Goal: Information Seeking & Learning: Check status

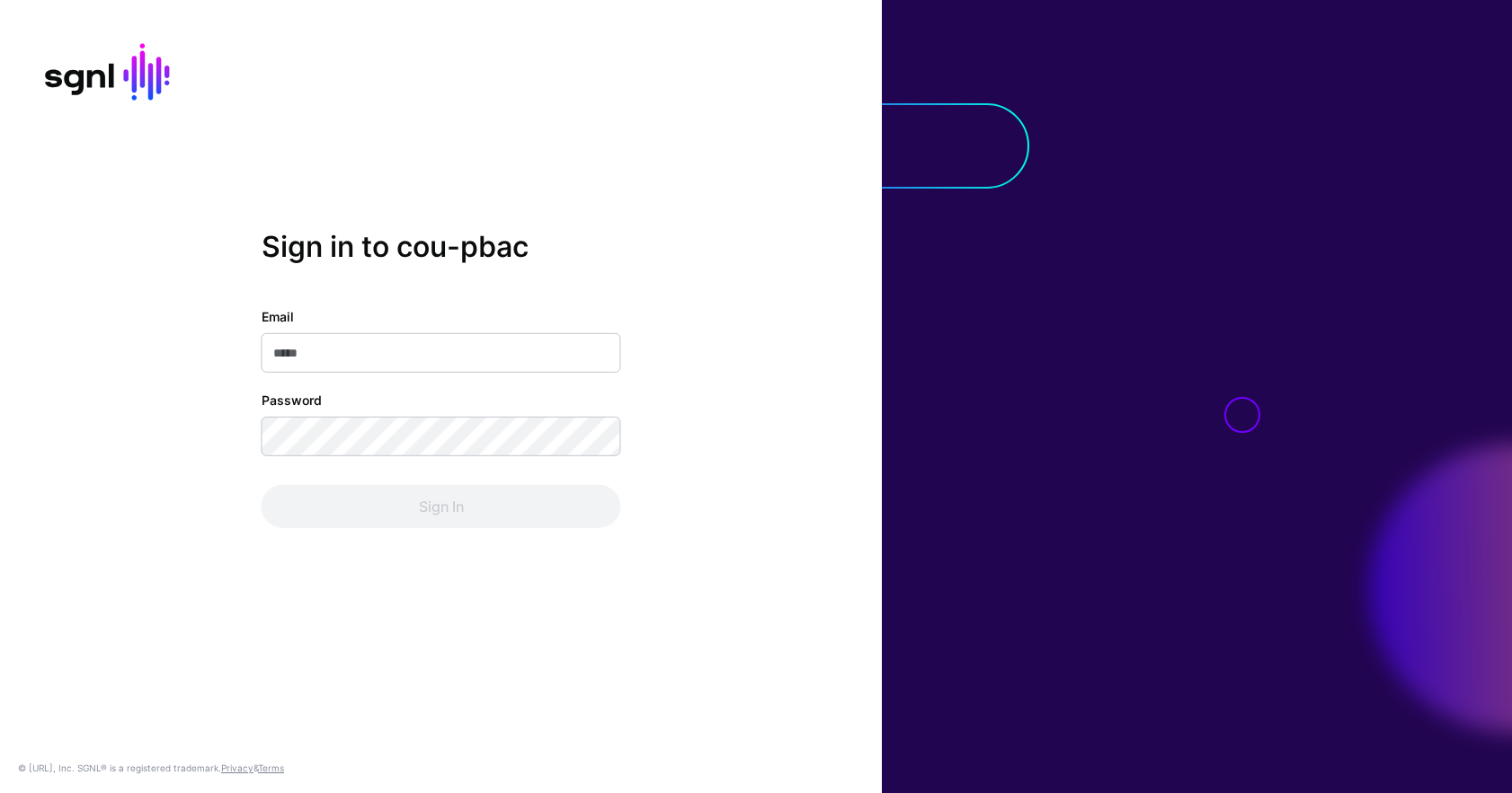
type input "**********"
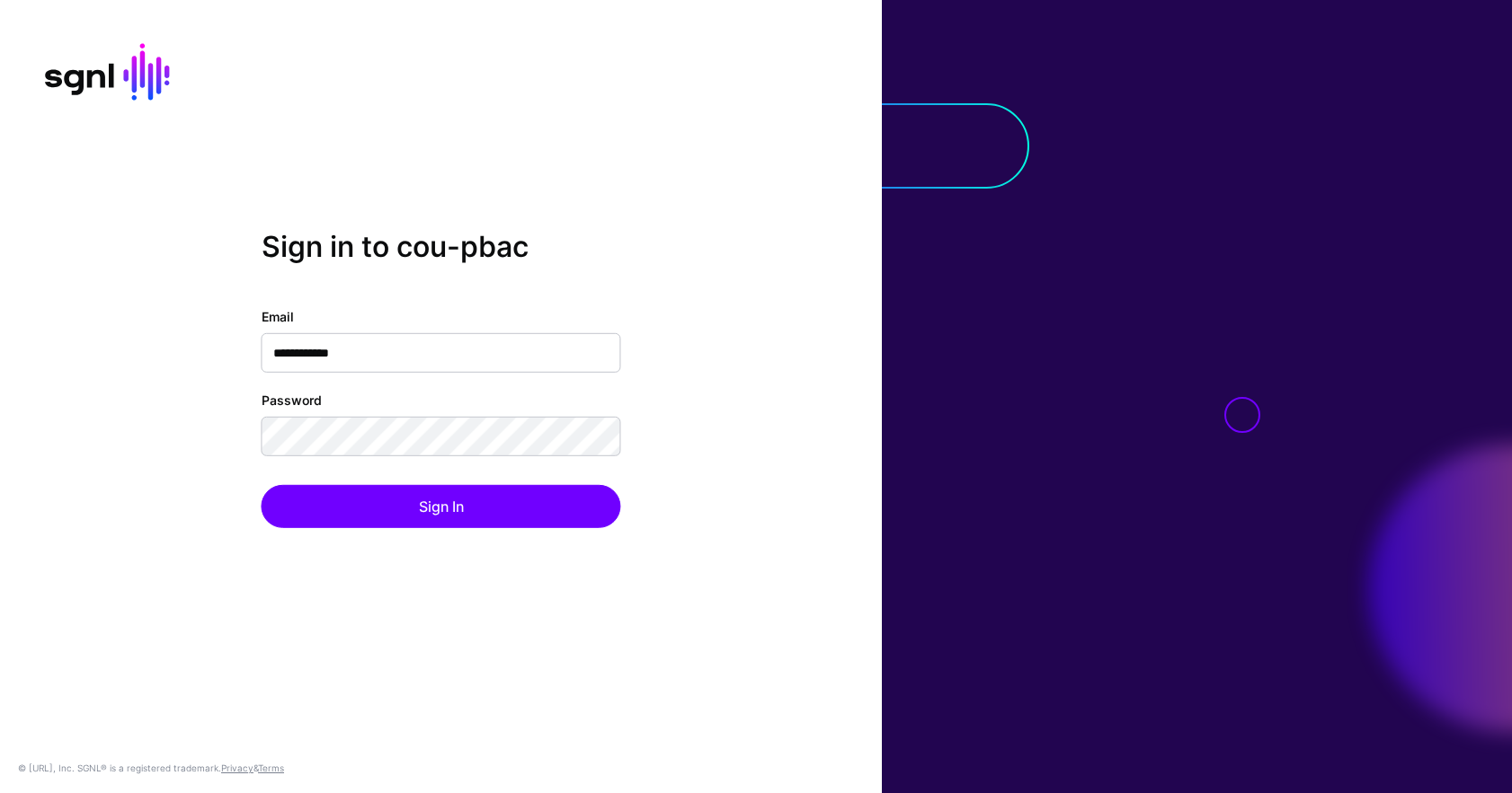
click at [587, 512] on div "Sign In" at bounding box center [441, 507] width 359 height 43
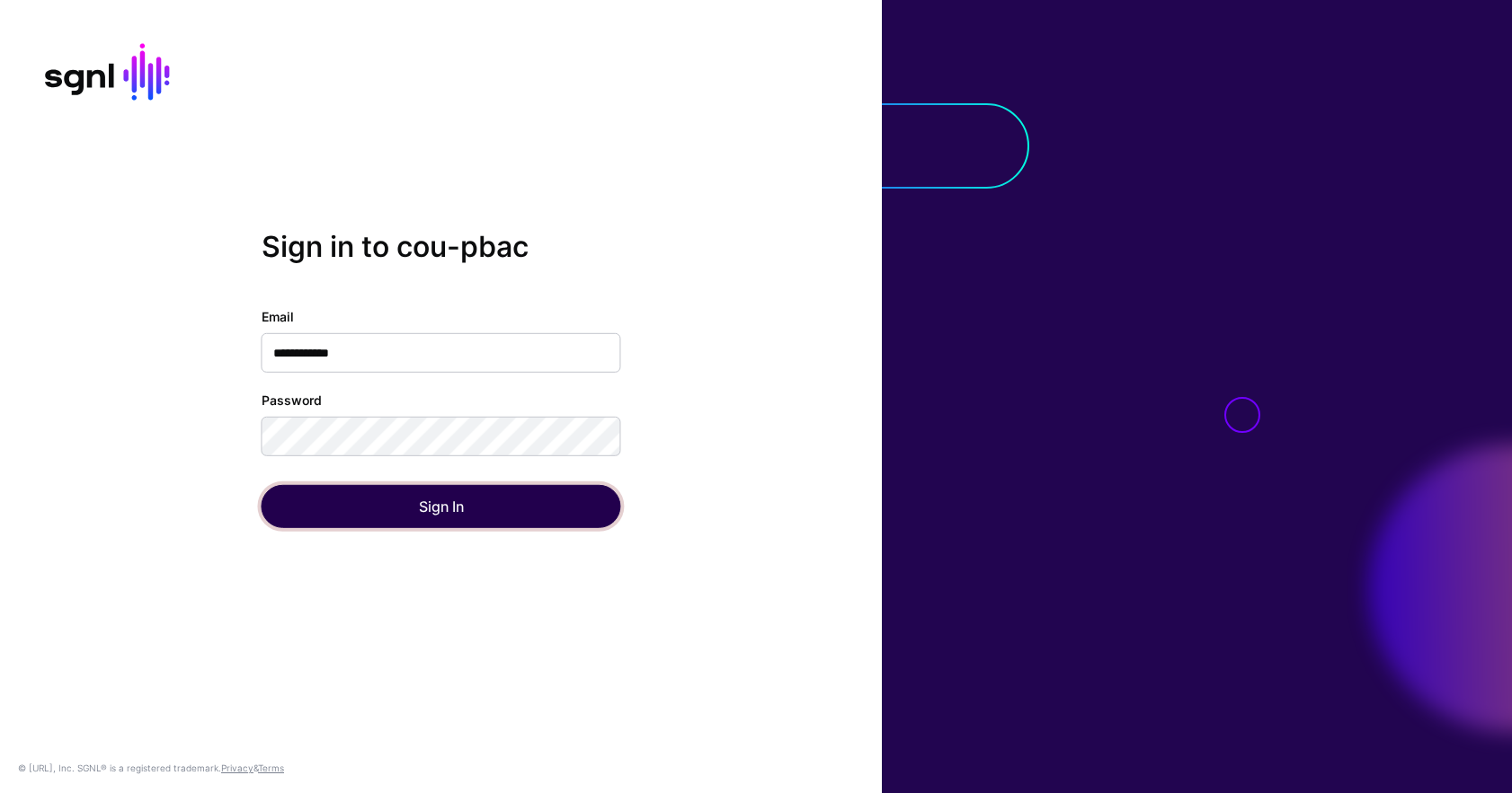
click at [587, 512] on button "Sign In" at bounding box center [441, 507] width 359 height 43
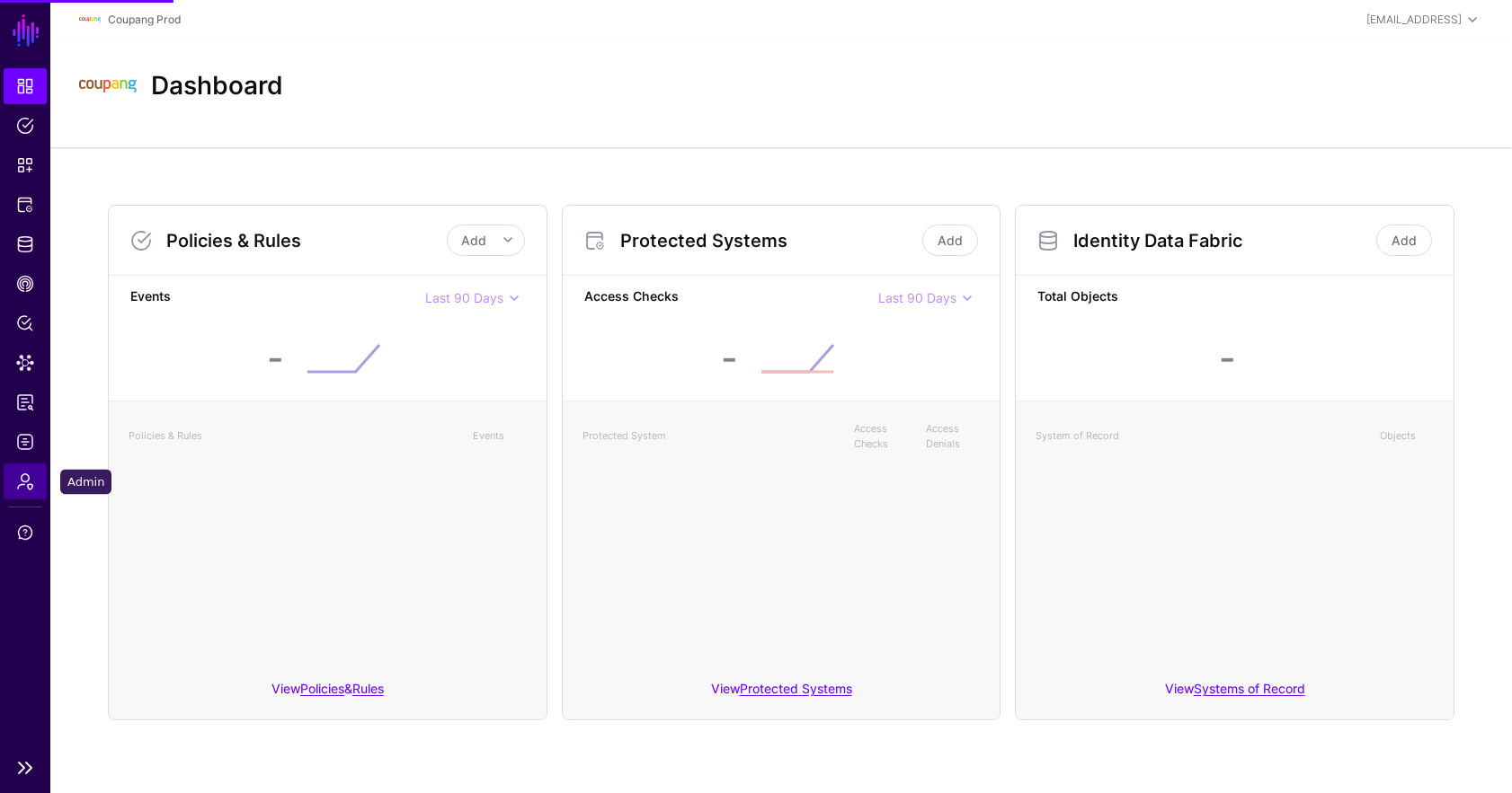
click at [26, 480] on span "Admin" at bounding box center [25, 481] width 18 height 18
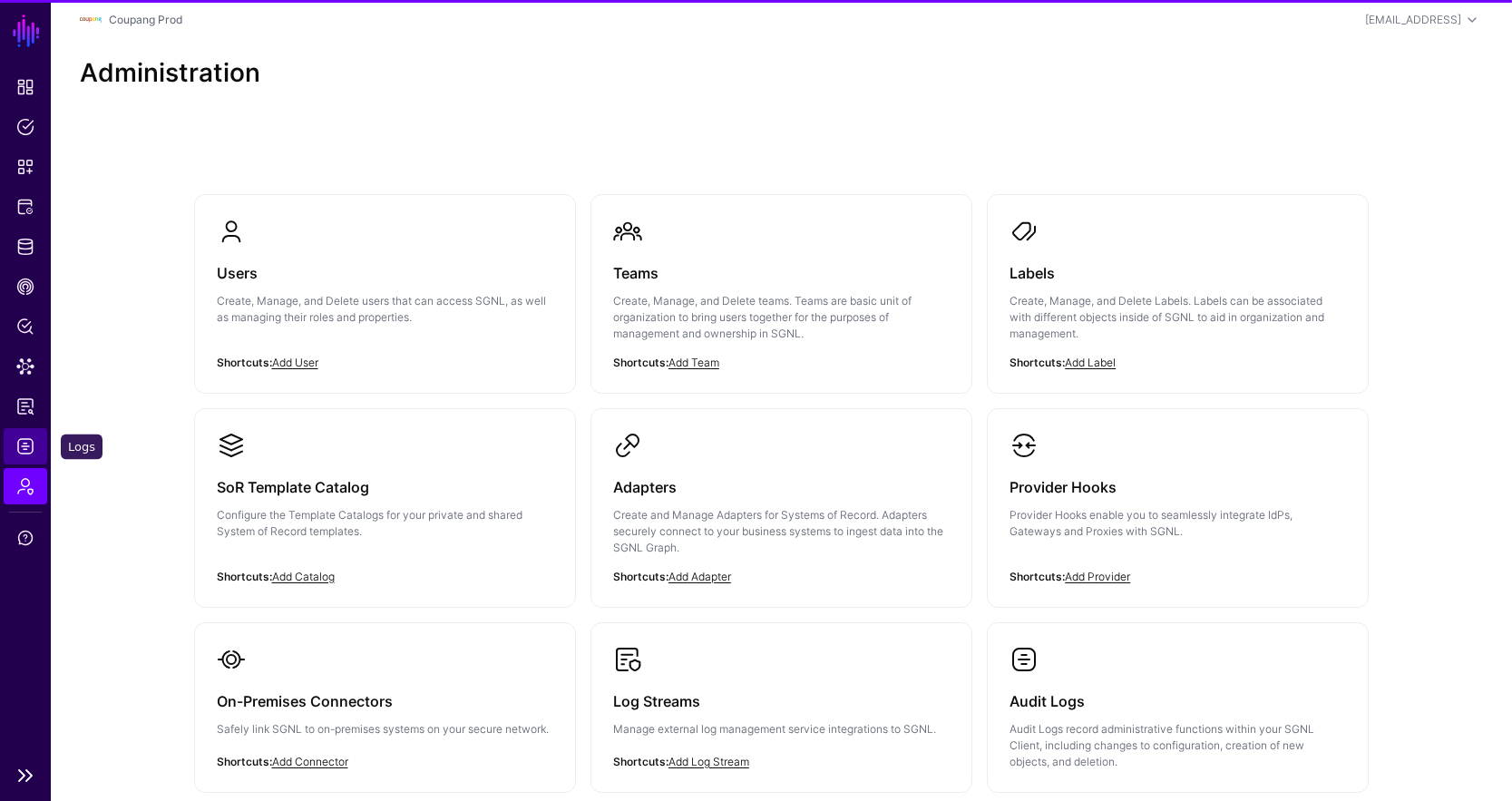
click at [20, 434] on link "Logs" at bounding box center [26, 446] width 44 height 37
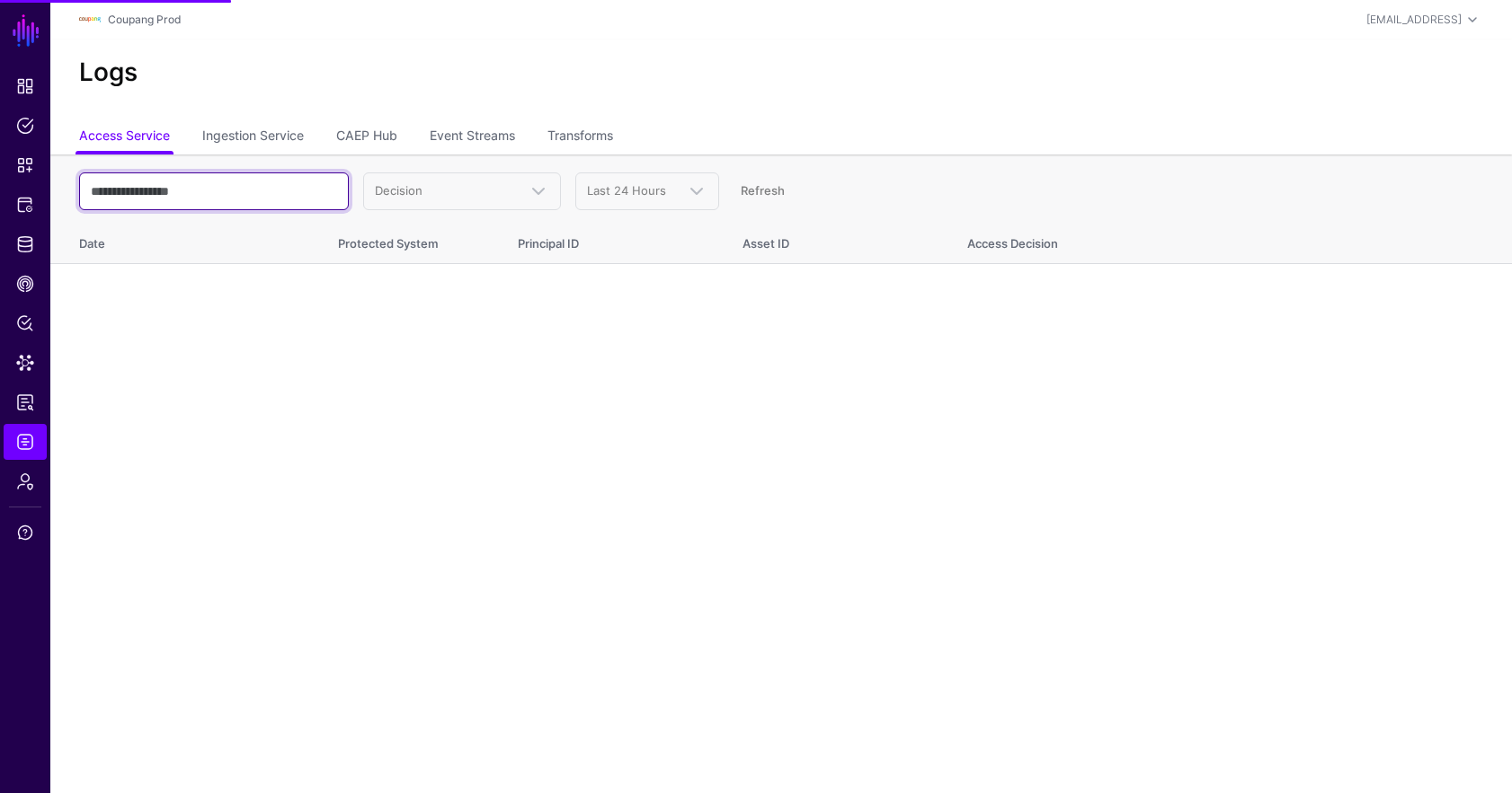
click at [245, 185] on input "text" at bounding box center [214, 191] width 270 height 37
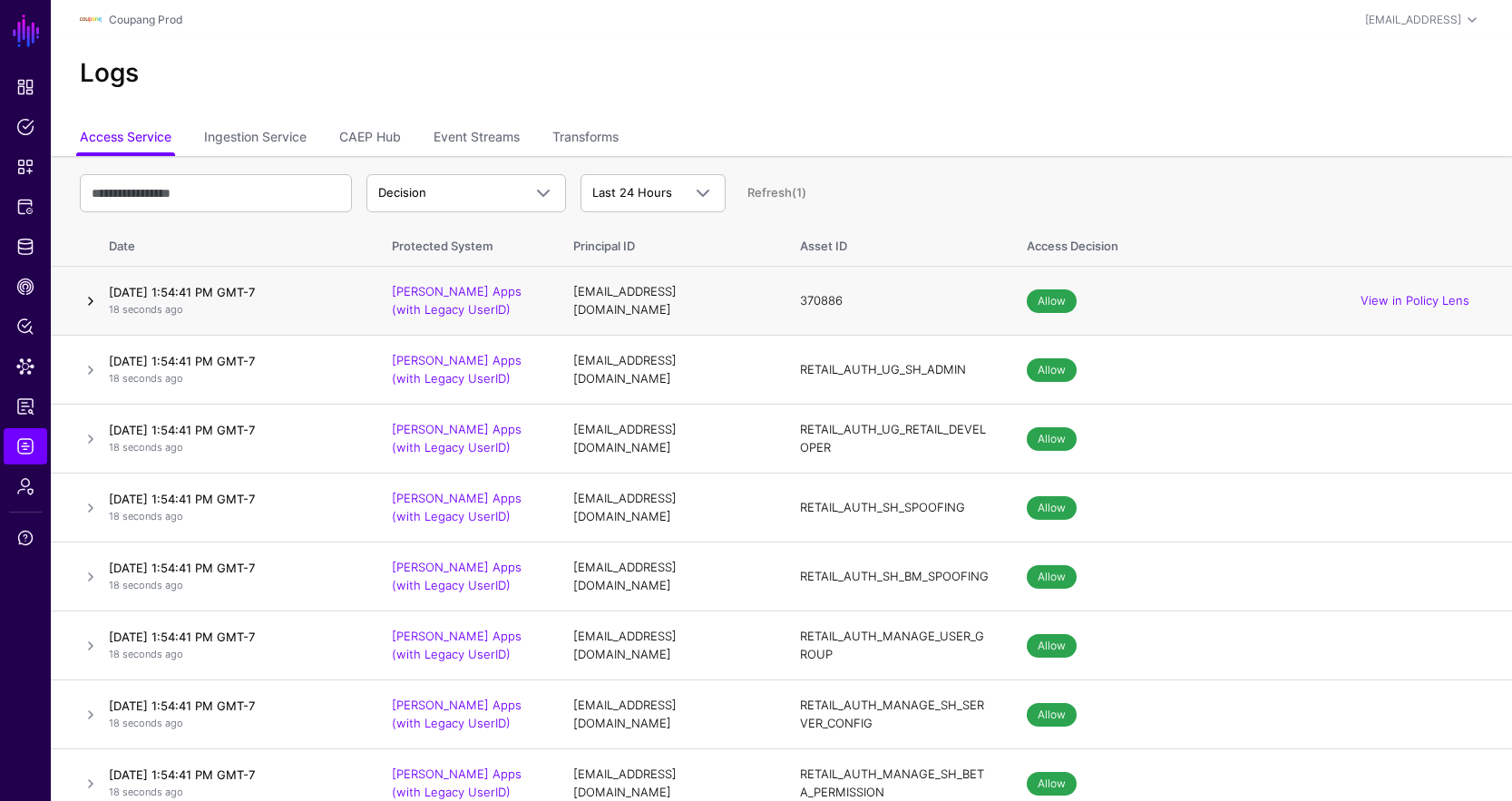
click at [94, 298] on link at bounding box center [90, 301] width 22 height 22
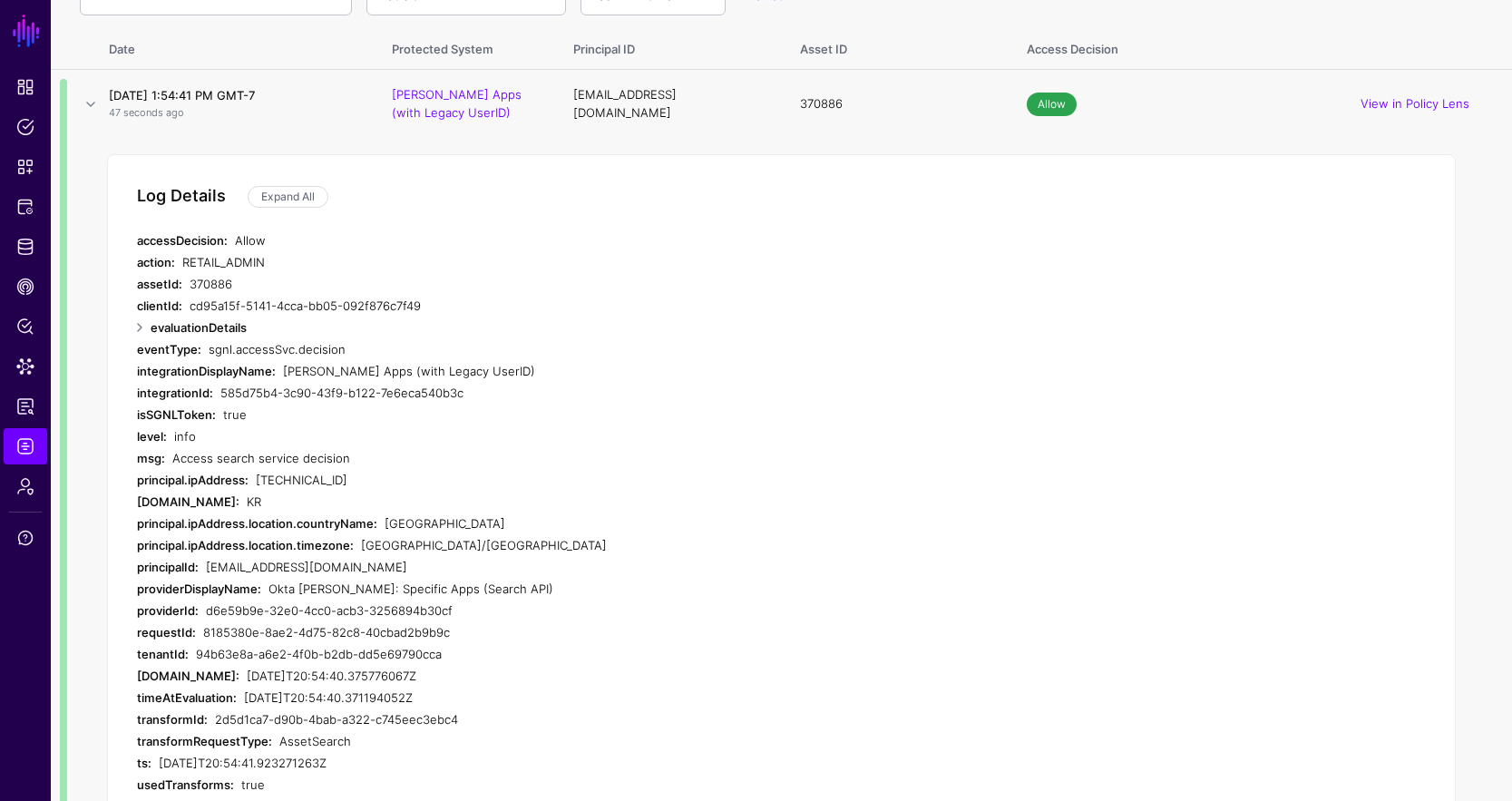
scroll to position [13, 0]
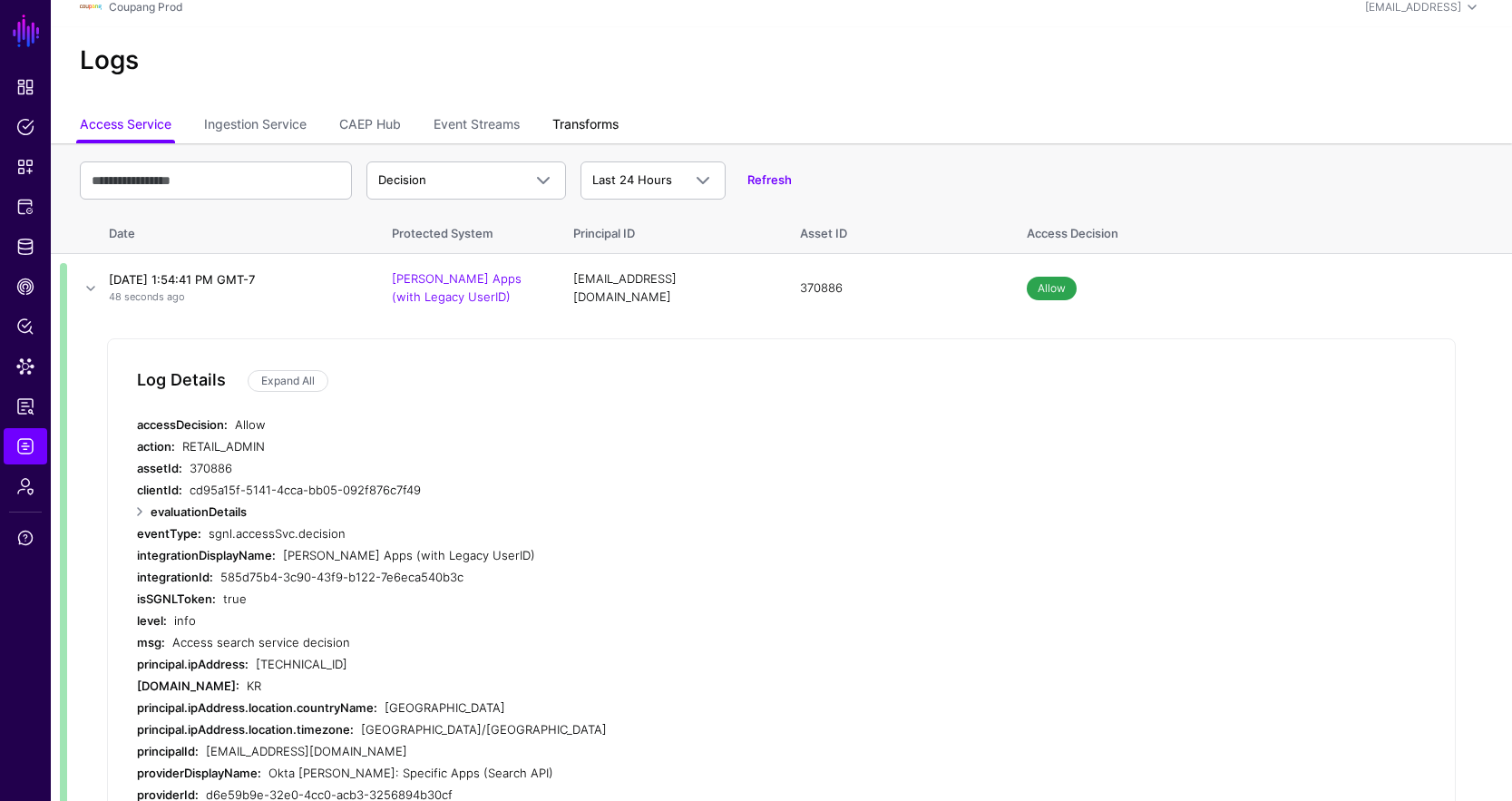
click at [580, 115] on link "Transforms" at bounding box center [585, 126] width 67 height 35
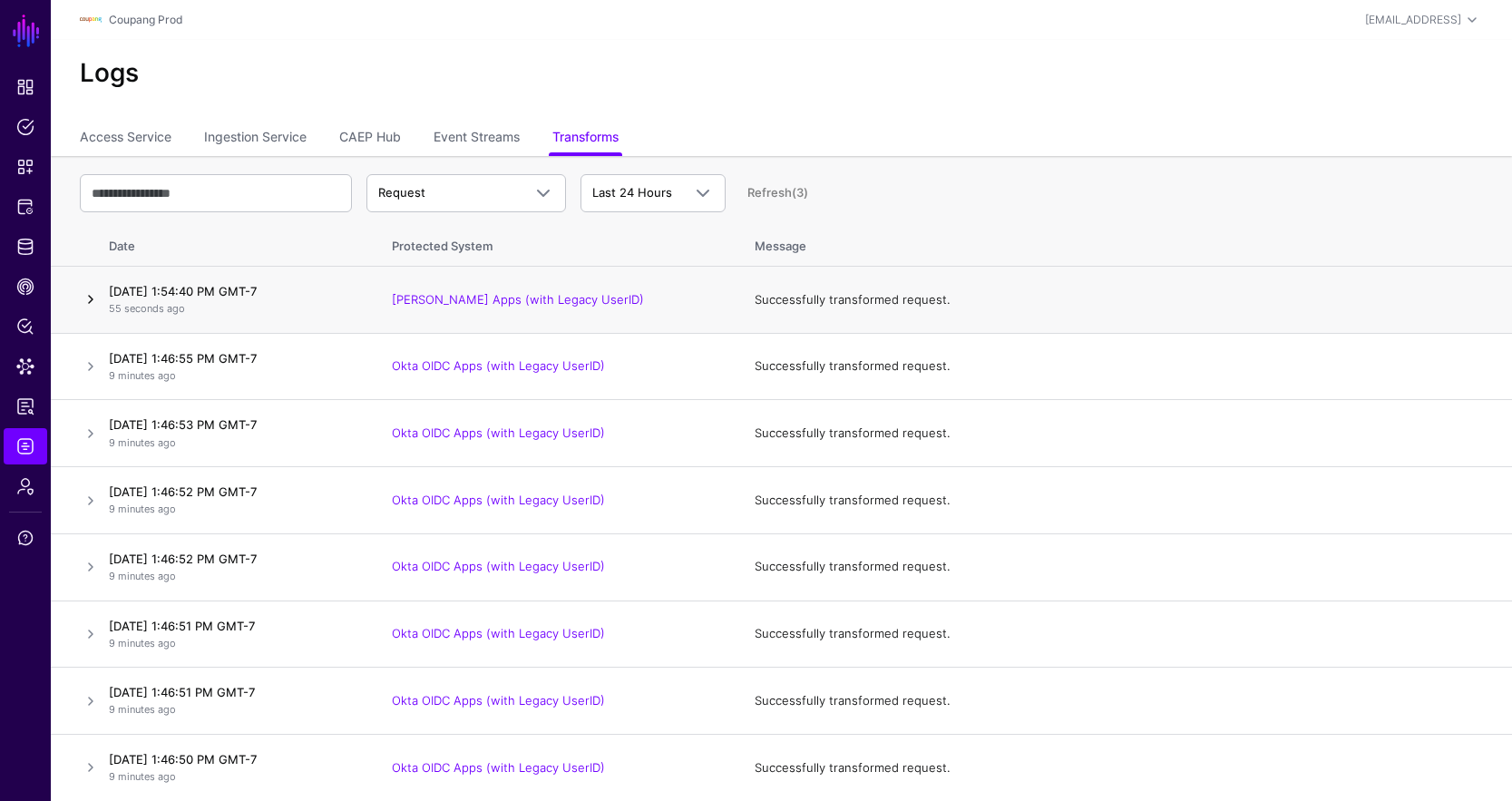
click at [95, 298] on link at bounding box center [90, 299] width 22 height 22
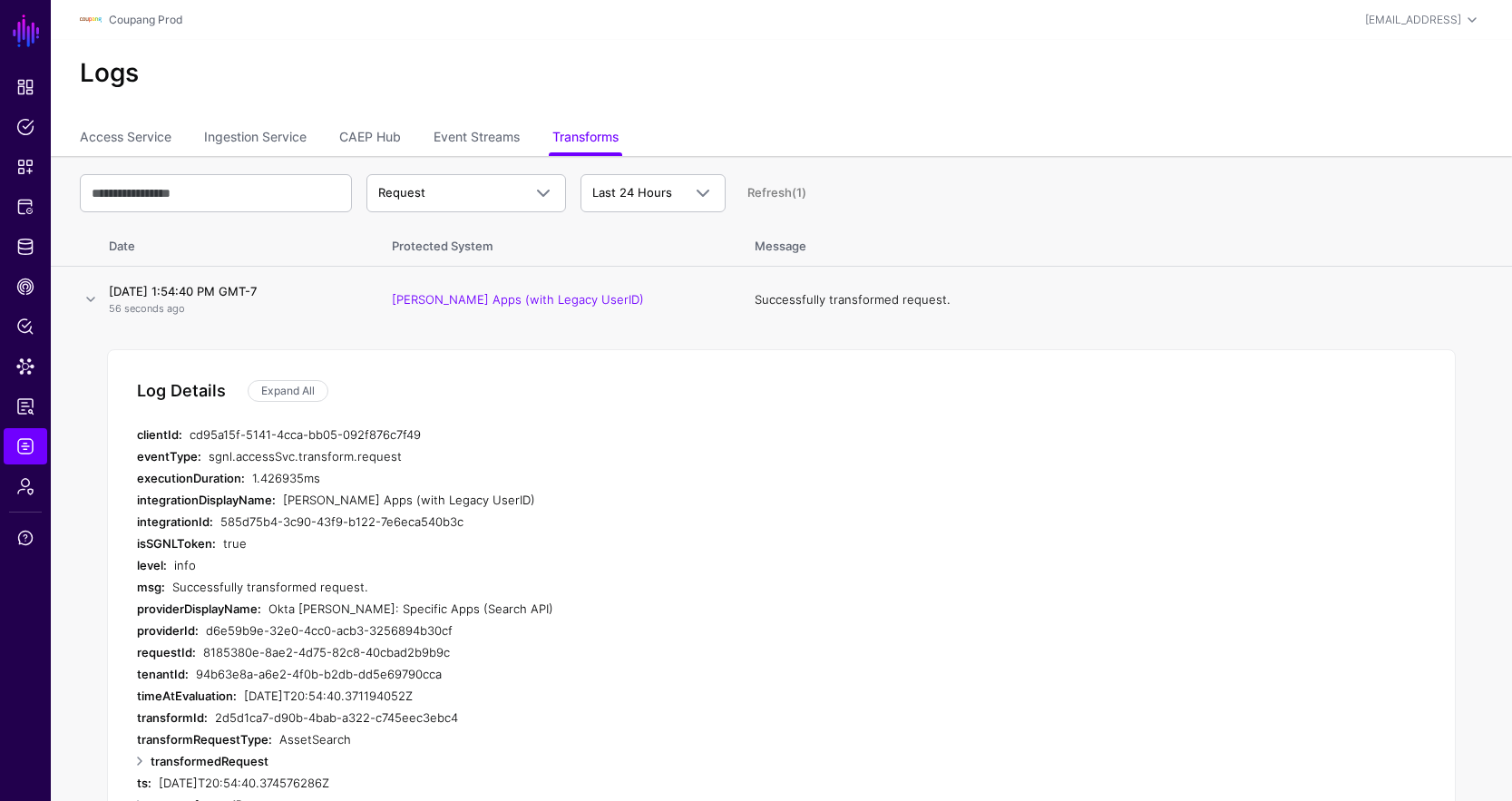
scroll to position [212, 0]
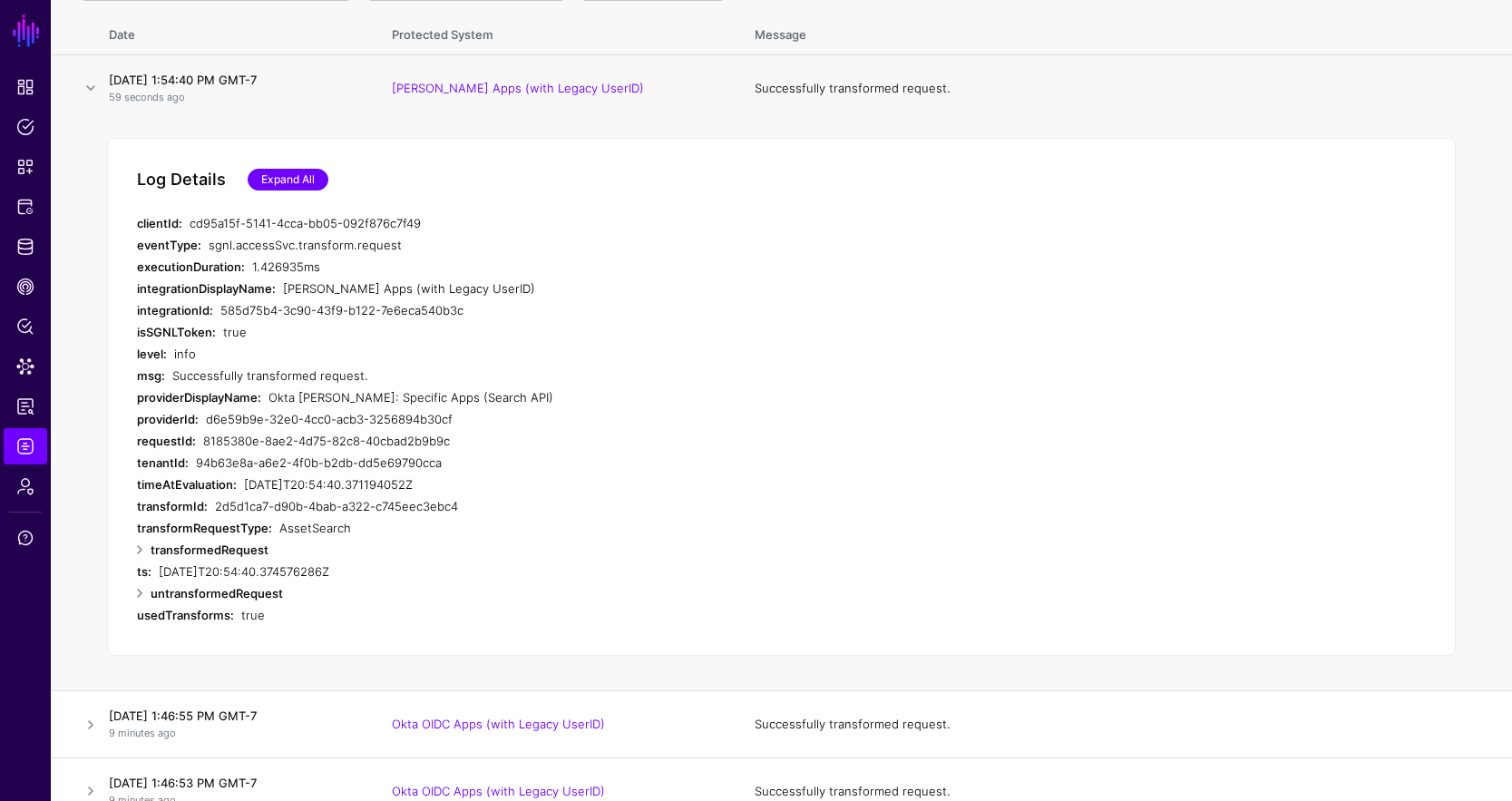
click at [258, 182] on link "Expand All" at bounding box center [287, 180] width 80 height 22
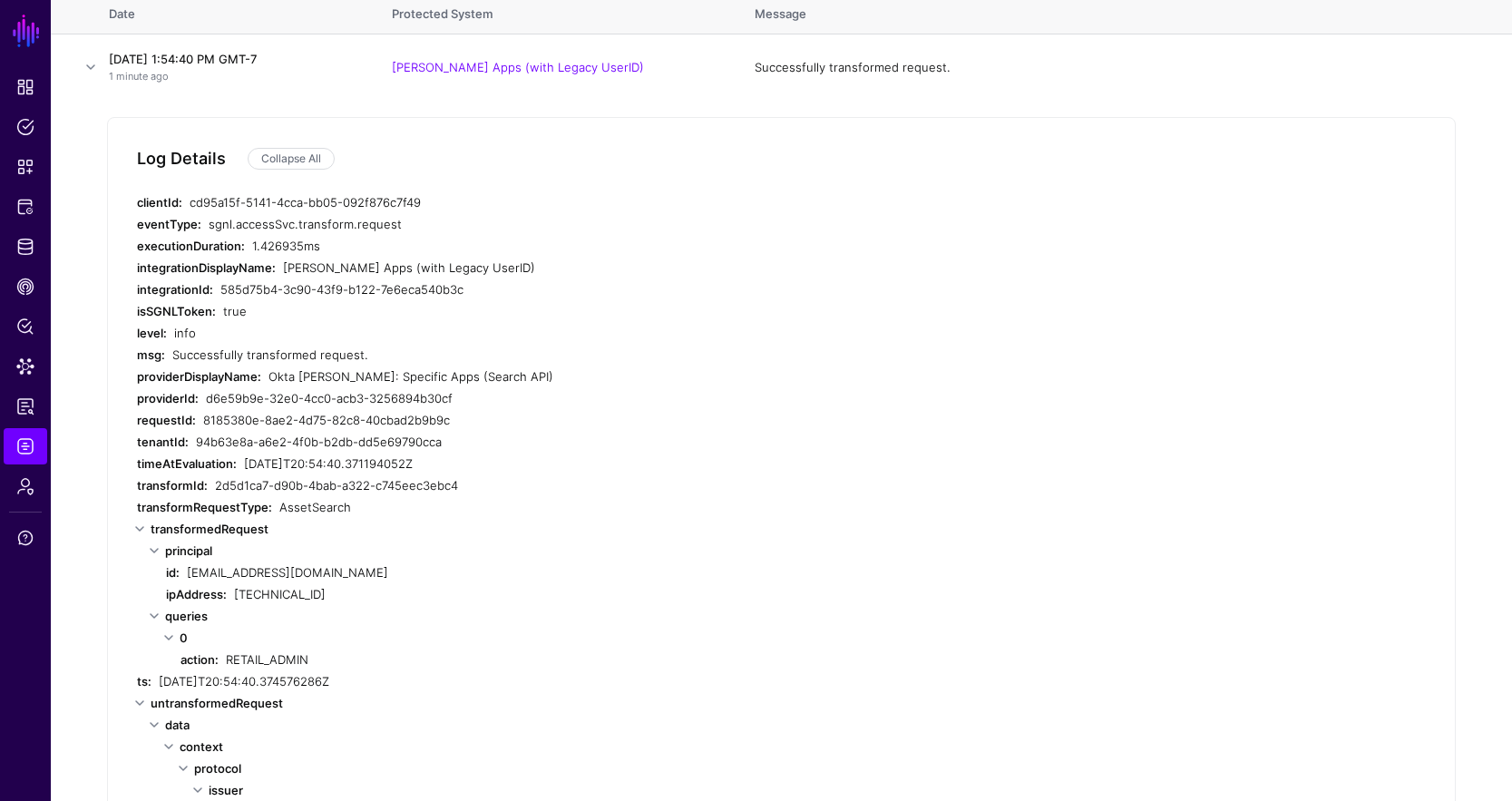
scroll to position [214, 0]
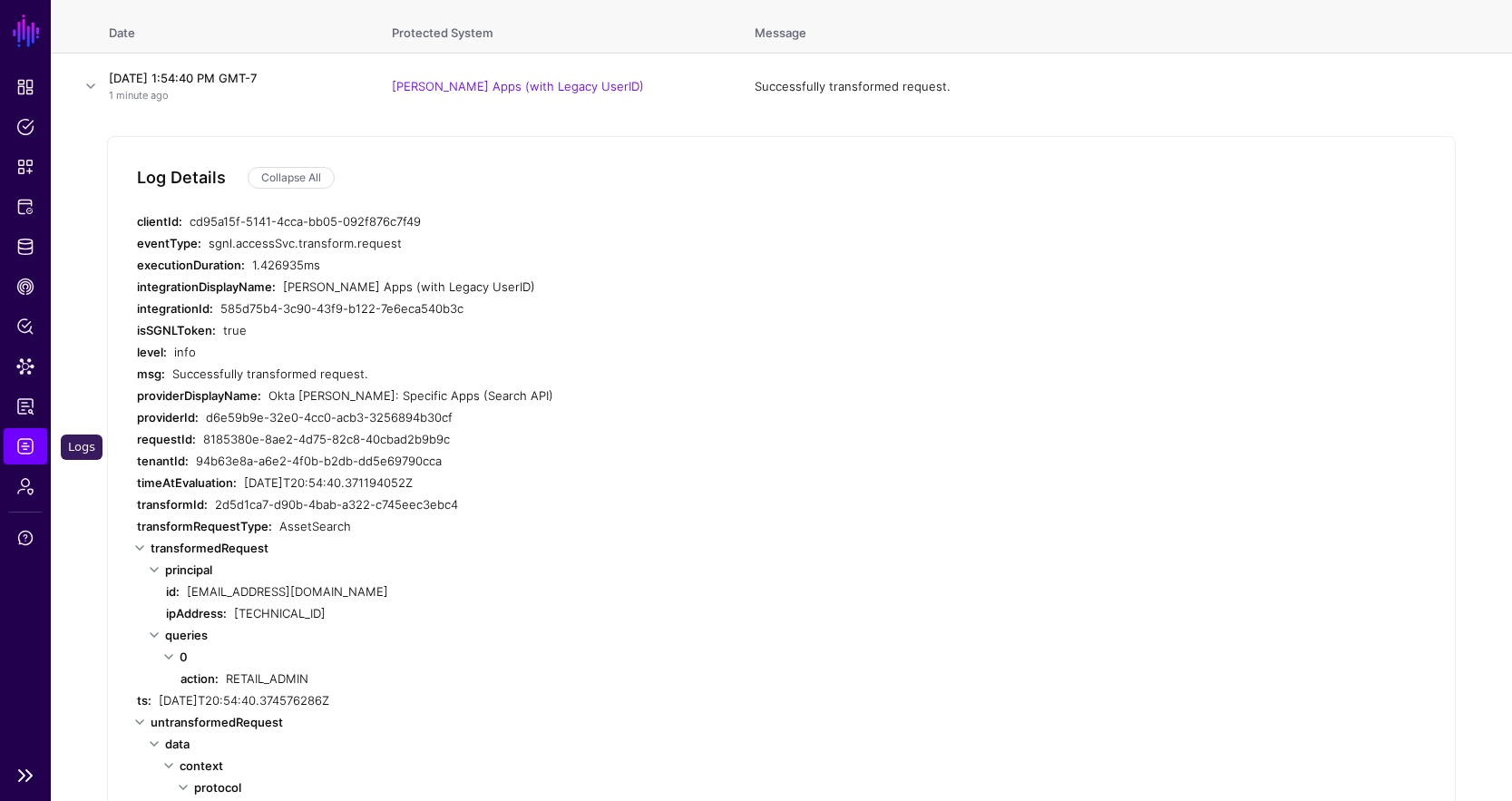
click at [29, 444] on span "Logs" at bounding box center [25, 446] width 18 height 18
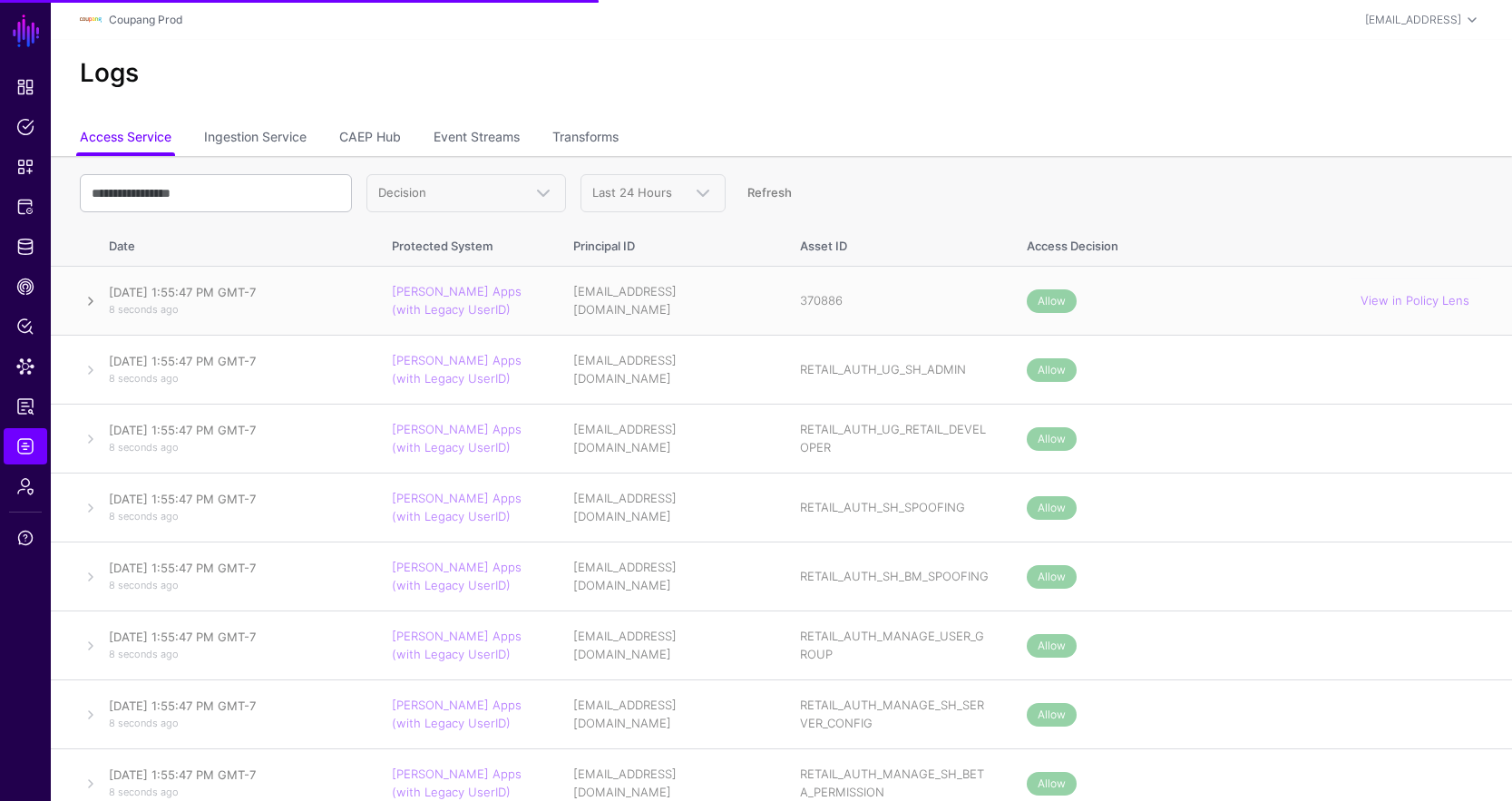
click at [90, 293] on link at bounding box center [90, 301] width 22 height 22
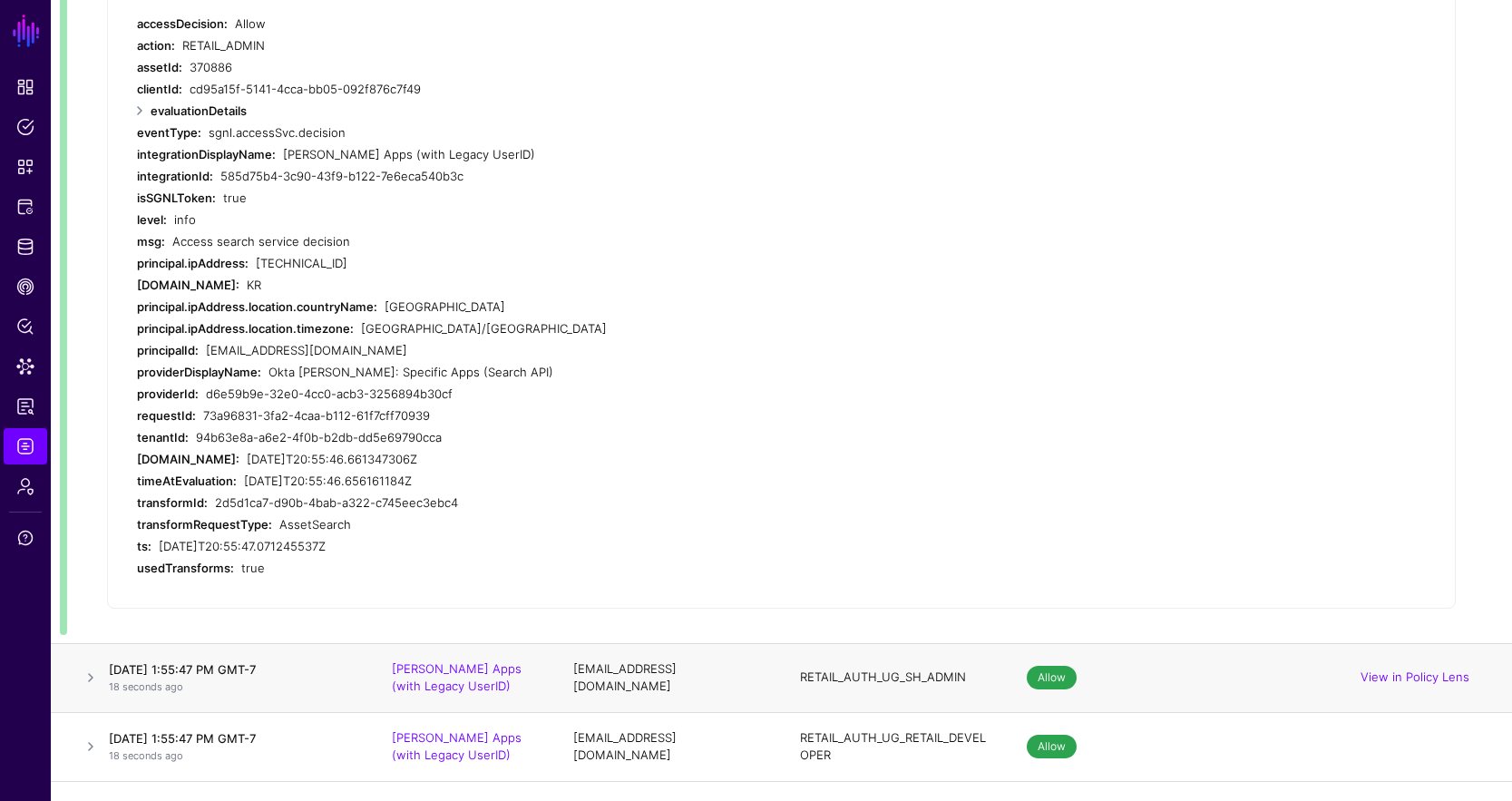
scroll to position [580, 0]
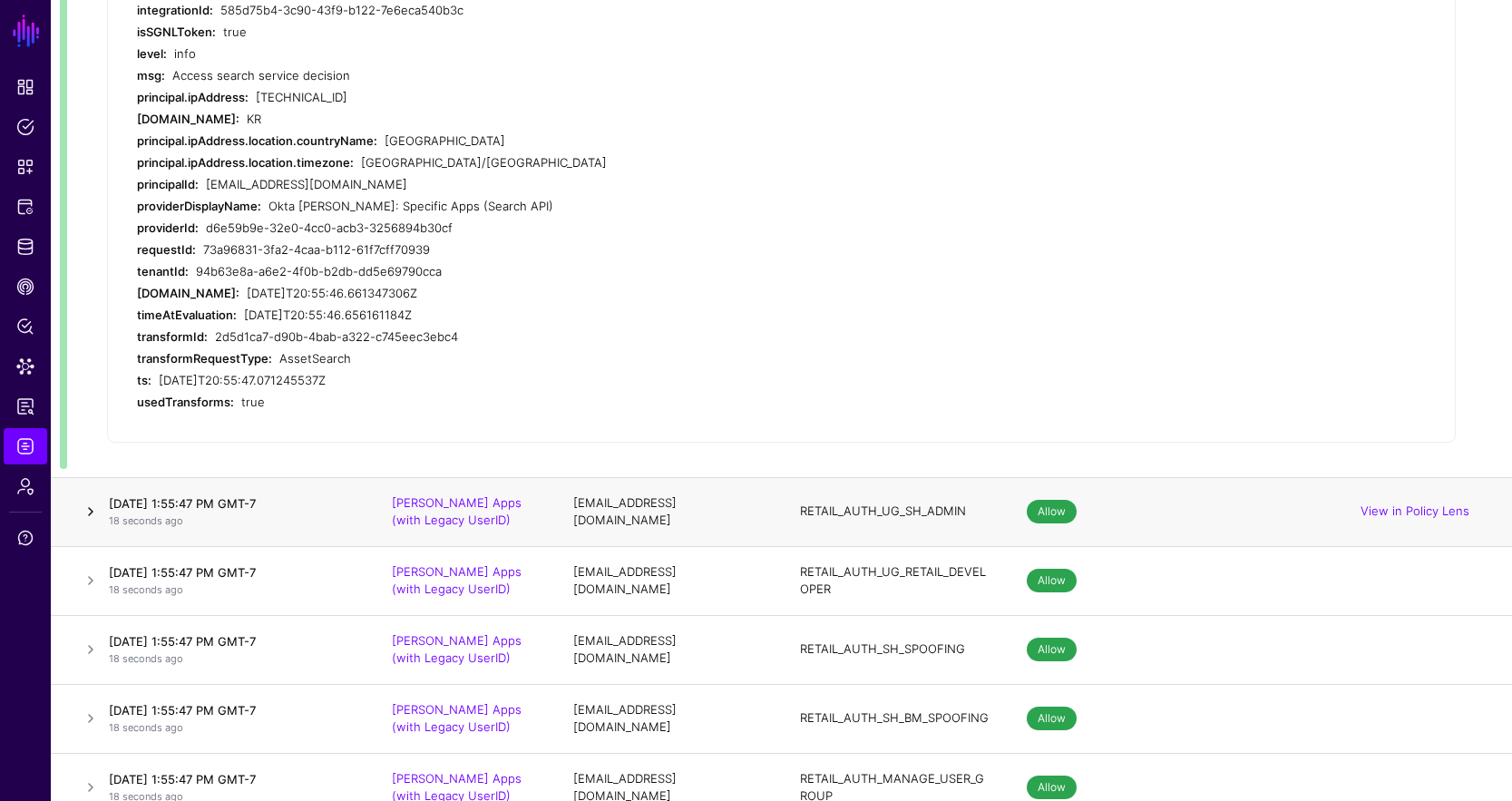
click at [88, 510] on link at bounding box center [90, 512] width 22 height 22
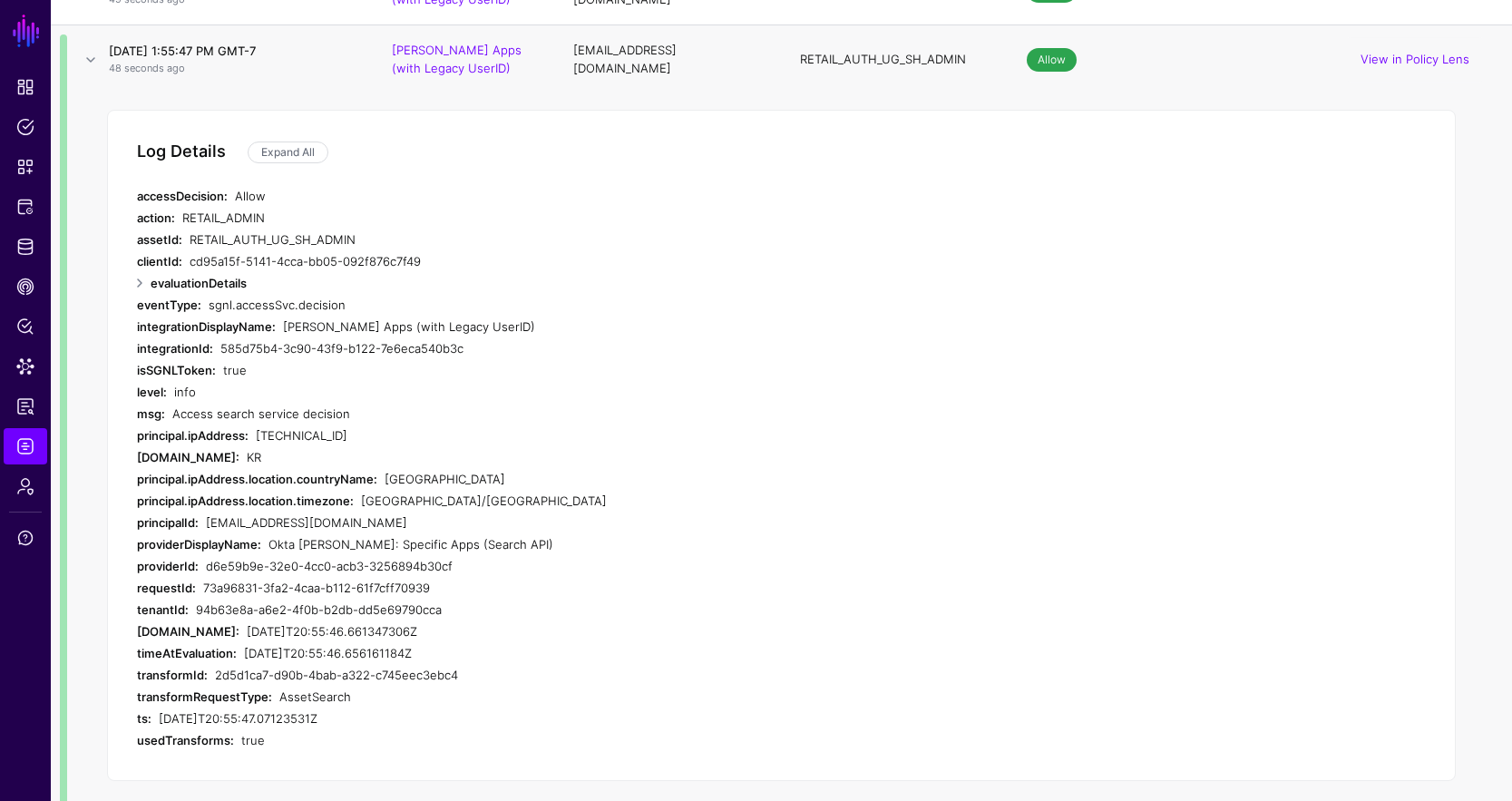
scroll to position [0, 0]
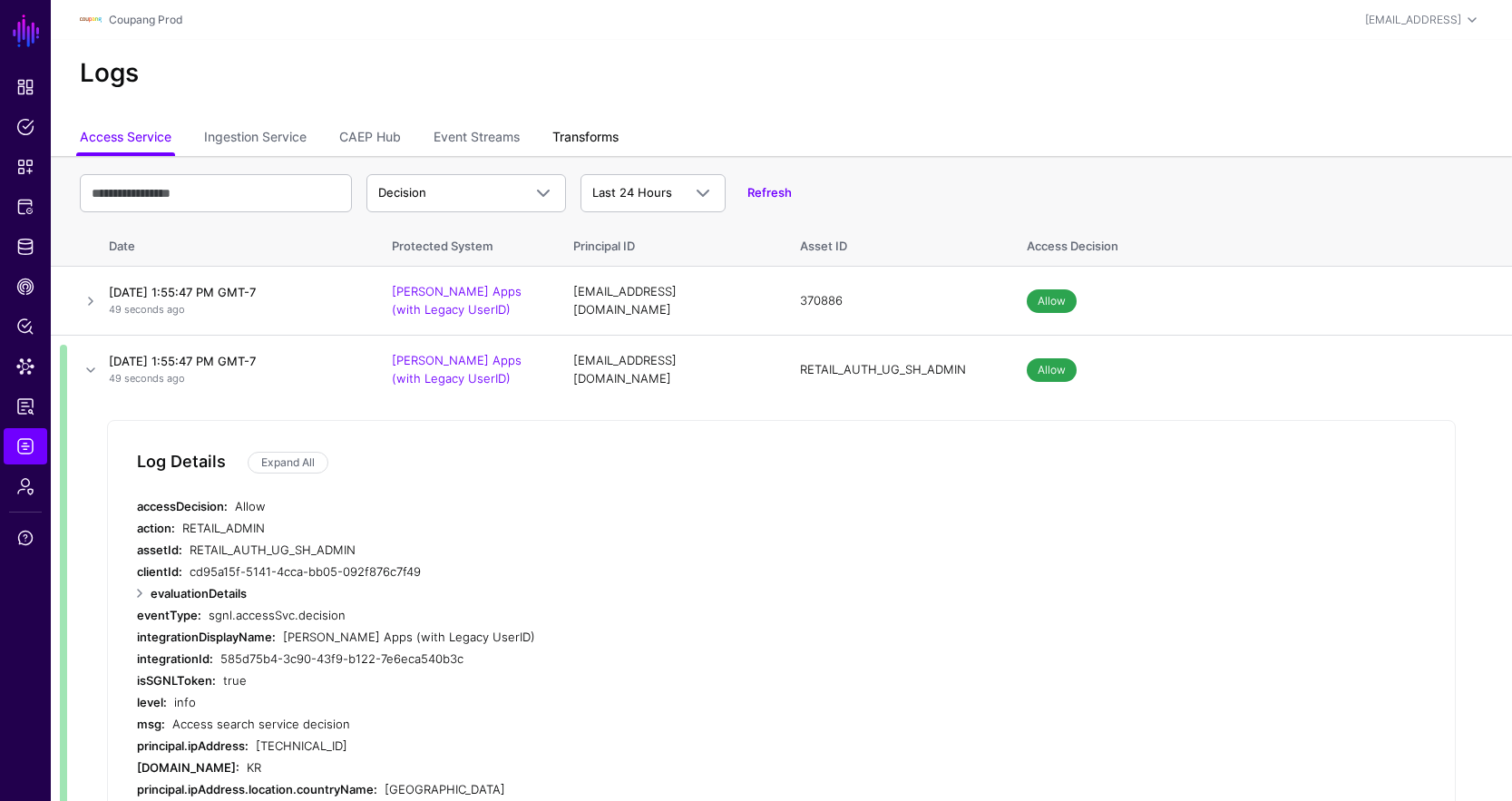
click at [588, 132] on link "Transforms" at bounding box center [585, 138] width 67 height 35
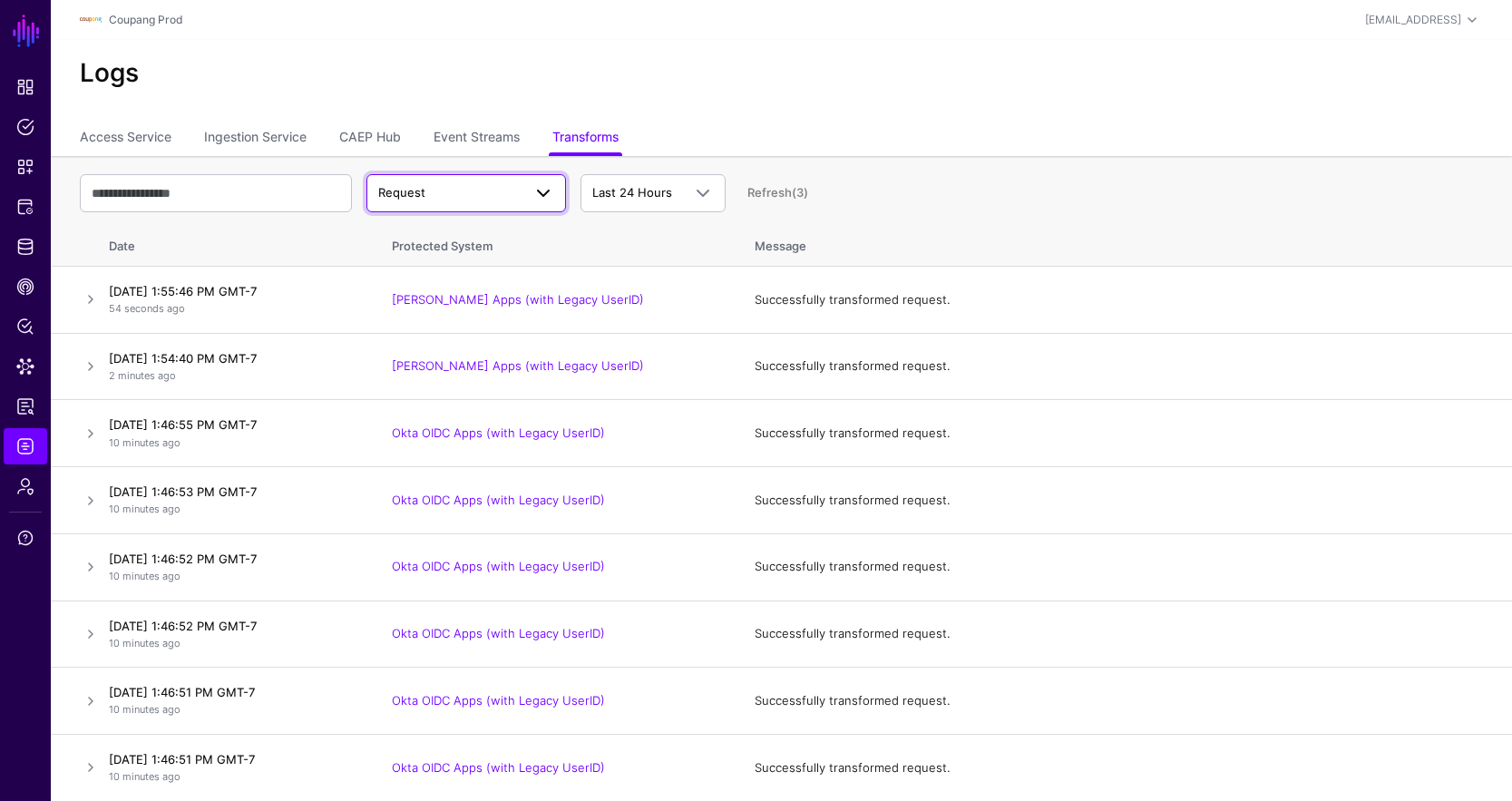
click at [454, 186] on span "Request" at bounding box center [450, 193] width 143 height 18
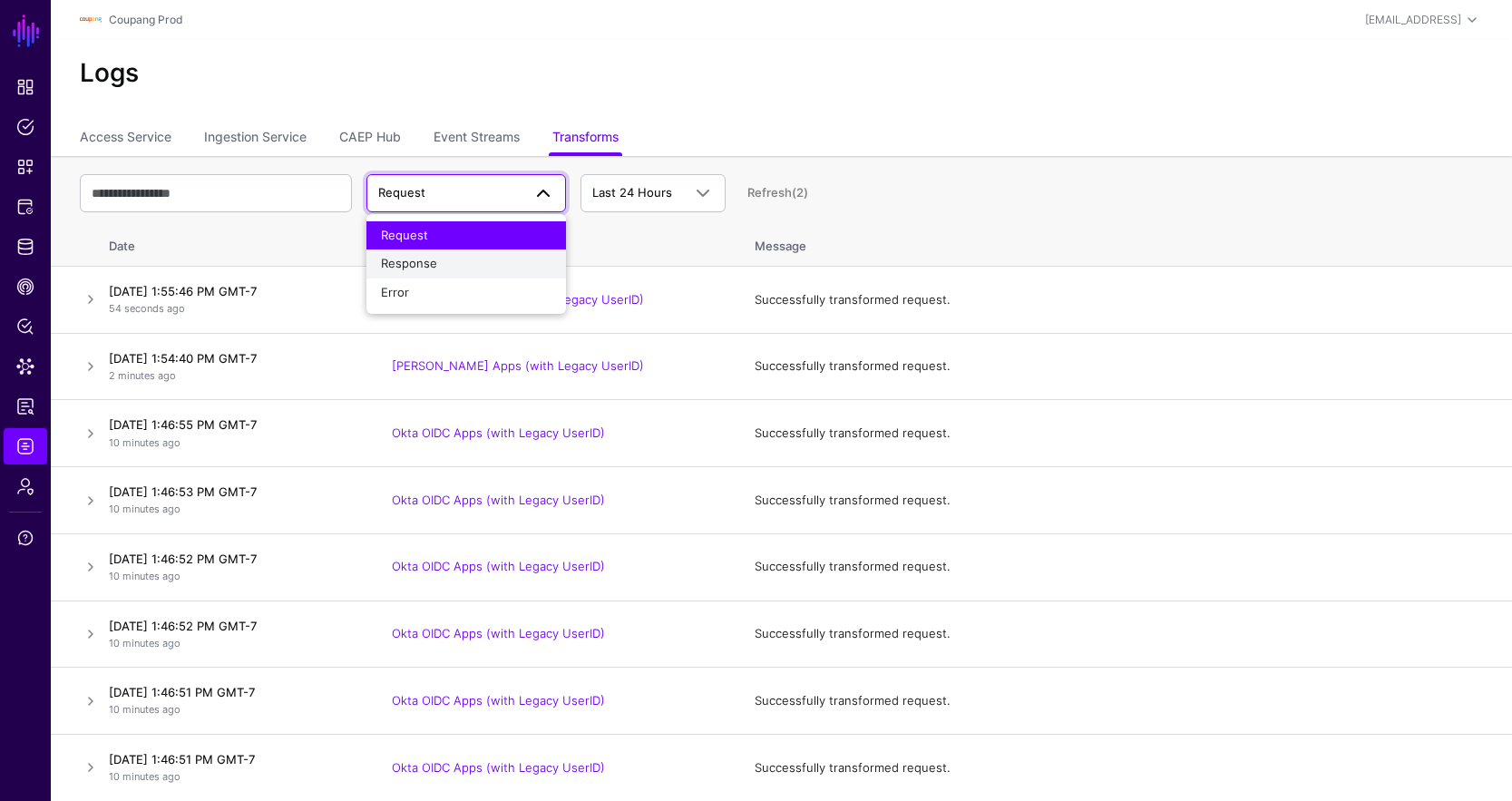
click at [475, 258] on div "Response" at bounding box center [467, 264] width 171 height 18
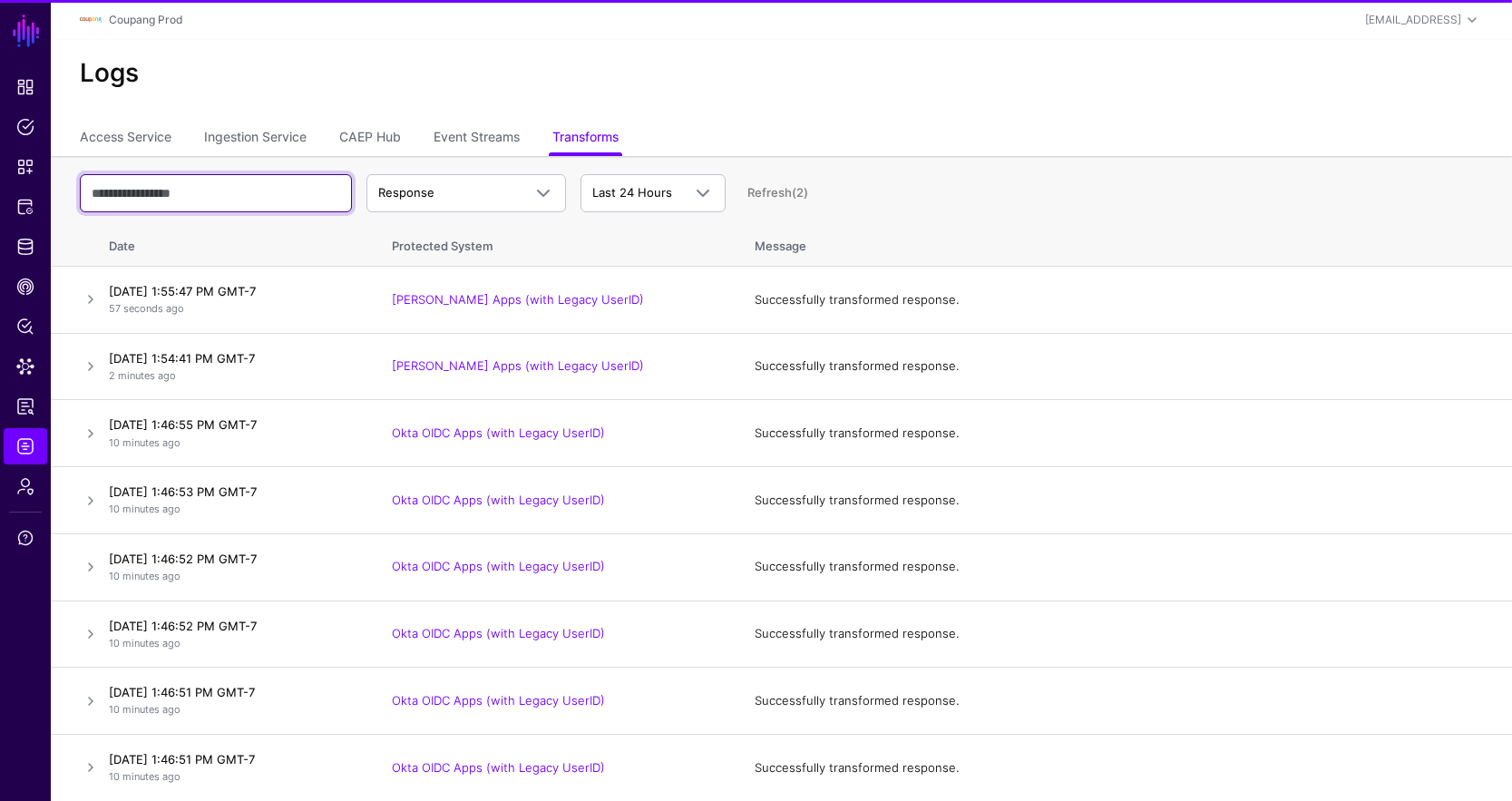
click at [227, 196] on input "text" at bounding box center [216, 193] width 272 height 38
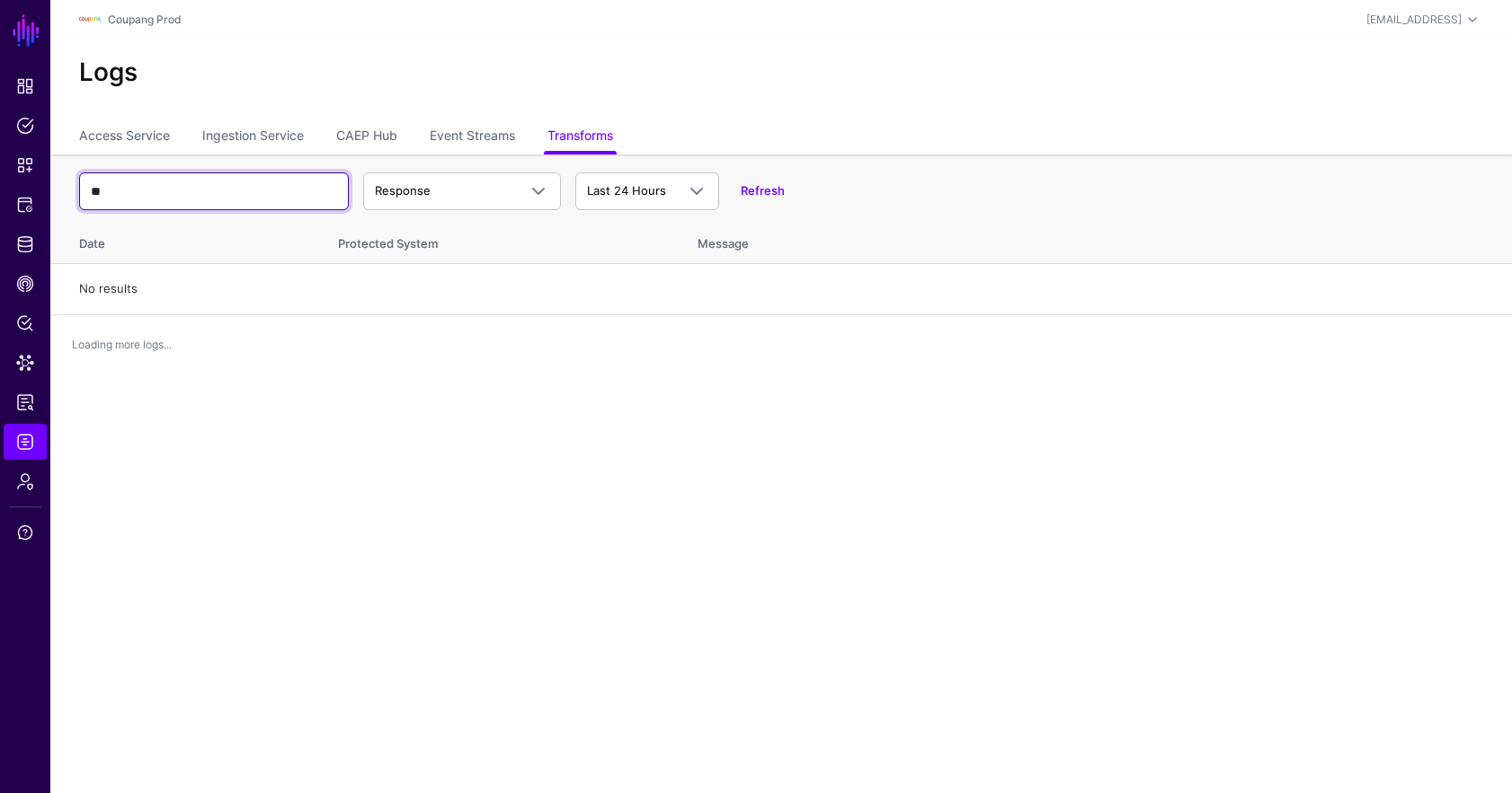
type input "*"
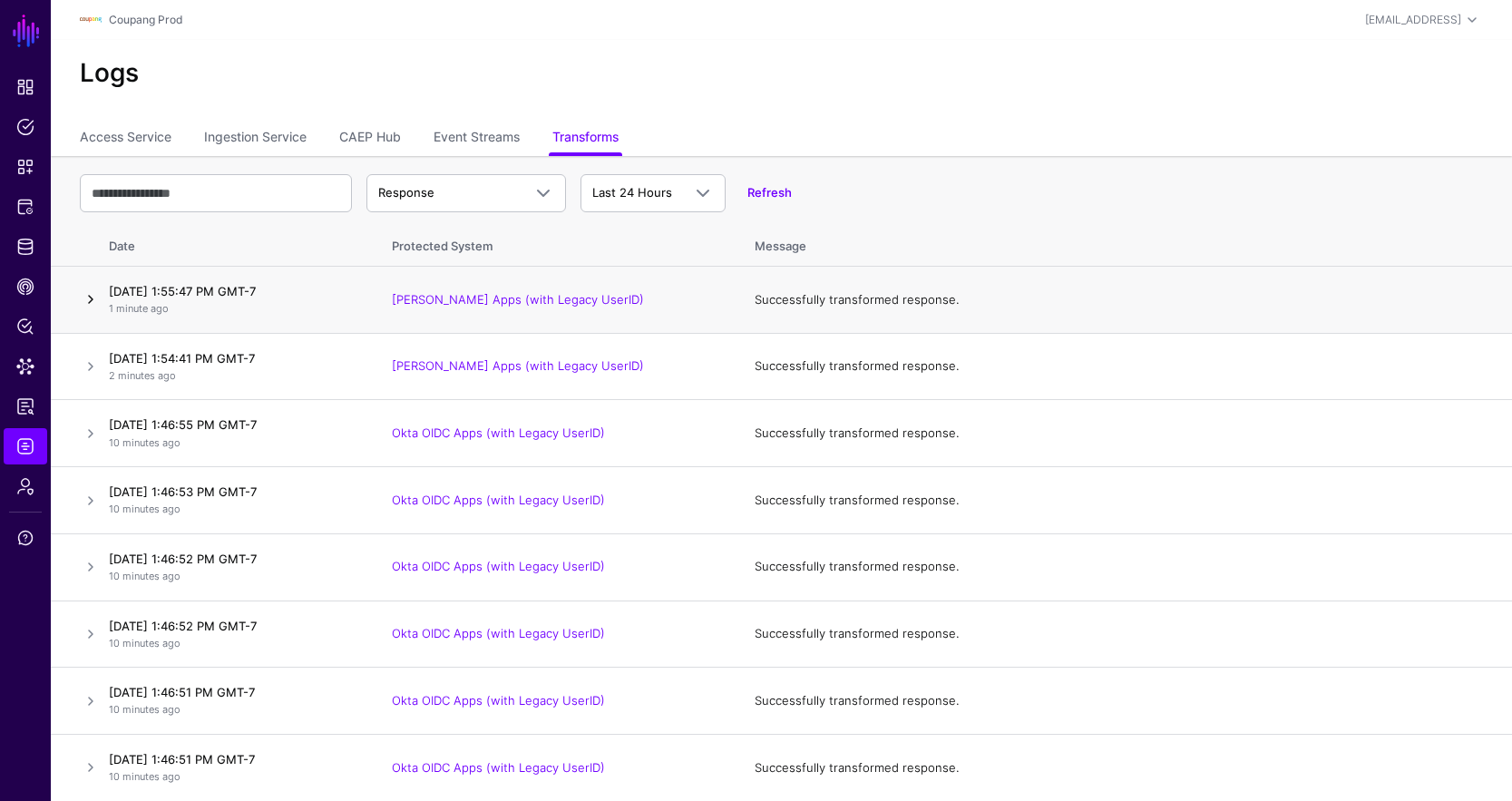
click at [85, 292] on link at bounding box center [90, 299] width 22 height 22
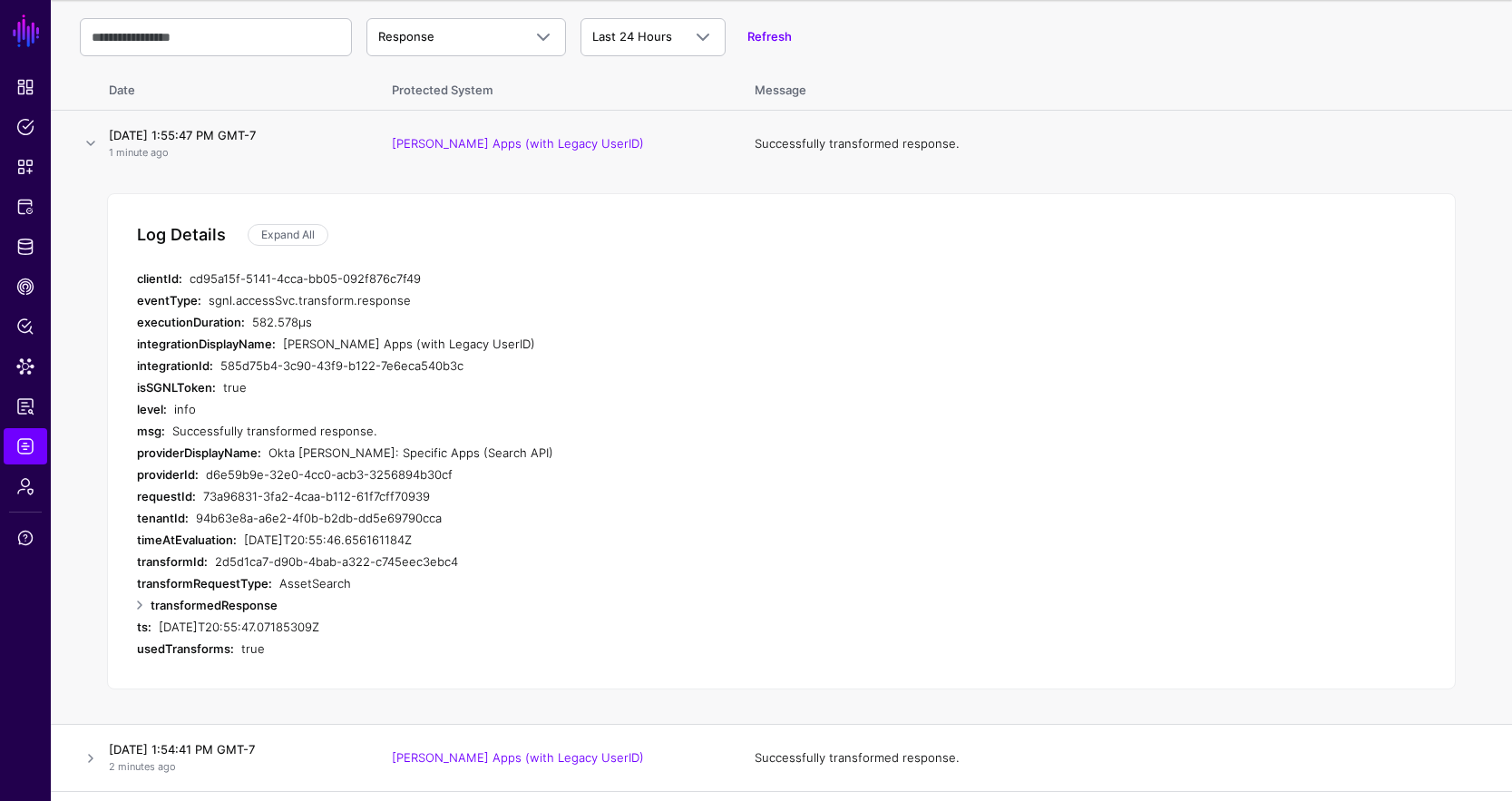
scroll to position [170, 0]
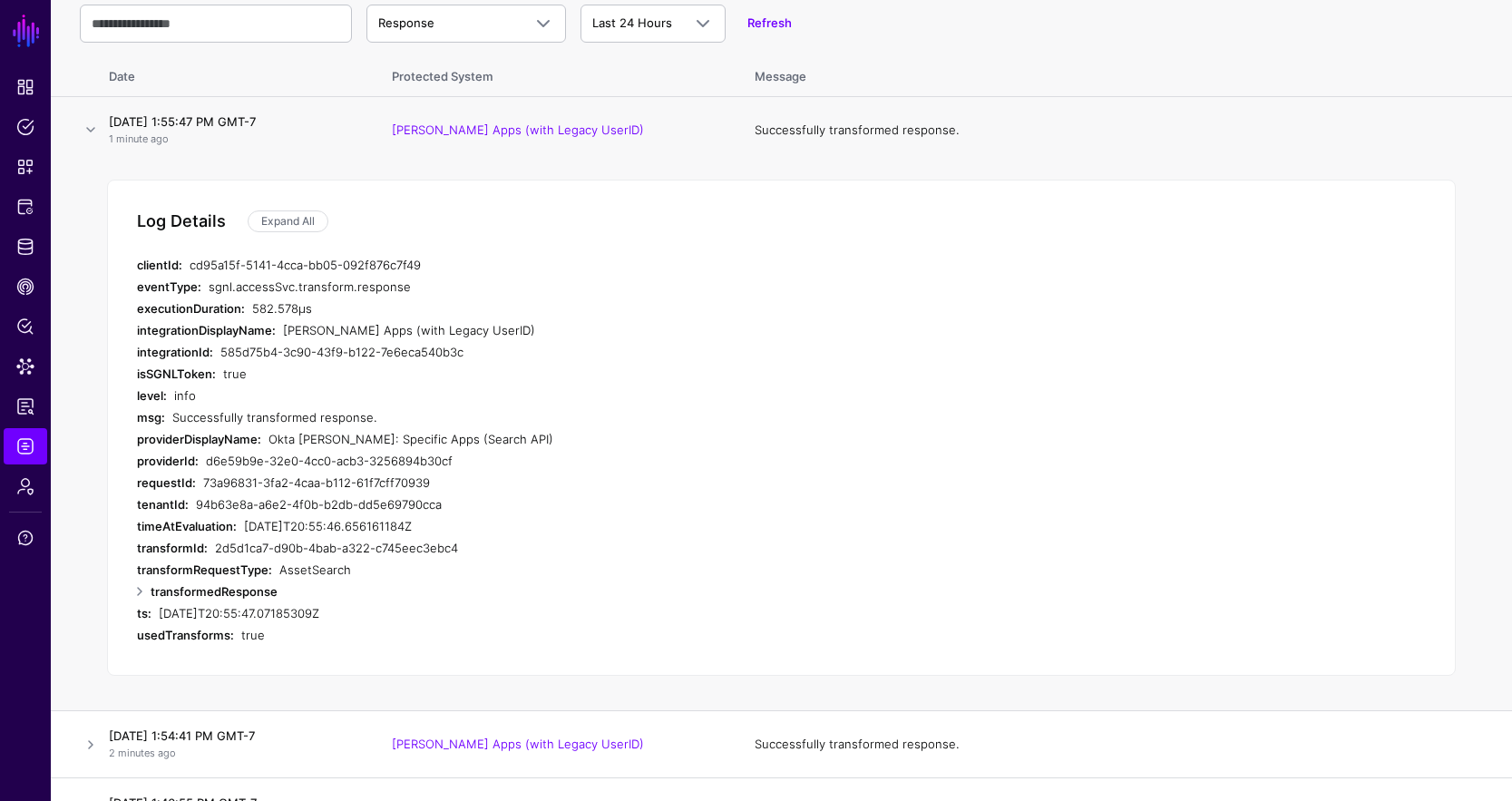
click at [286, 195] on div "Log Details Expand All clientId: cd95a15f-5141-4cca-bb05-092f876c7f49 eventType…" at bounding box center [782, 428] width 1349 height 497
click at [285, 205] on div "Log Details Expand All clientId: cd95a15f-5141-4cca-bb05-092f876c7f49 eventType…" at bounding box center [782, 428] width 1349 height 497
click at [282, 219] on link "Expand All" at bounding box center [287, 222] width 80 height 22
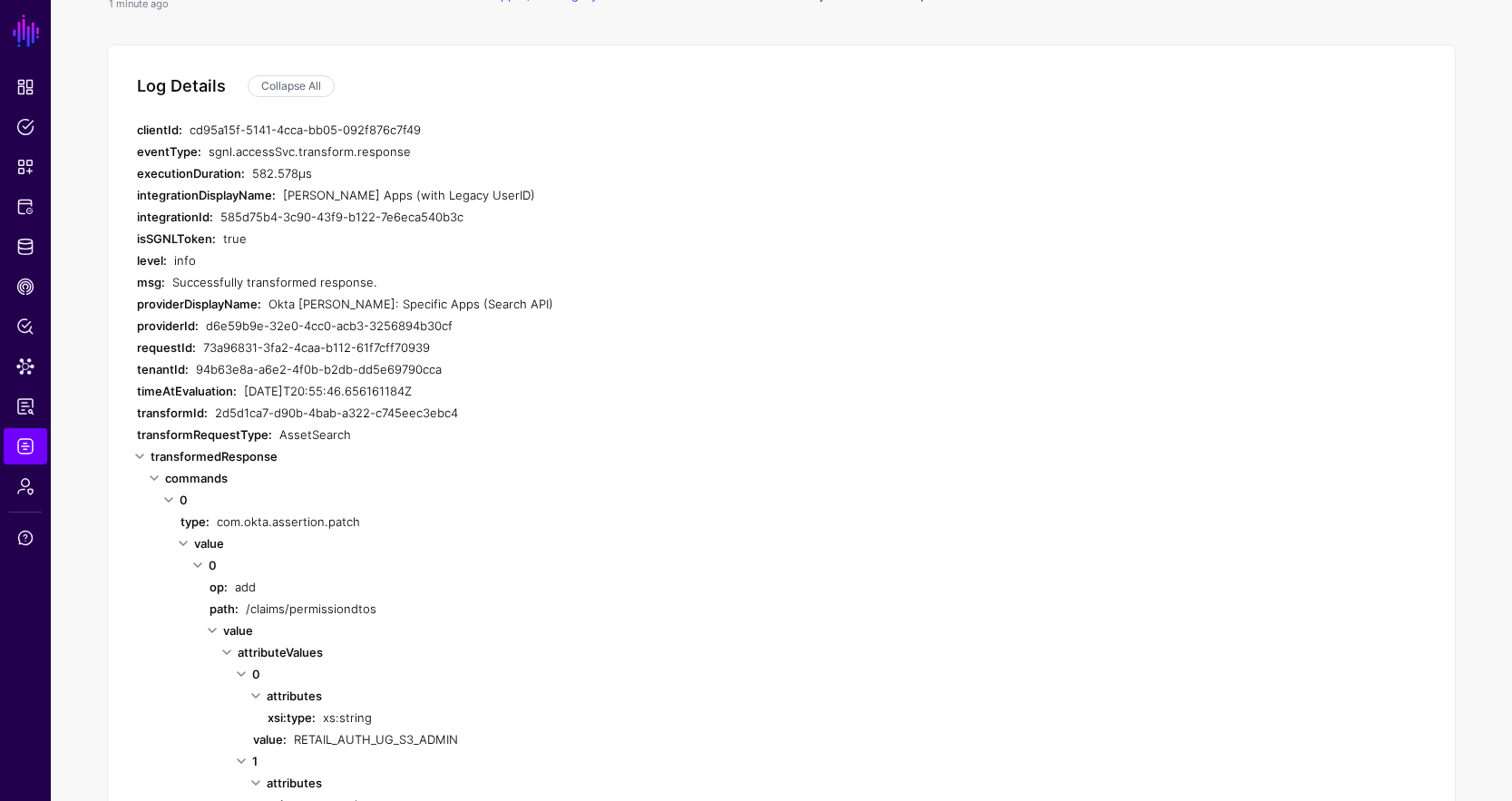
scroll to position [293, 0]
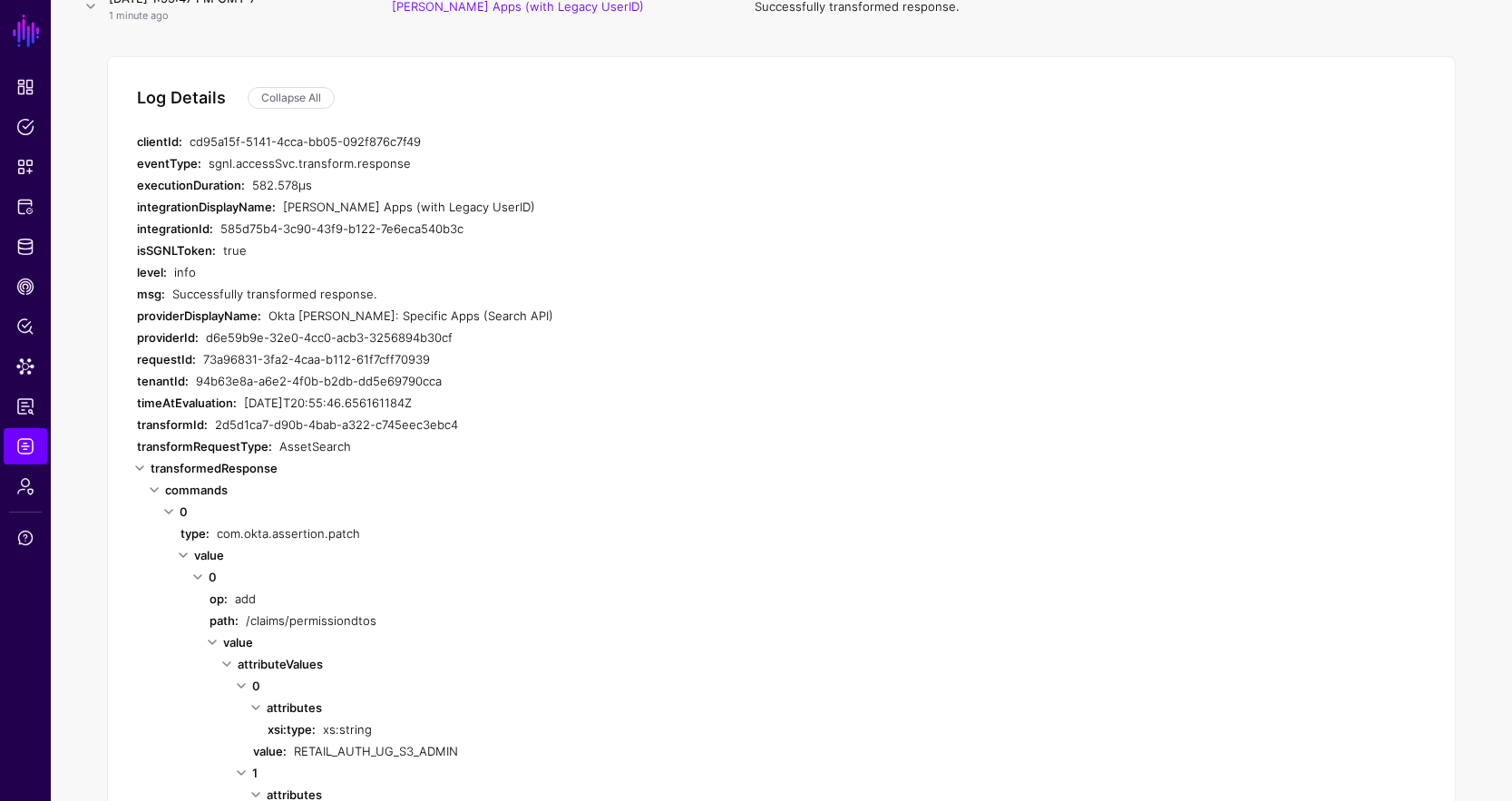
drag, startPoint x: 456, startPoint y: 358, endPoint x: 197, endPoint y: 353, distance: 259.0
click at [197, 354] on div "requestId: 73a96831-3fa2-4caa-b112-61f7cff70939" at bounding box center [500, 360] width 726 height 22
copy div "73a96831-3fa2-4caa-b112-61f7cff70939"
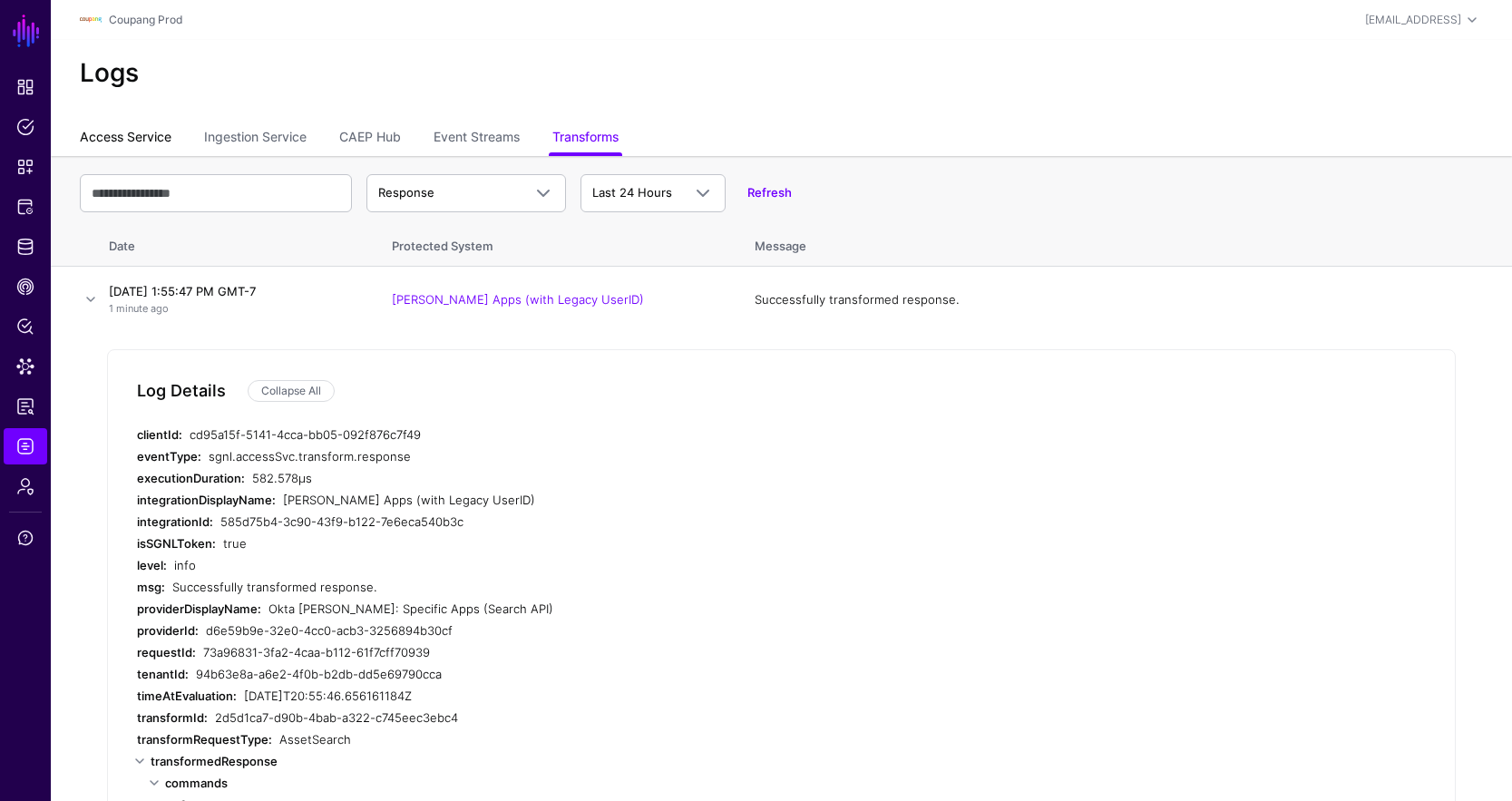
click at [142, 141] on link "Access Service" at bounding box center [125, 138] width 91 height 35
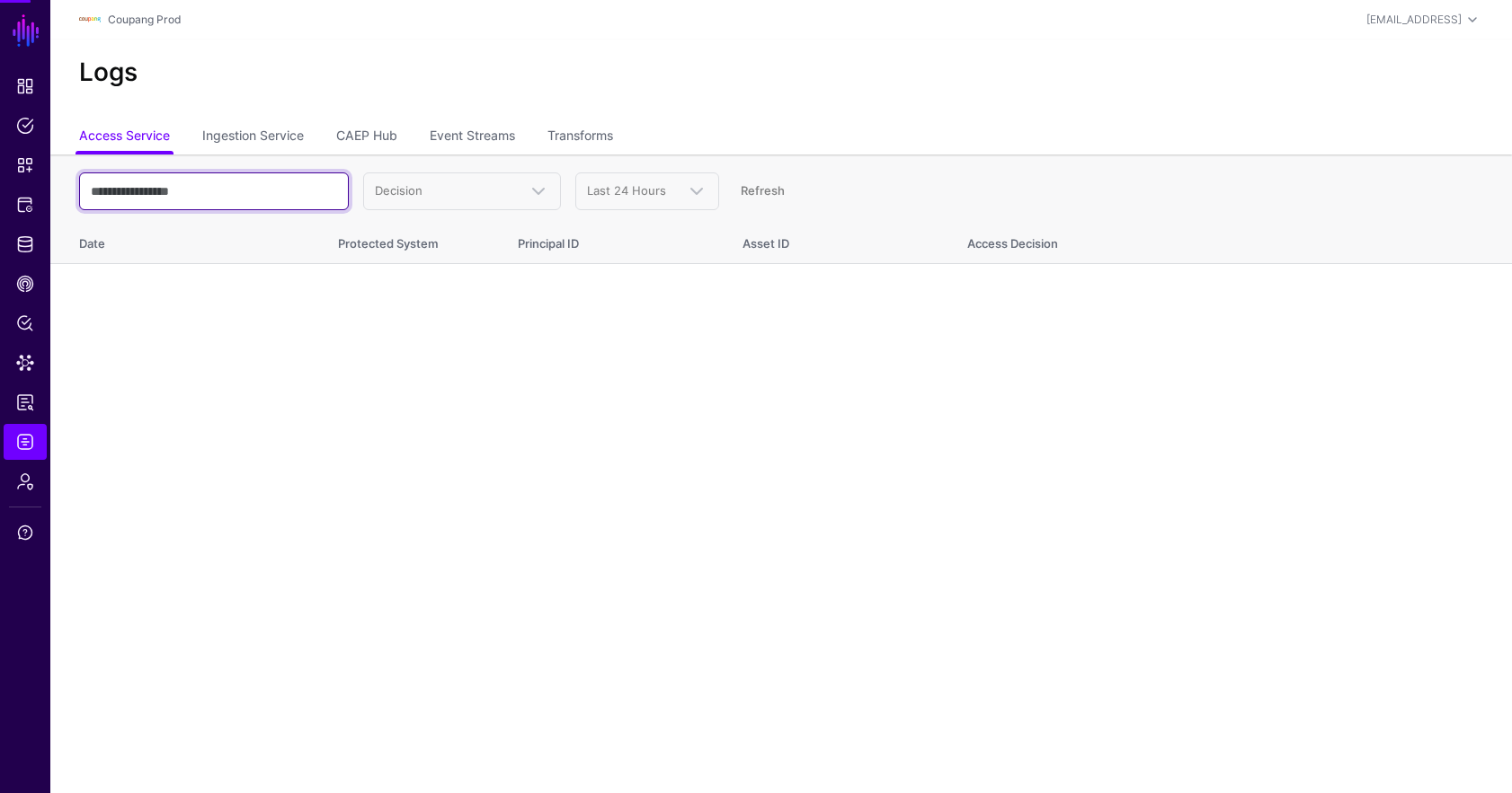
click at [206, 176] on input "text" at bounding box center [214, 191] width 270 height 37
paste input "**********"
type input "**********"
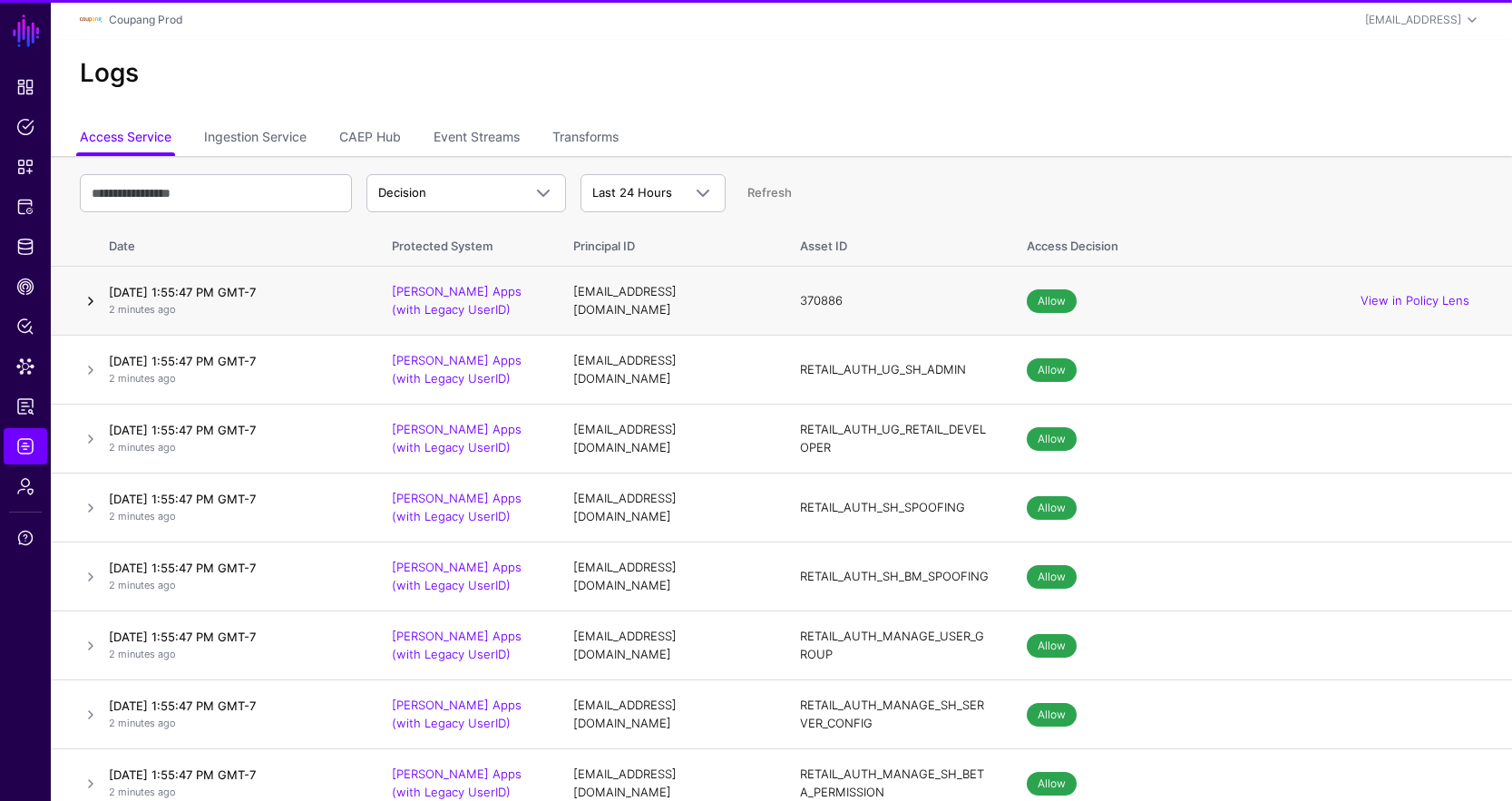
click at [88, 296] on link at bounding box center [90, 301] width 22 height 22
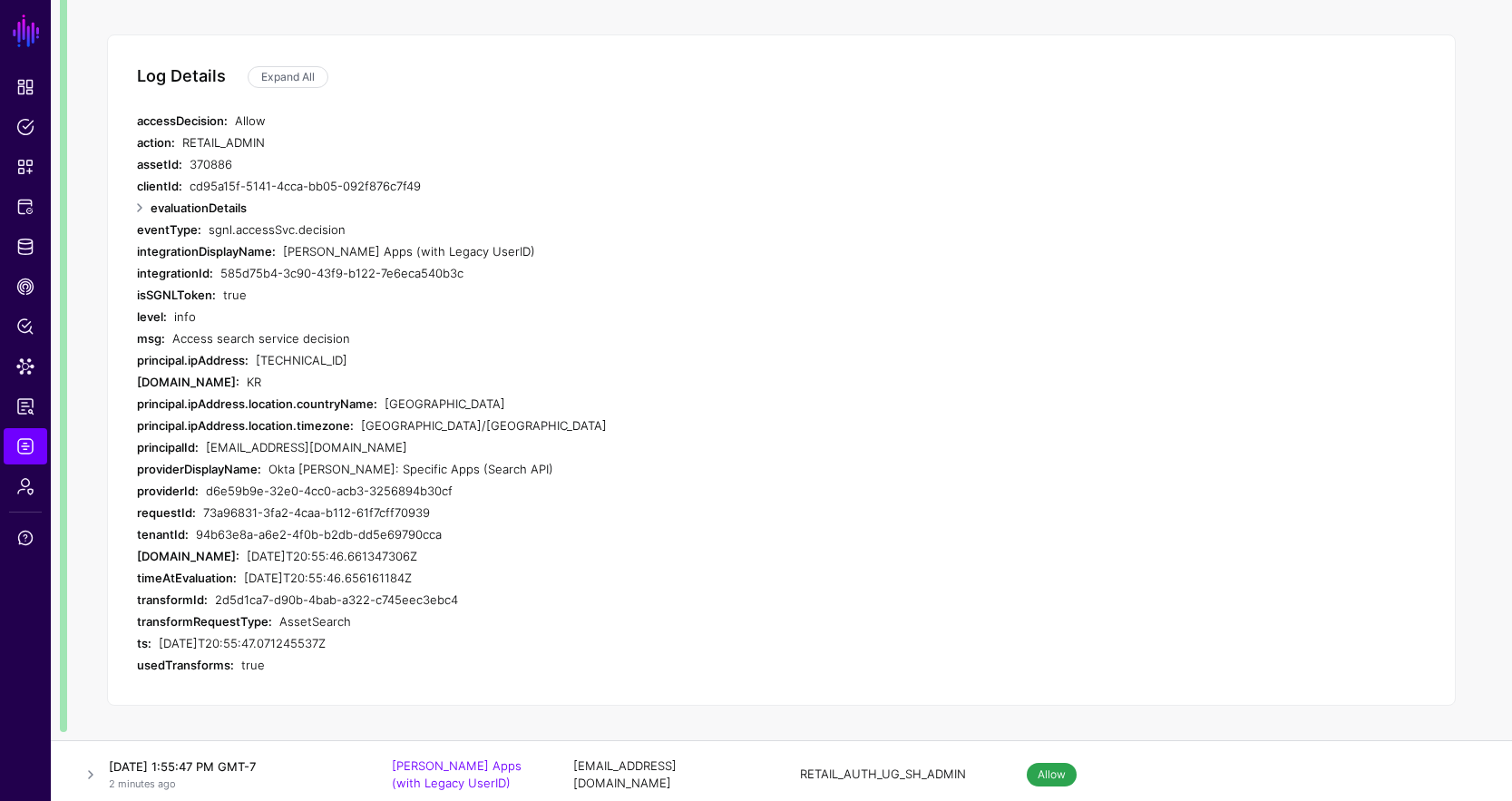
scroll to position [539, 0]
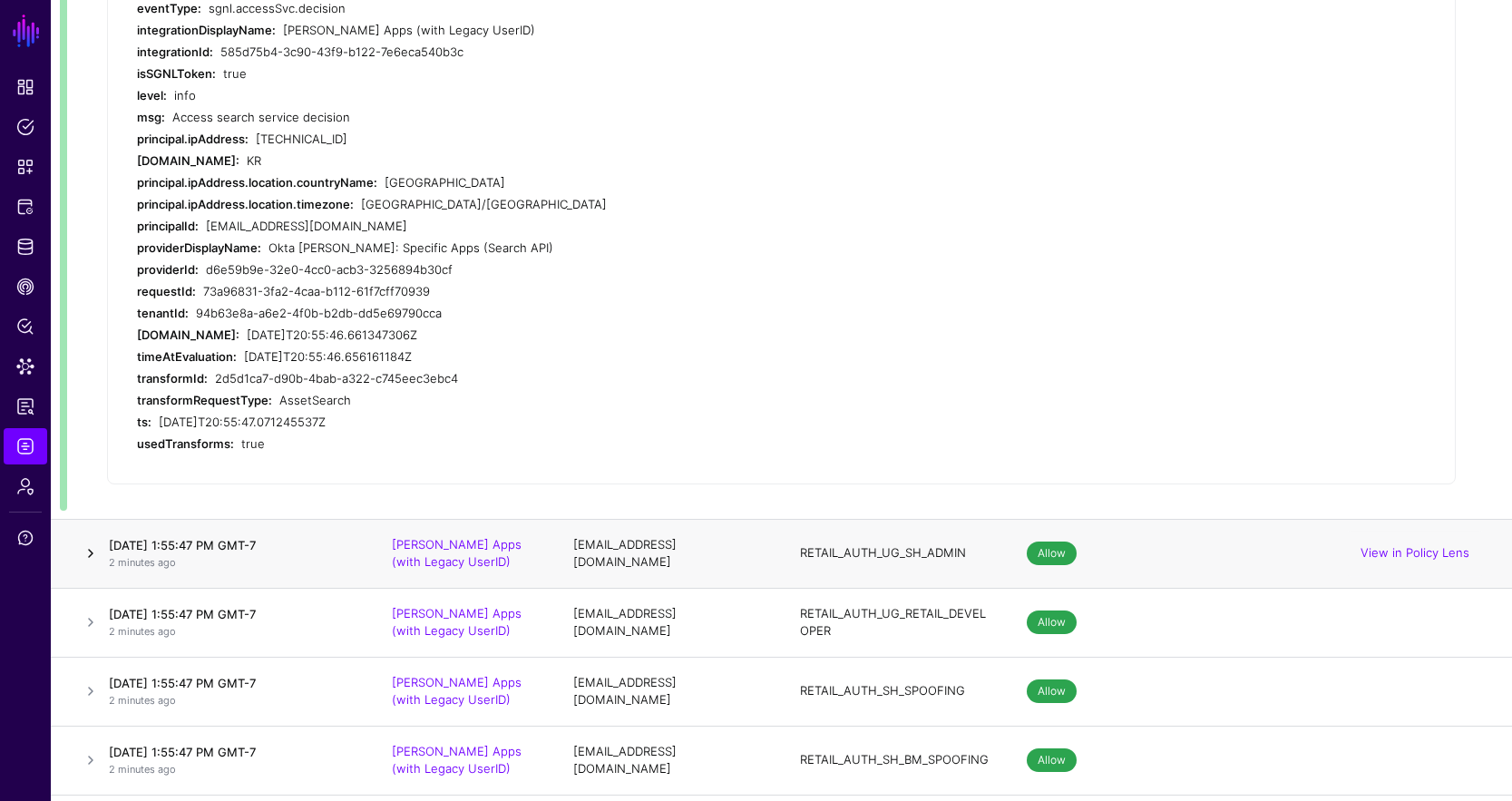
click at [86, 554] on link at bounding box center [90, 554] width 22 height 22
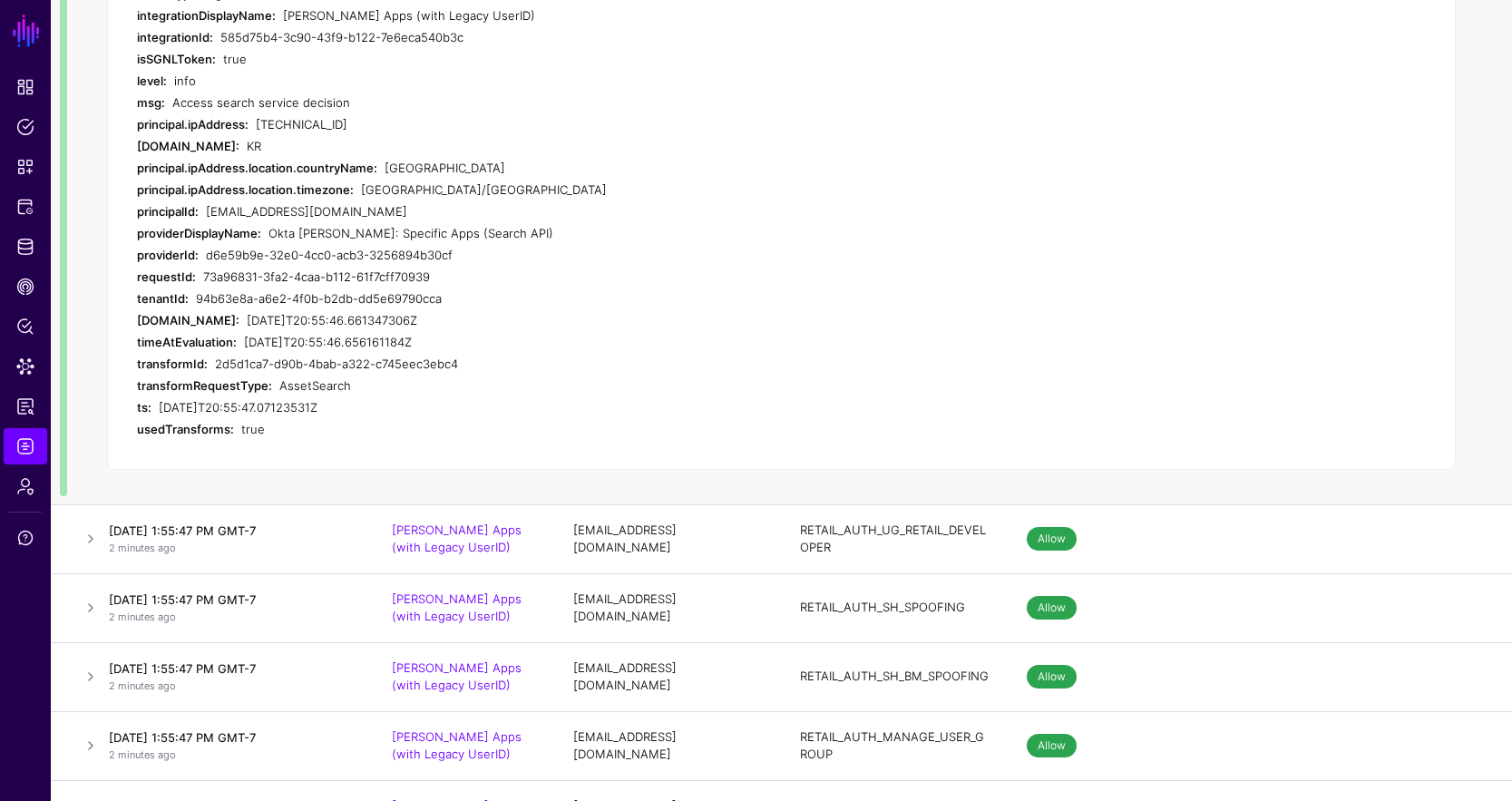
scroll to position [562, 0]
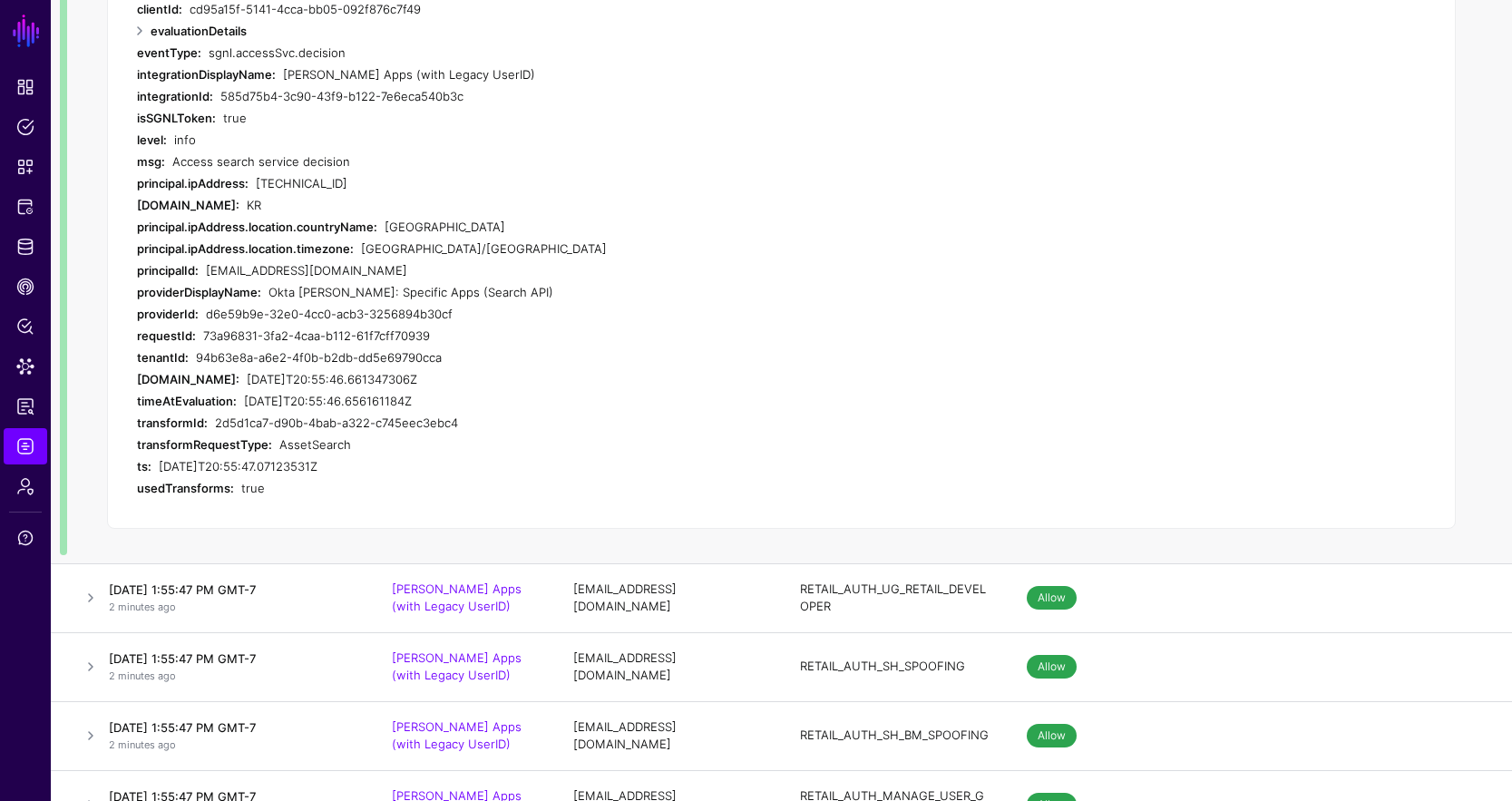
drag, startPoint x: 444, startPoint y: 332, endPoint x: 201, endPoint y: 329, distance: 243.0
click at [201, 329] on div "requestId: 73a96831-3fa2-4caa-b112-61f7cff70939" at bounding box center [500, 336] width 726 height 22
copy div "73a96831-3fa2-4caa-b112-61f7cff70939"
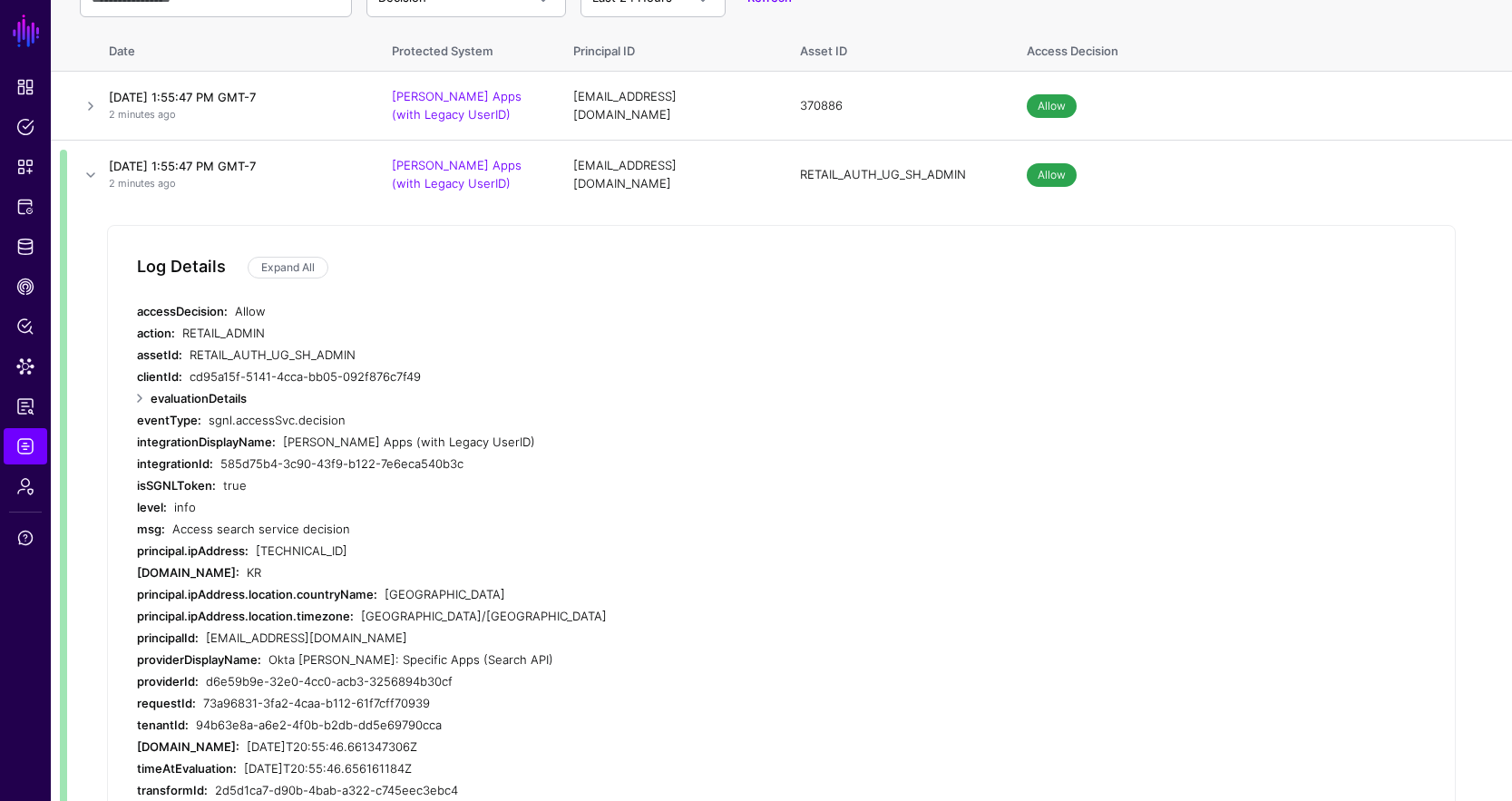
scroll to position [90, 0]
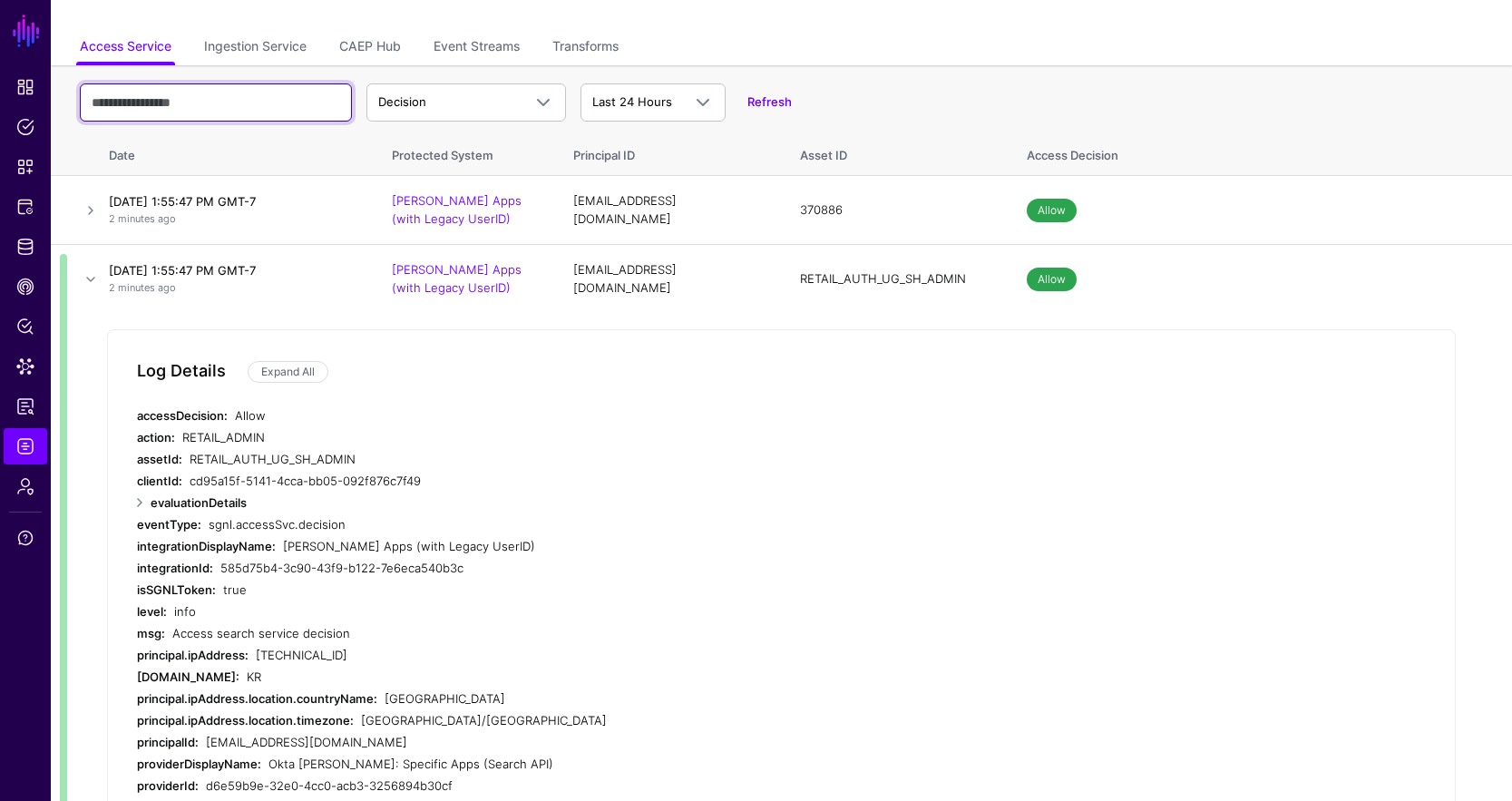
click at [213, 115] on input "text" at bounding box center [216, 102] width 272 height 38
paste input "**********"
type input "**********"
click at [92, 278] on link at bounding box center [90, 279] width 22 height 22
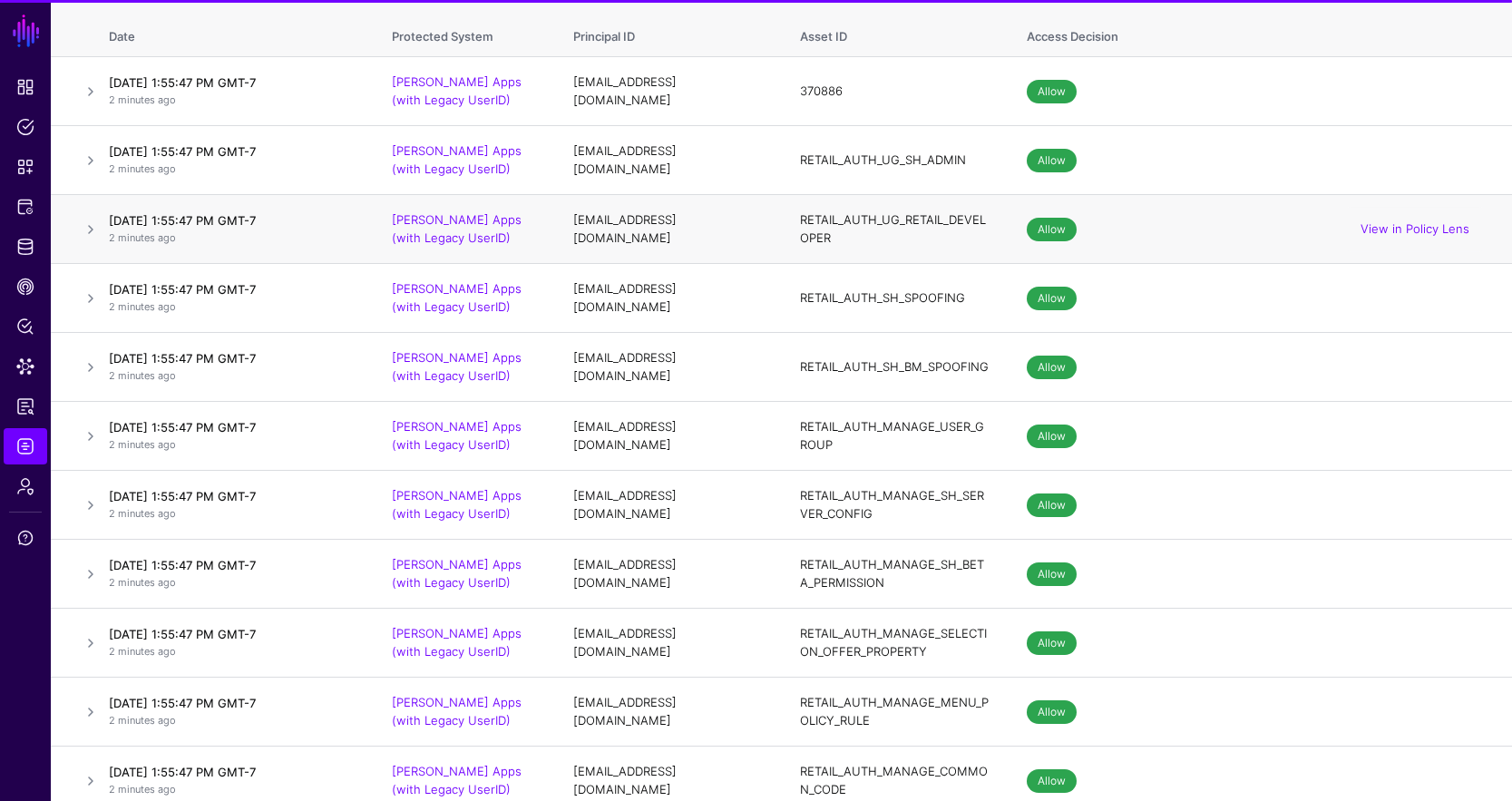
scroll to position [0, 0]
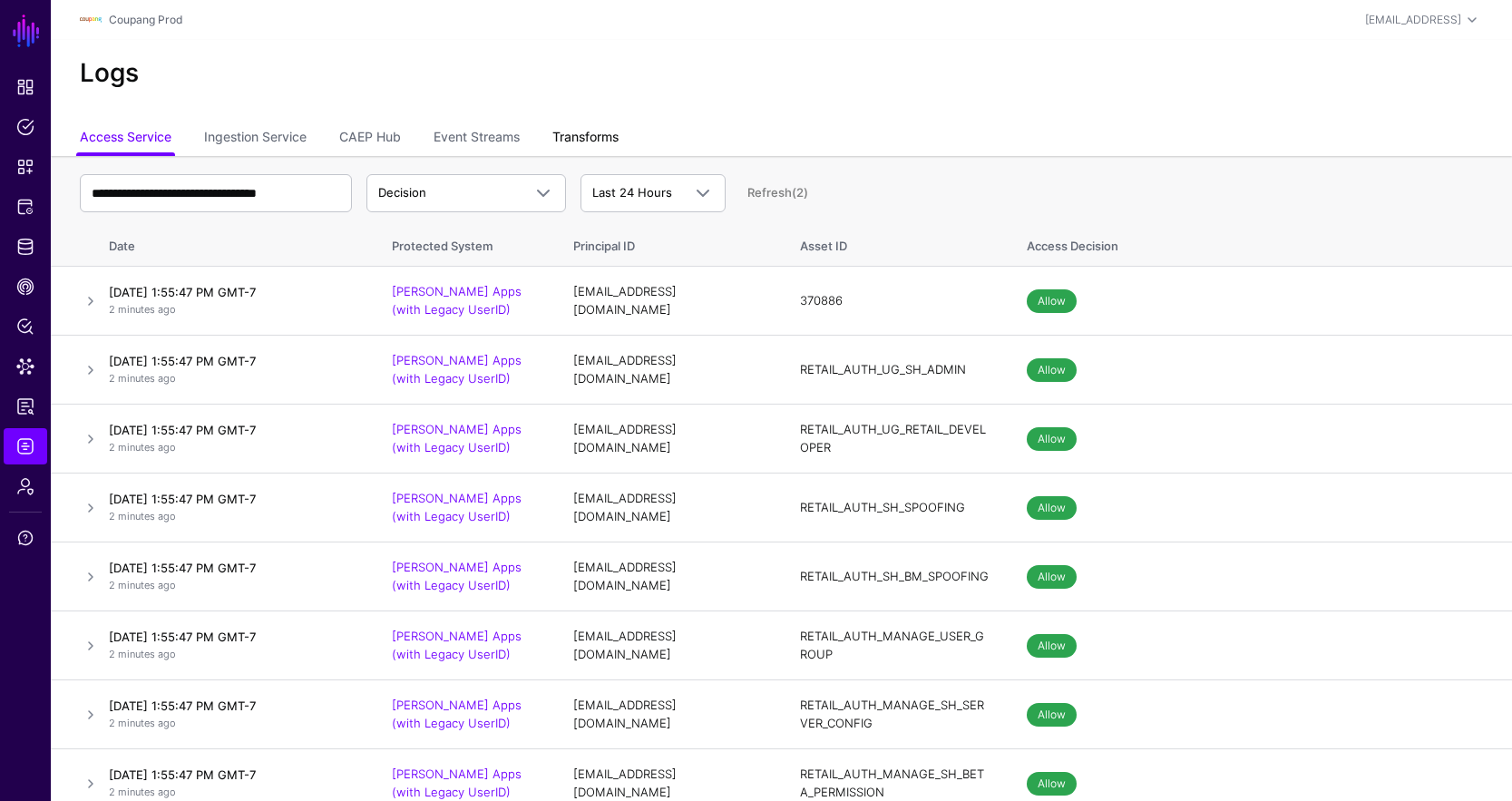
click at [577, 131] on link "Transforms" at bounding box center [585, 138] width 67 height 35
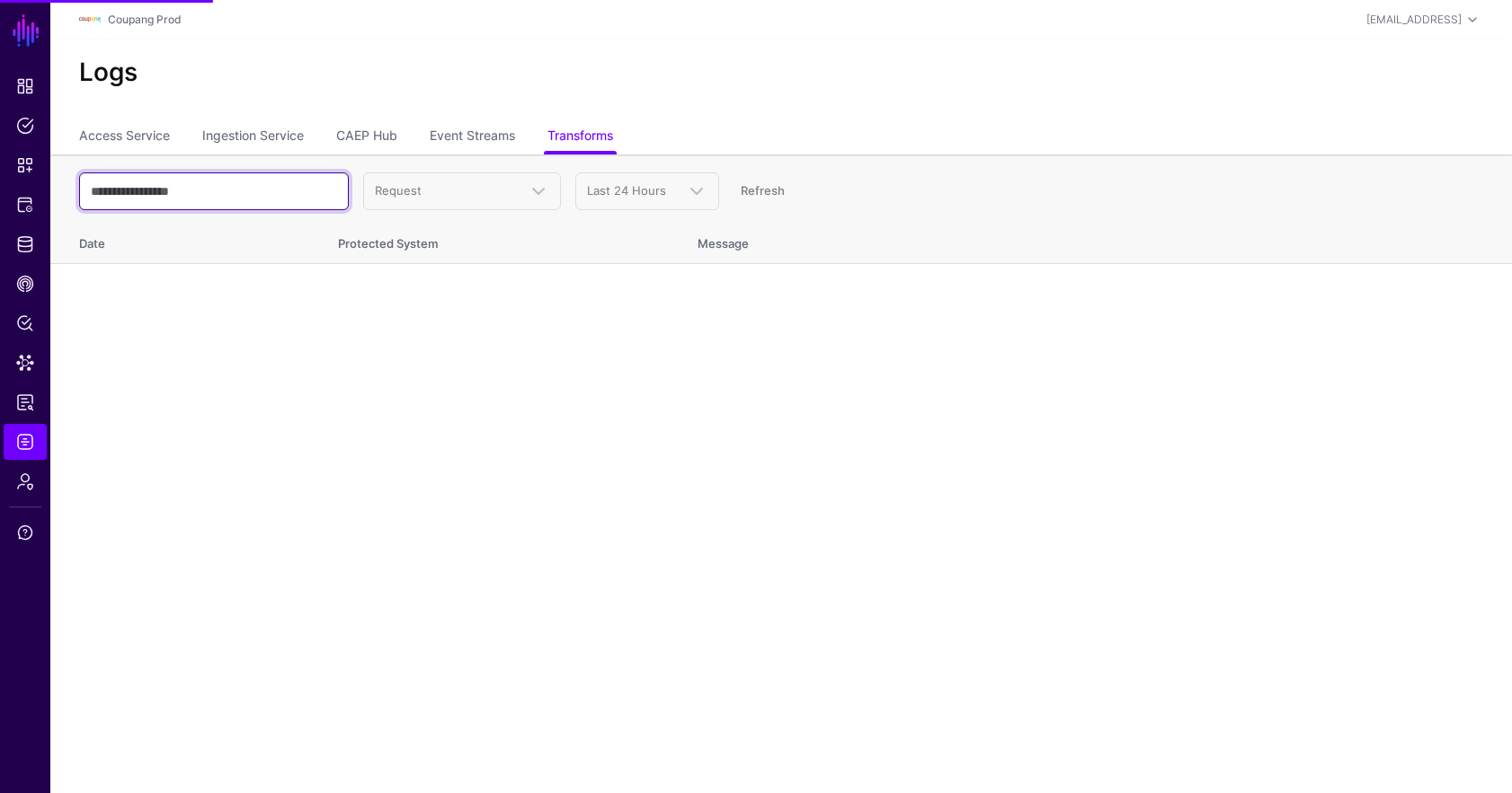
click at [219, 189] on input "text" at bounding box center [214, 191] width 270 height 37
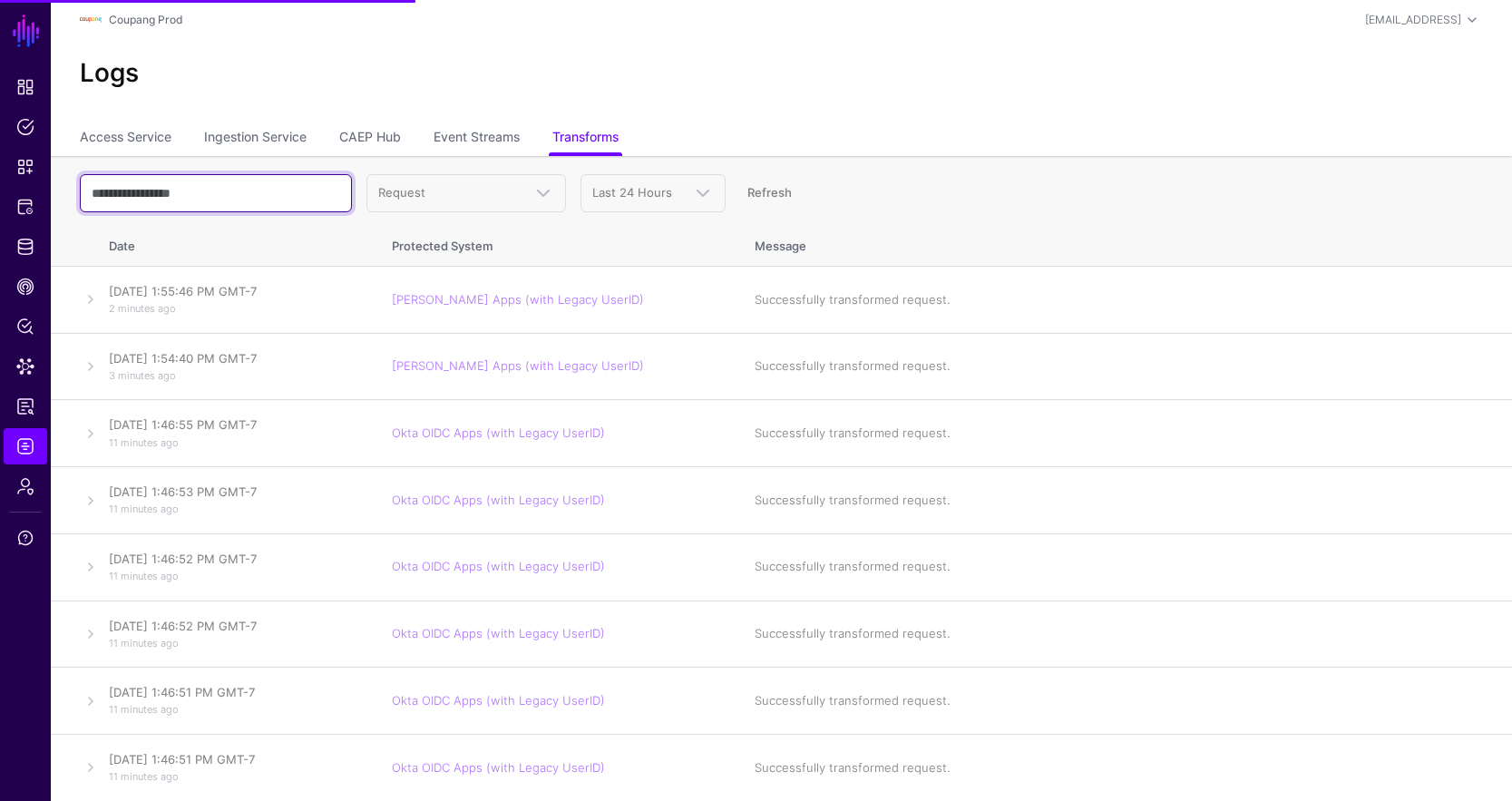
paste input "**********"
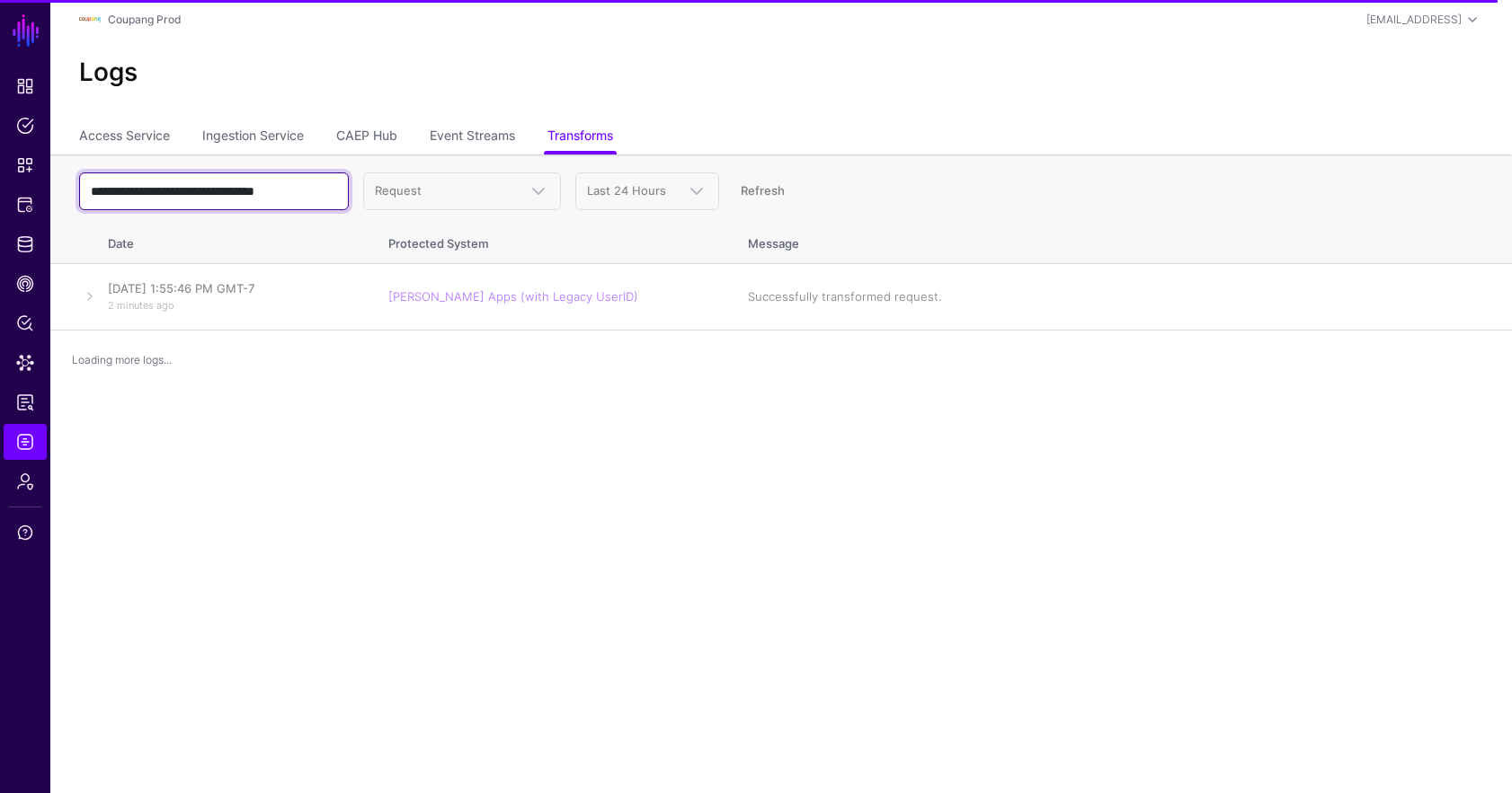
type input "**********"
click at [132, 285] on h4 "[DATE] 1:55:46 PM GMT-7" at bounding box center [230, 288] width 244 height 16
click at [95, 295] on link at bounding box center [90, 296] width 22 height 22
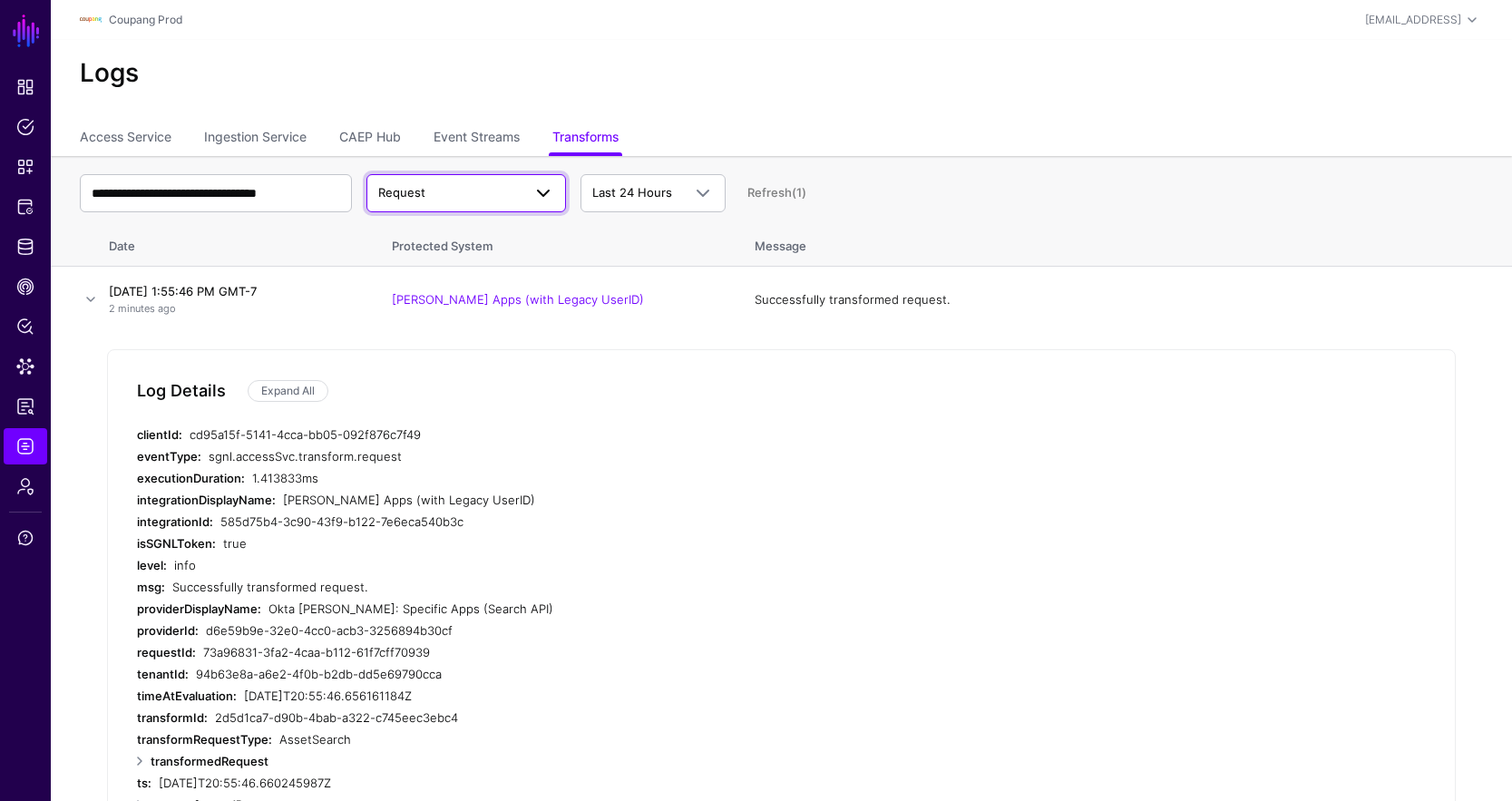
click at [492, 191] on span "Request" at bounding box center [450, 193] width 143 height 18
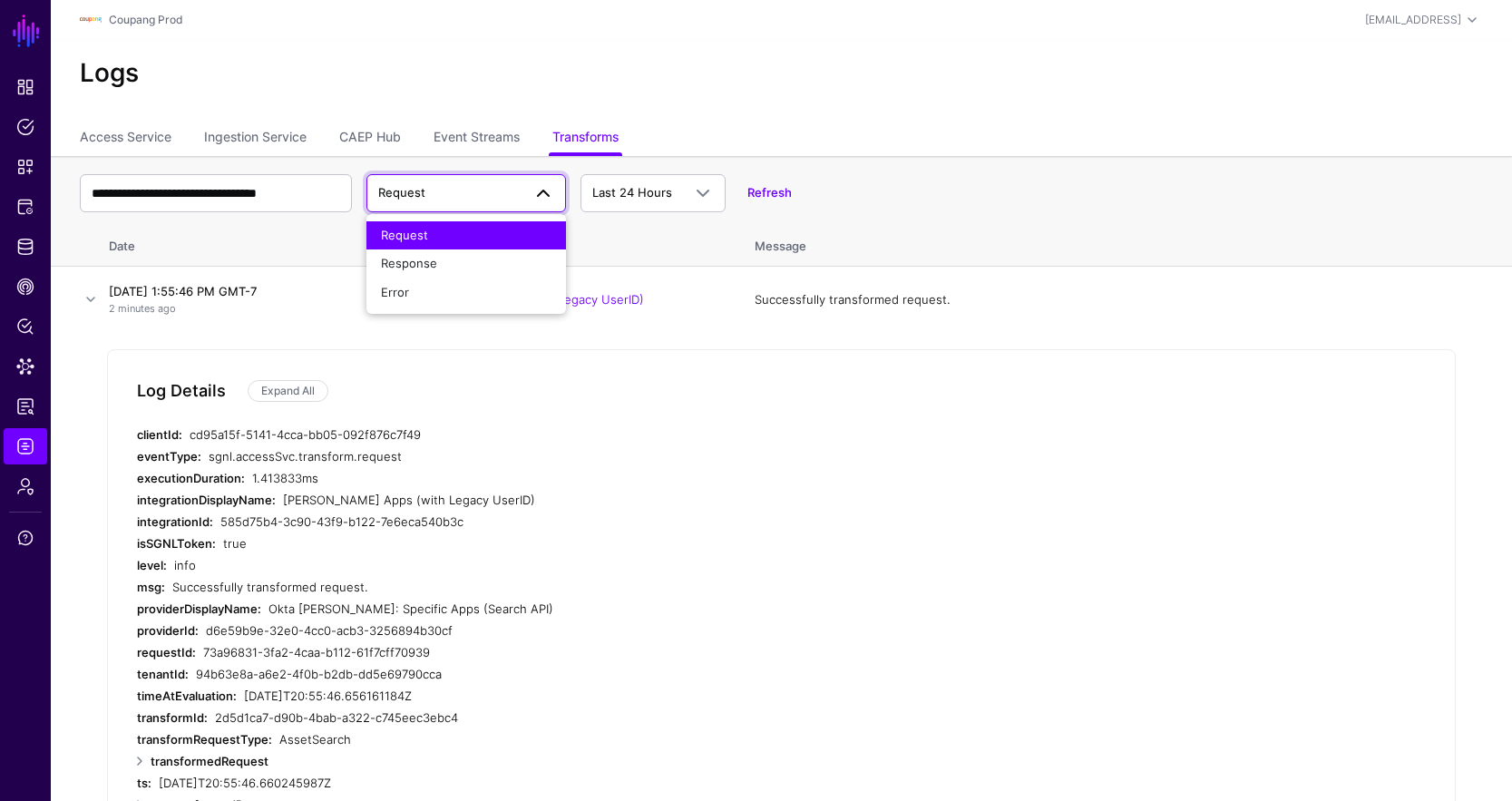
click at [480, 228] on div "Request" at bounding box center [467, 236] width 171 height 18
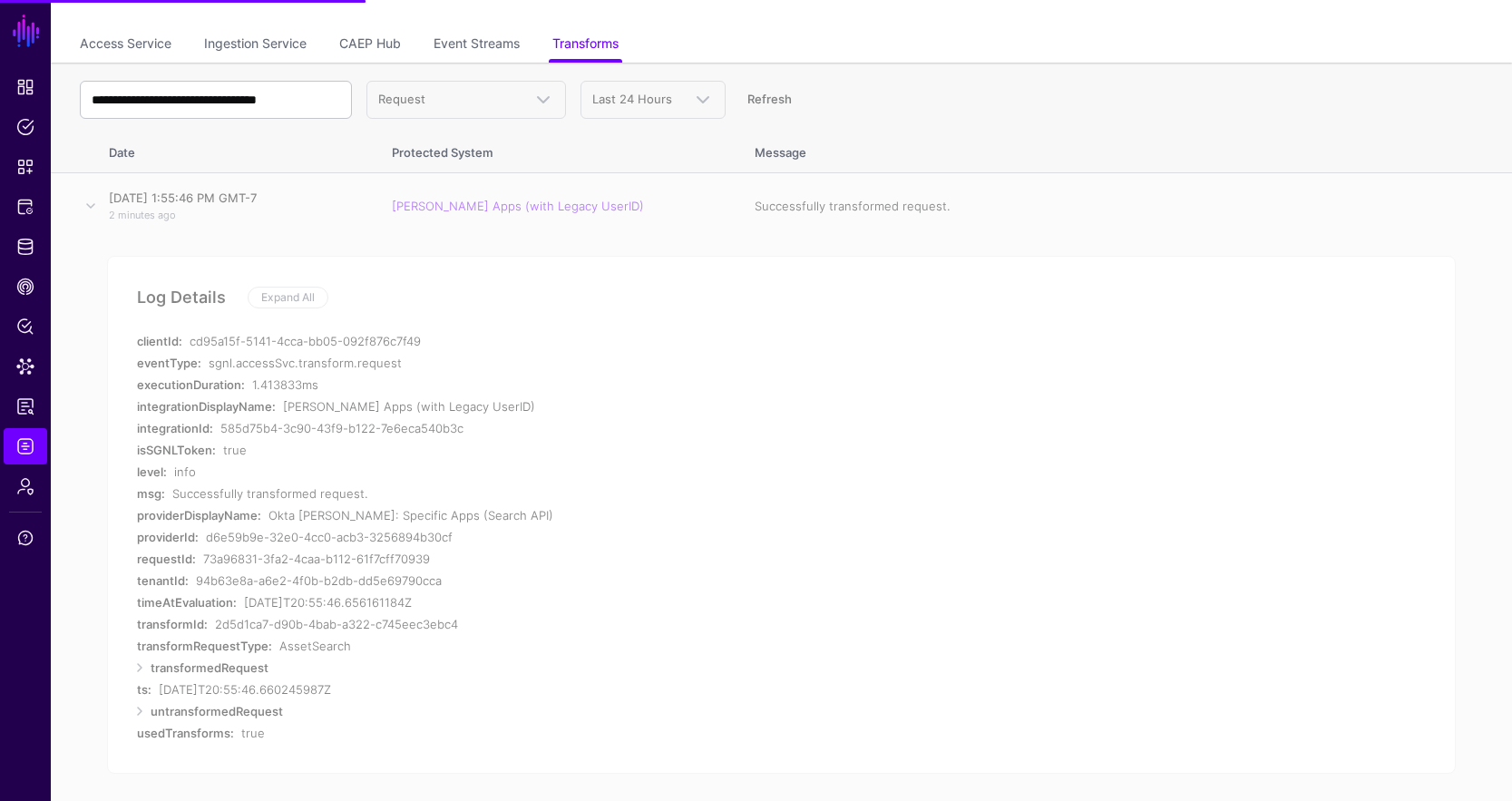
scroll to position [100, 0]
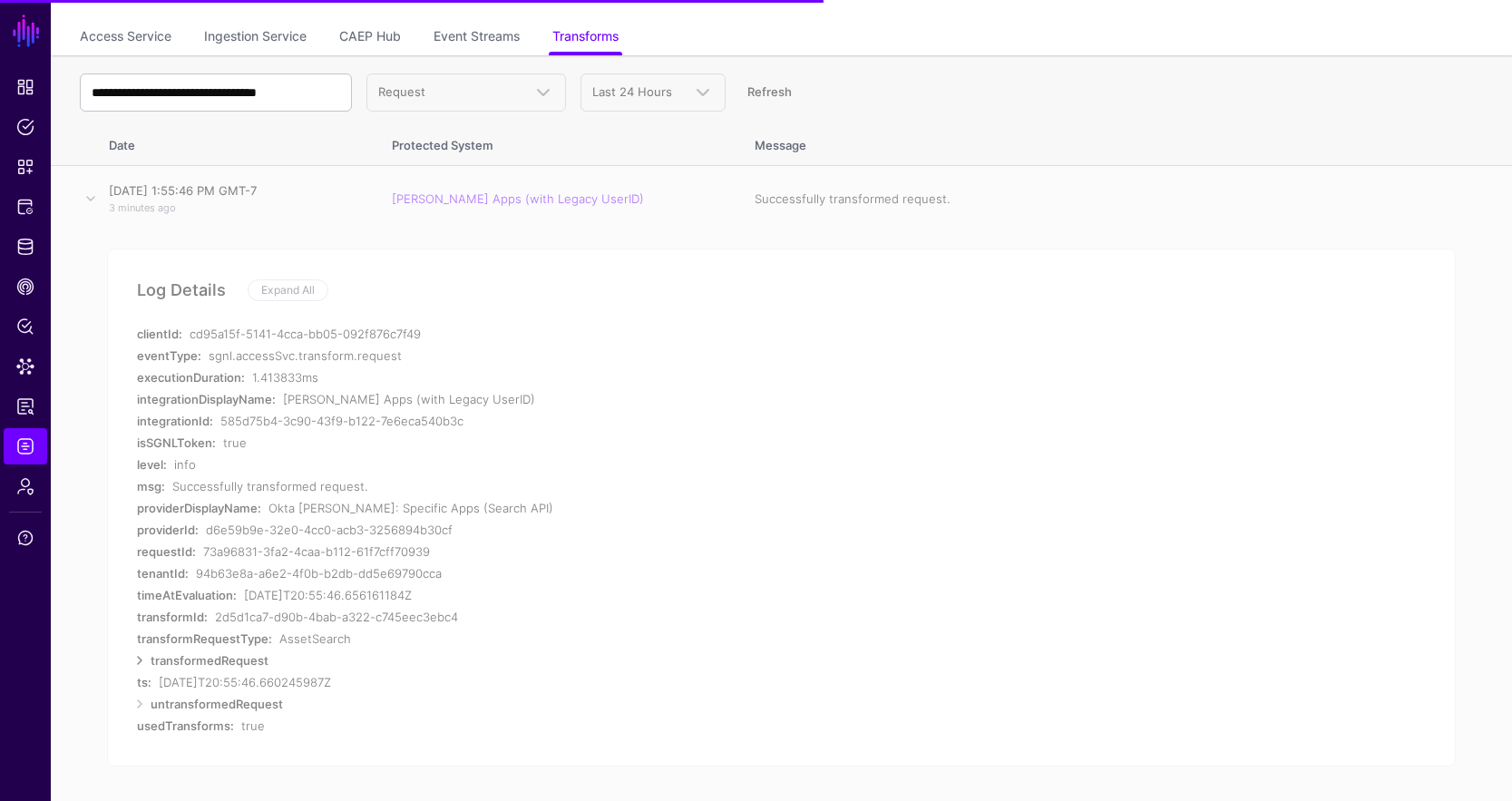
click at [140, 663] on link at bounding box center [140, 661] width 22 height 22
click at [150, 685] on link at bounding box center [154, 683] width 22 height 22
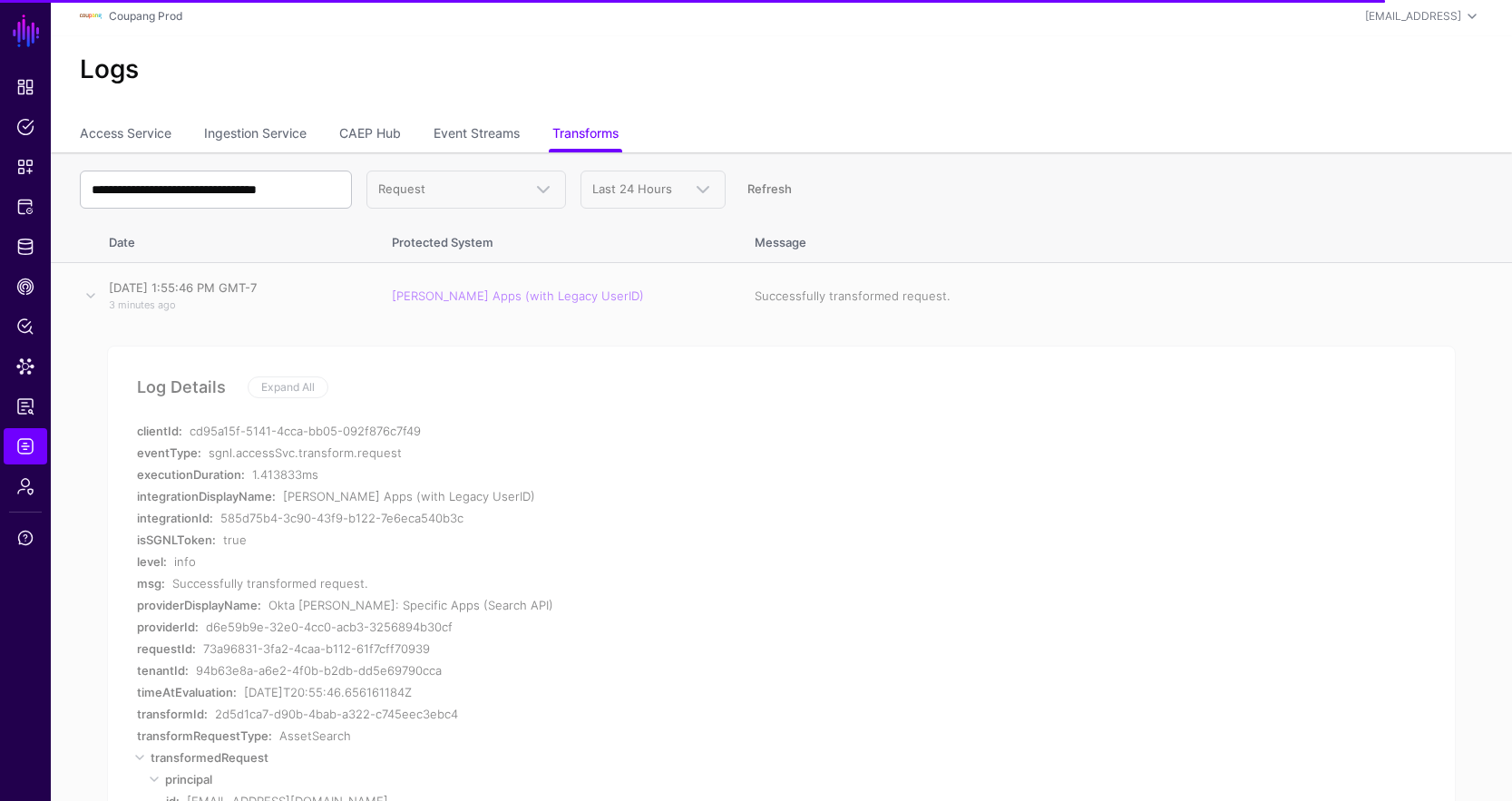
scroll to position [0, 0]
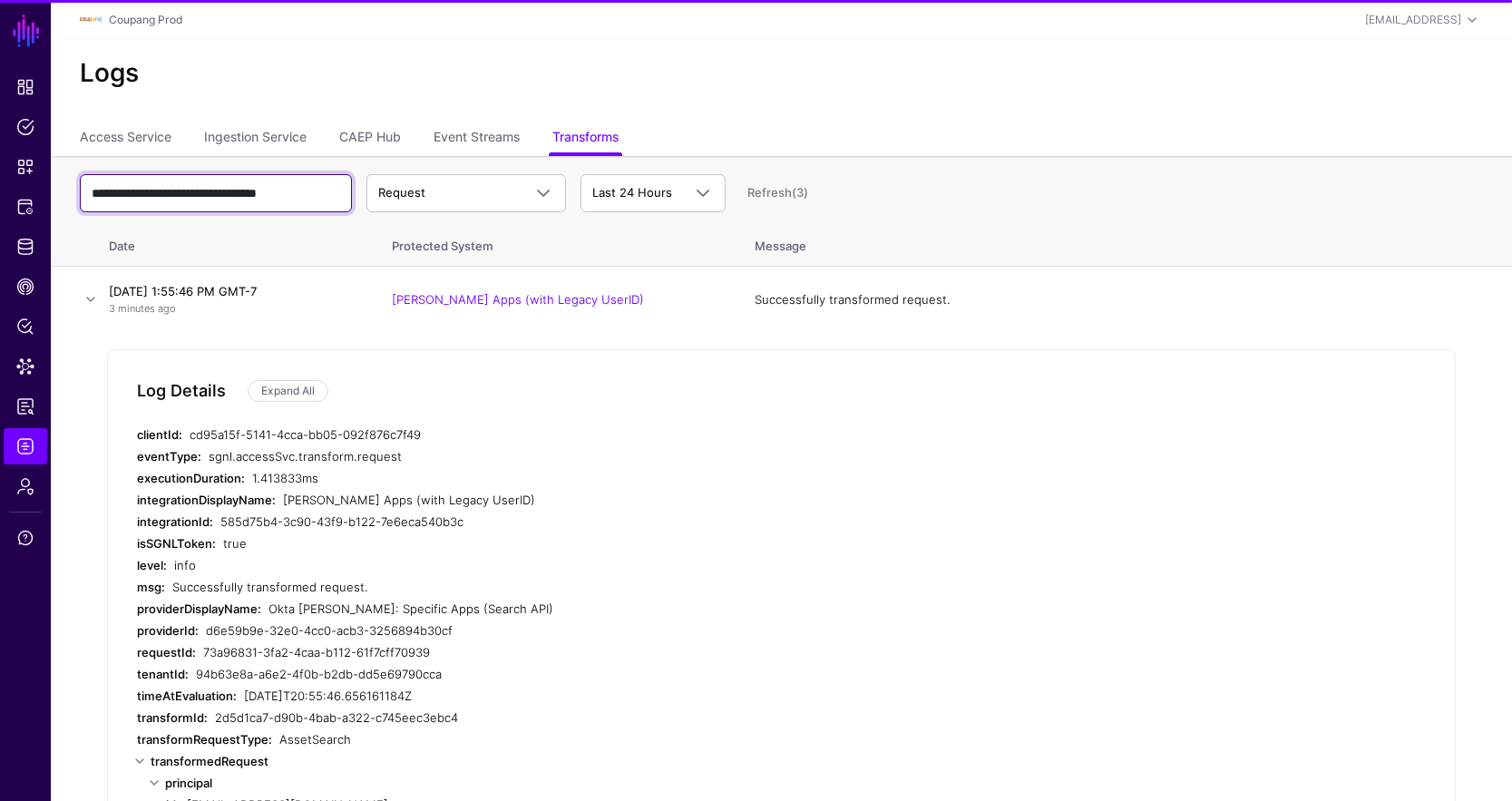
click at [311, 194] on input "**********" at bounding box center [216, 193] width 272 height 38
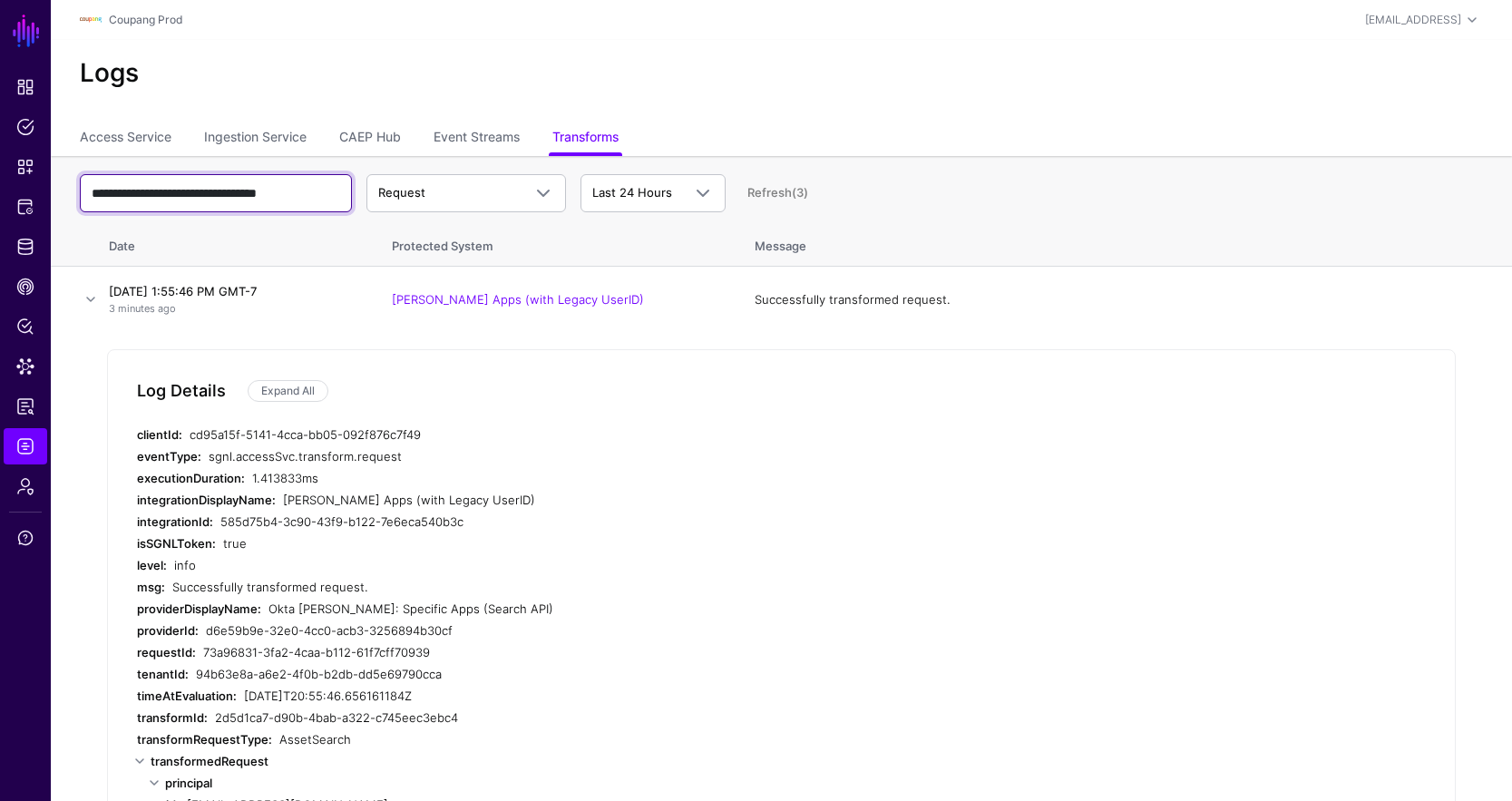
click at [311, 194] on input "**********" at bounding box center [216, 193] width 272 height 38
click at [99, 300] on link at bounding box center [90, 299] width 22 height 22
click at [96, 297] on link at bounding box center [90, 299] width 22 height 22
click at [89, 299] on link at bounding box center [90, 299] width 22 height 22
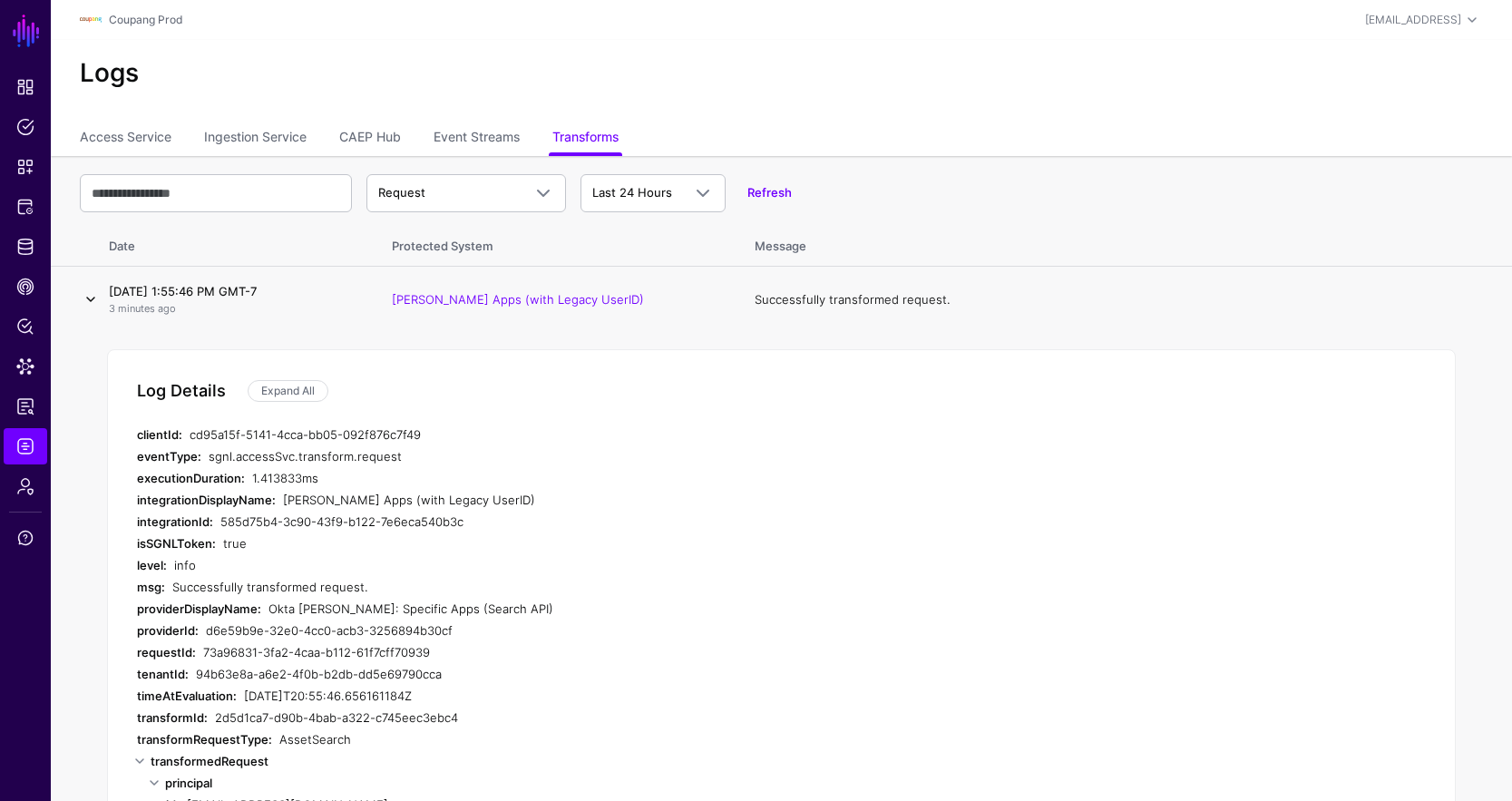
click at [87, 293] on link at bounding box center [90, 299] width 22 height 22
click at [88, 305] on link at bounding box center [90, 299] width 22 height 22
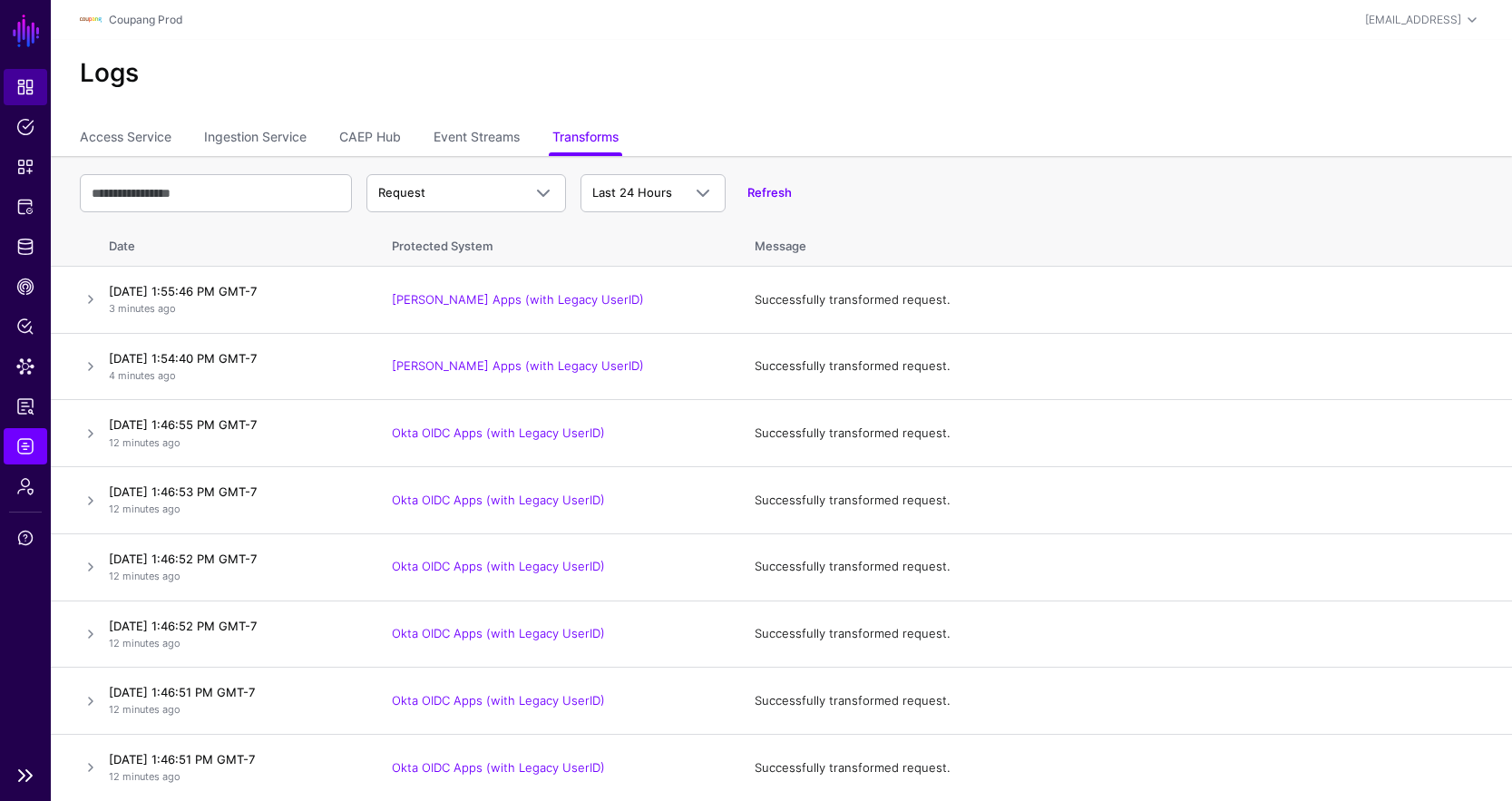
click at [4, 489] on link "Admin" at bounding box center [26, 486] width 44 height 37
click at [24, 443] on span "Logs" at bounding box center [25, 446] width 18 height 18
click at [24, 88] on span "Dashboard" at bounding box center [25, 87] width 18 height 18
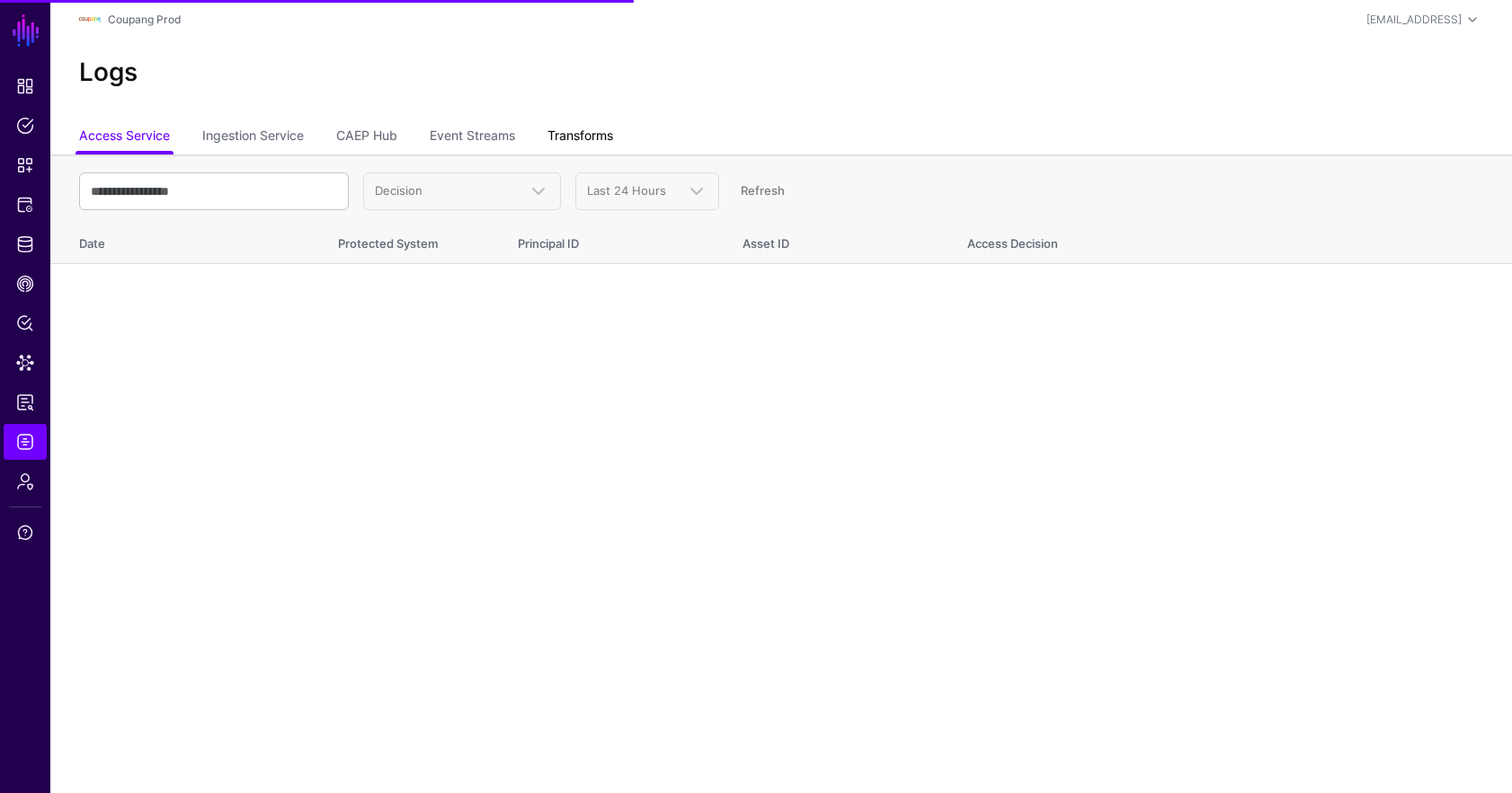
click at [598, 131] on link "Transforms" at bounding box center [580, 137] width 66 height 34
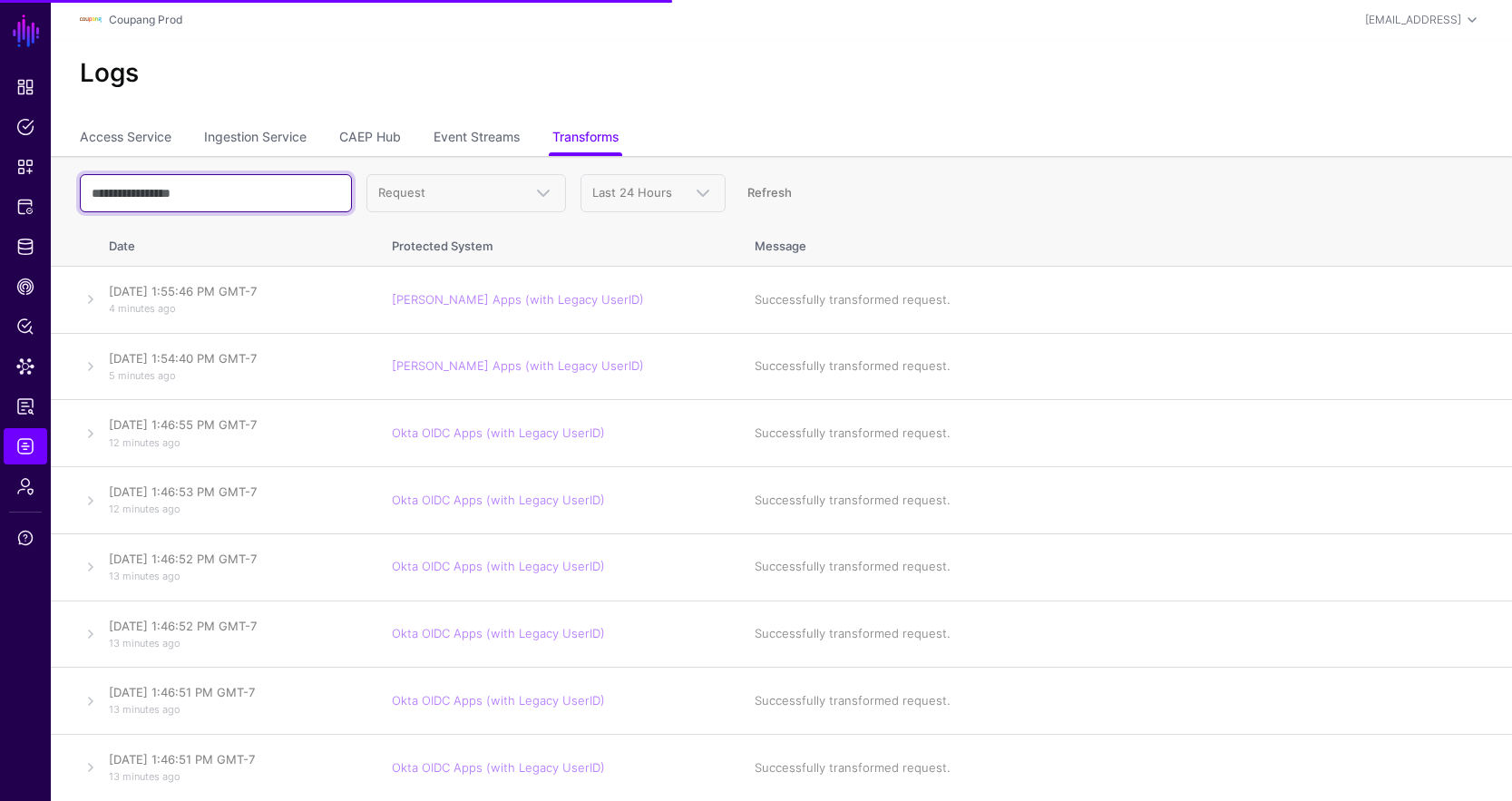
click at [226, 186] on input "text" at bounding box center [216, 193] width 272 height 38
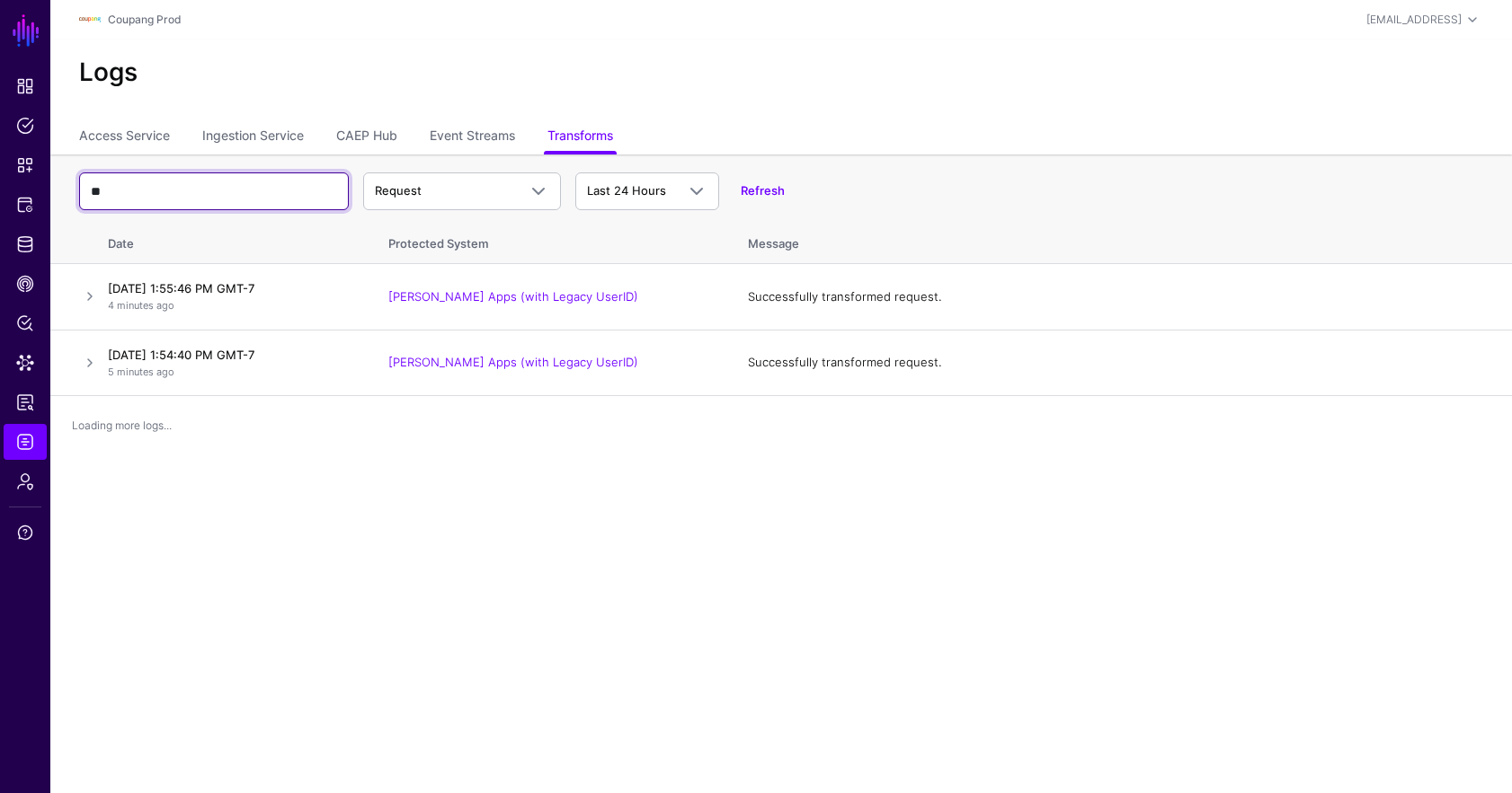
type input "*"
click at [88, 296] on link at bounding box center [90, 296] width 22 height 22
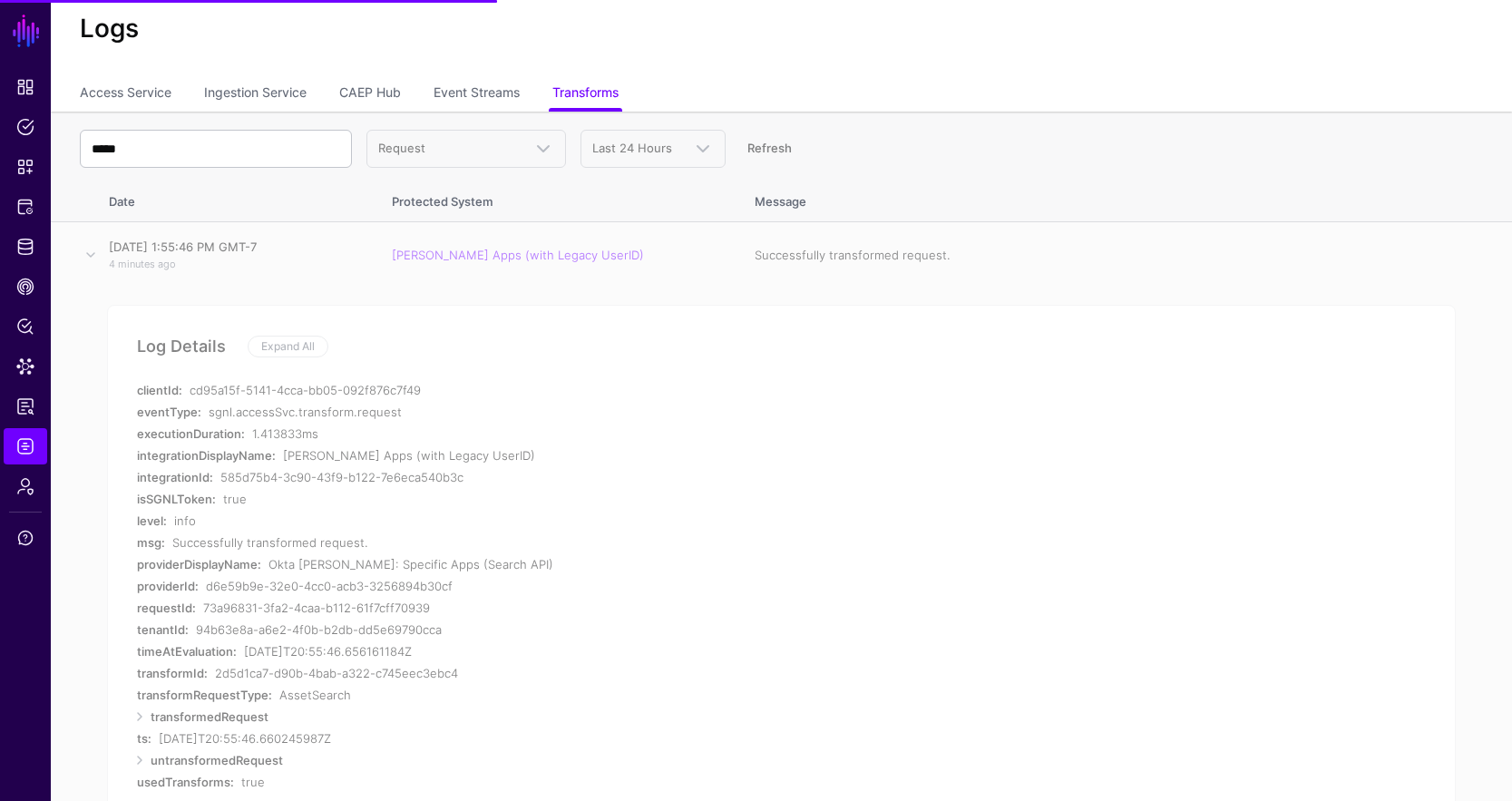
scroll to position [45, 0]
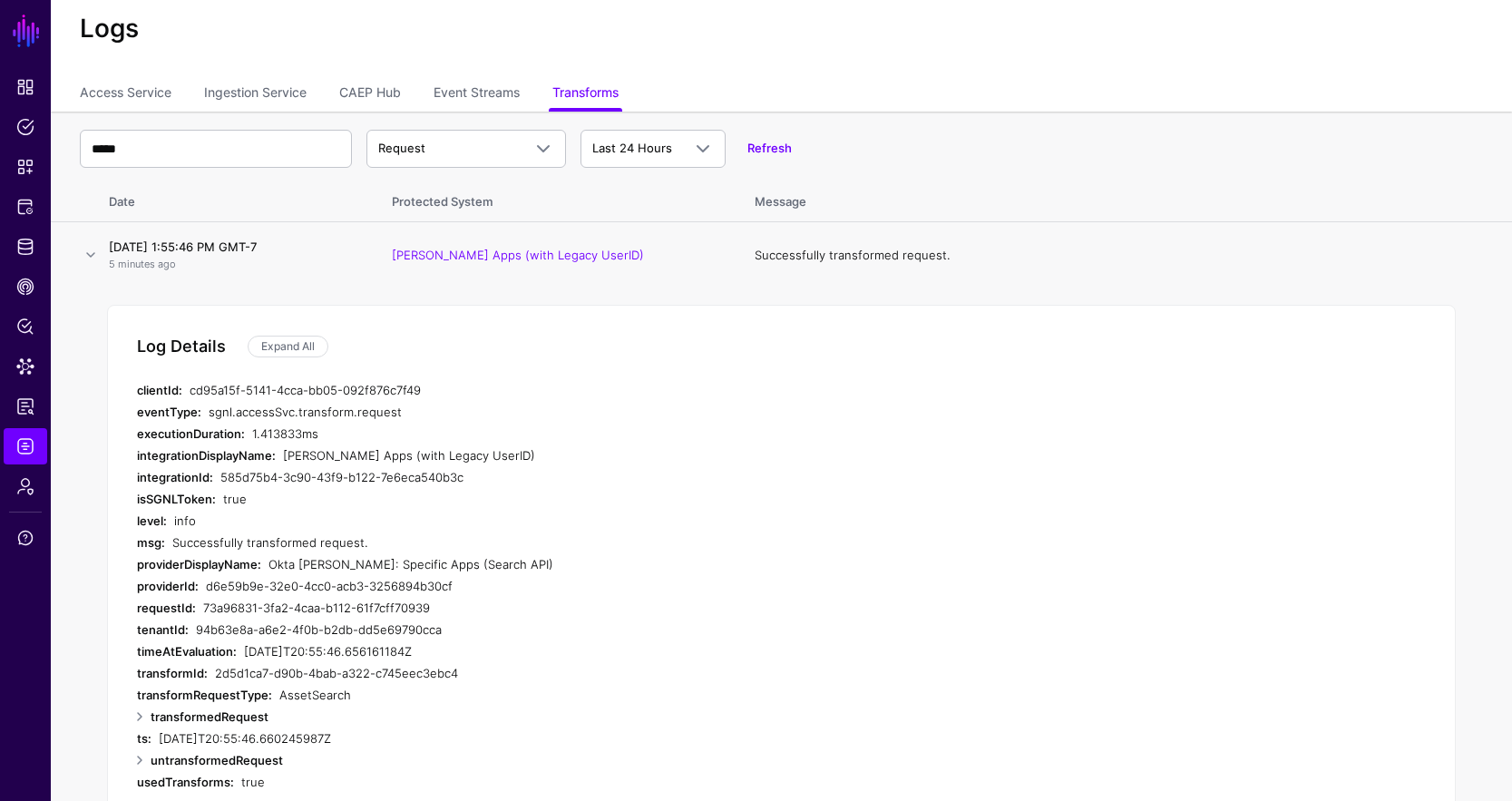
drag, startPoint x: 432, startPoint y: 606, endPoint x: 201, endPoint y: 609, distance: 231.0
click at [200, 609] on div "requestId: 73a96831-3fa2-4caa-b112-61f7cff70939" at bounding box center [500, 608] width 726 height 22
copy div "73a96831-3fa2-4caa-b112-61f7cff70939"
click at [257, 142] on input "*****" at bounding box center [216, 149] width 272 height 38
paste input "**********"
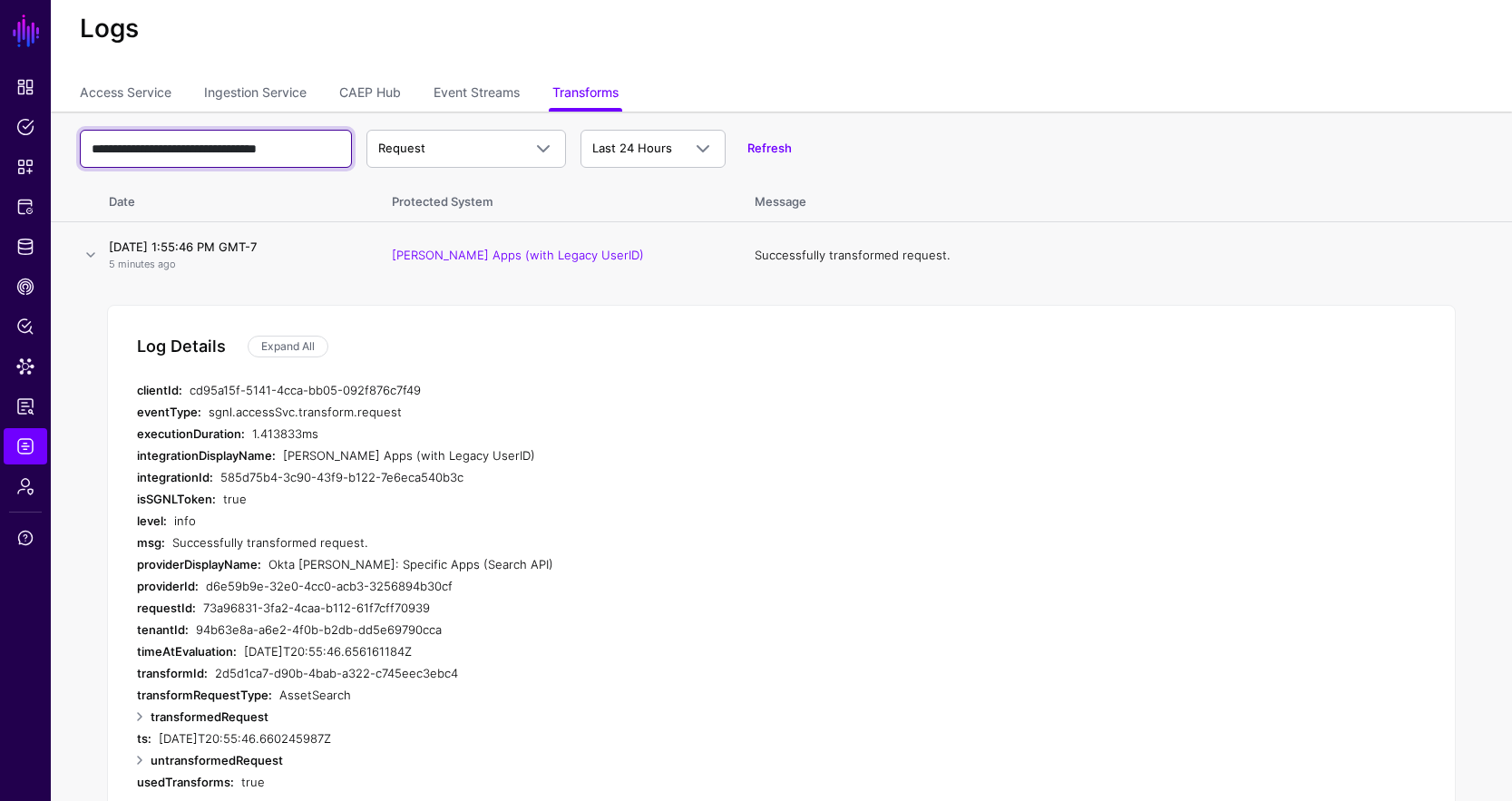
type input "**********"
click at [76, 256] on td at bounding box center [76, 255] width 51 height 67
click at [88, 253] on link at bounding box center [90, 255] width 22 height 22
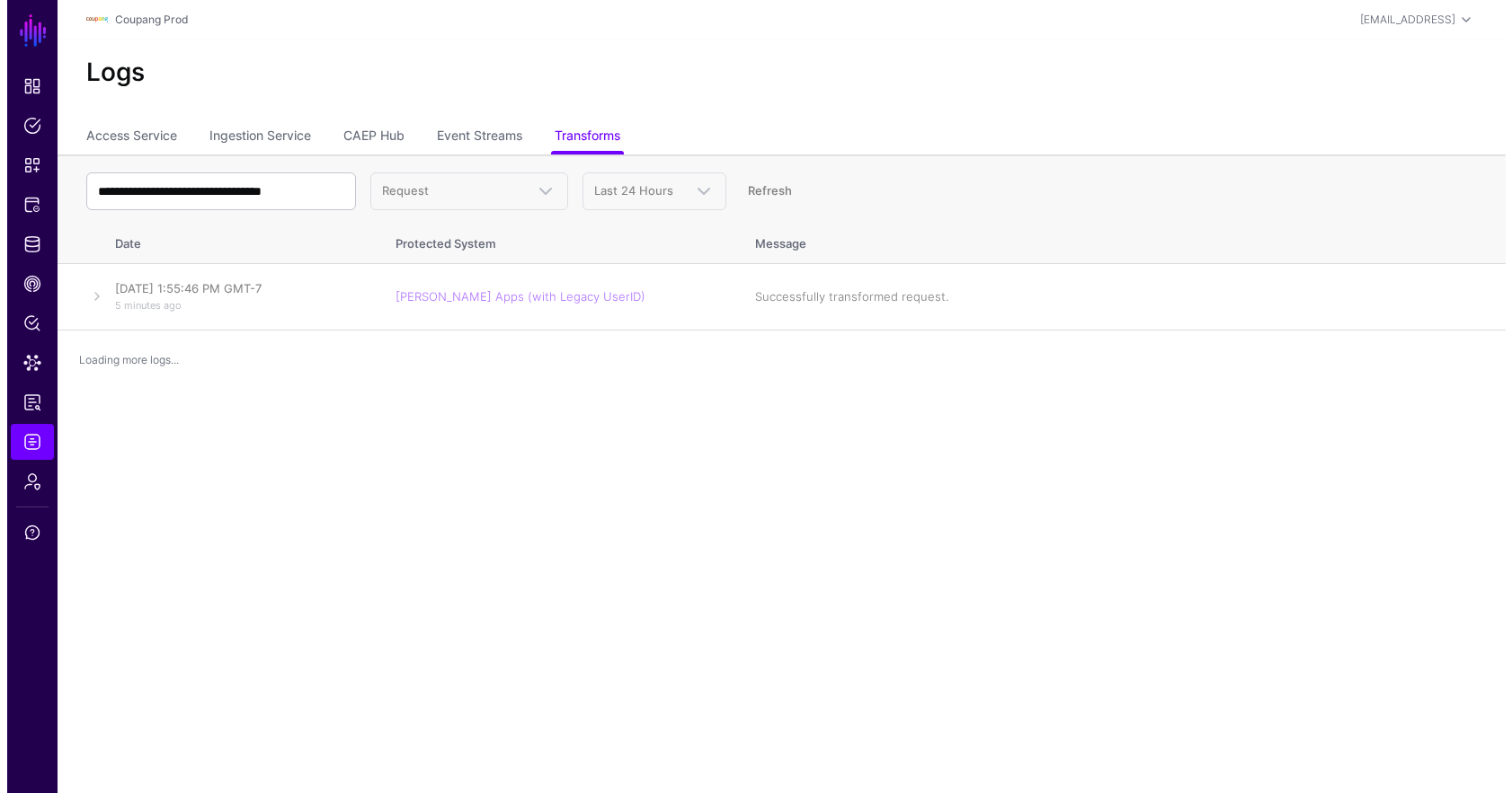
scroll to position [0, 0]
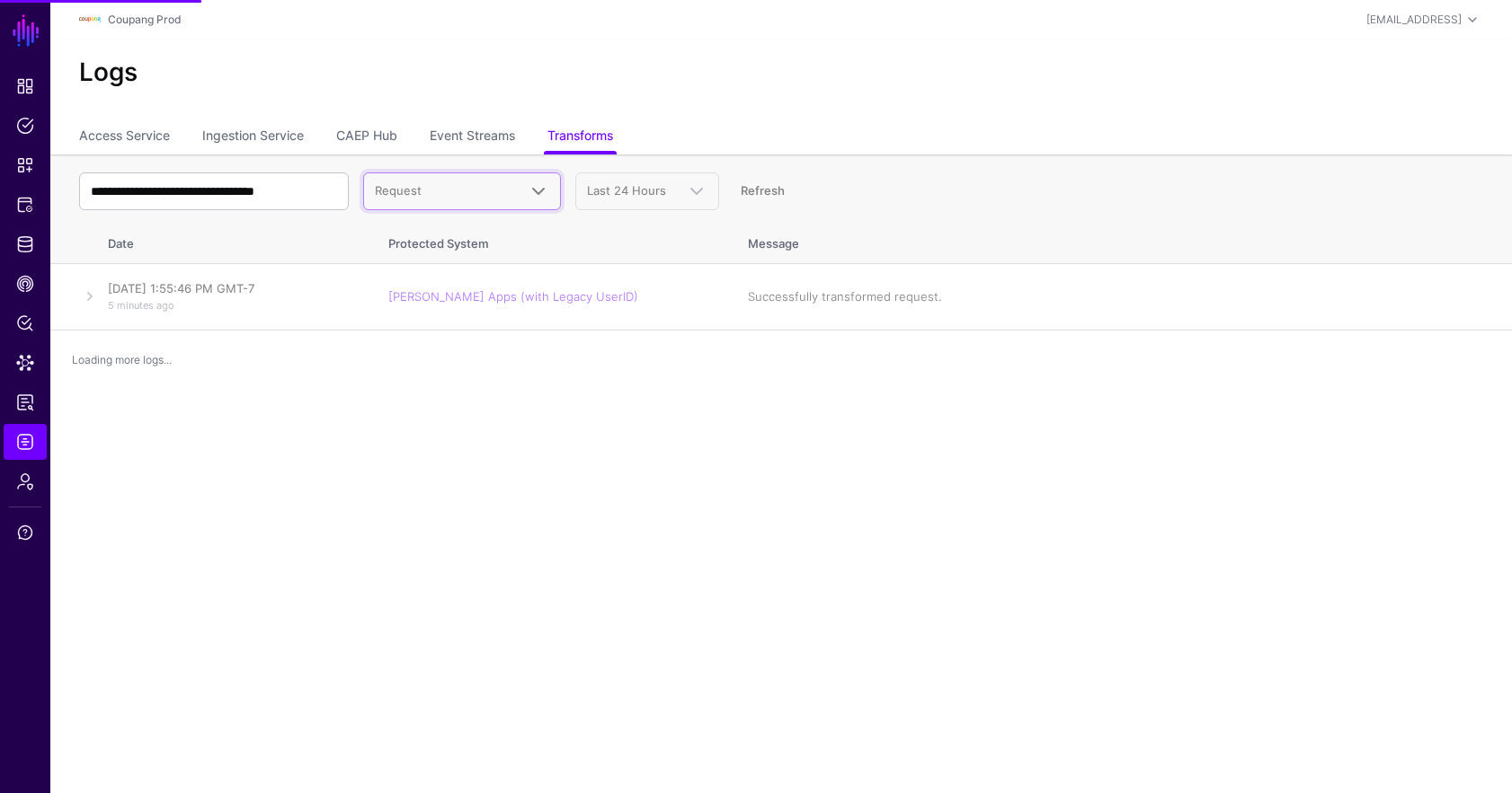
click at [424, 197] on span "Request" at bounding box center [446, 191] width 142 height 18
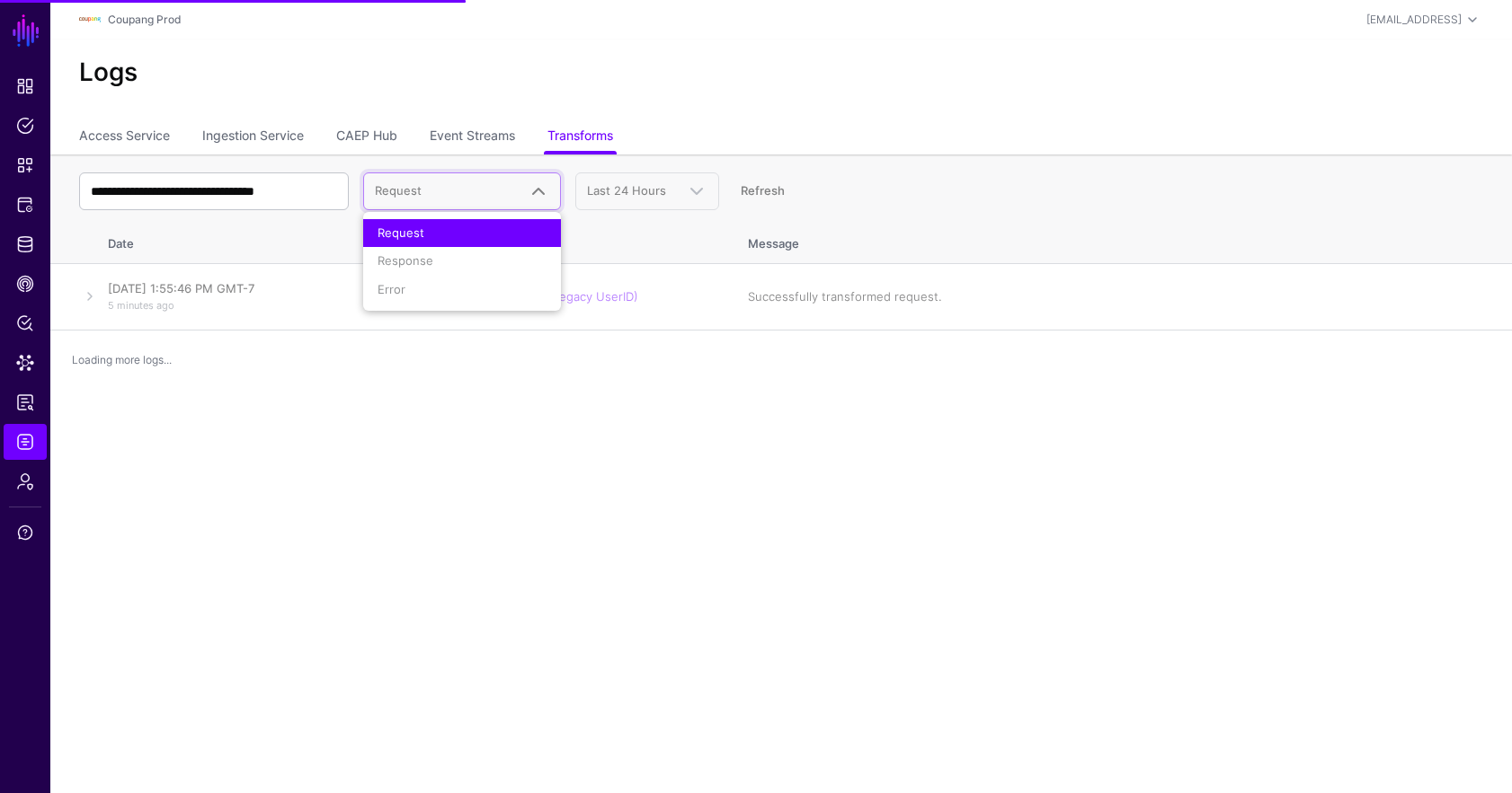
click at [417, 266] on li "Response" at bounding box center [462, 261] width 198 height 29
drag, startPoint x: 410, startPoint y: 264, endPoint x: 240, endPoint y: 388, distance: 210.4
click at [240, 390] on main "**********" at bounding box center [756, 396] width 1512 height 793
drag, startPoint x: 410, startPoint y: 296, endPoint x: 419, endPoint y: 257, distance: 40.0
click at [410, 296] on li "Error" at bounding box center [462, 289] width 198 height 29
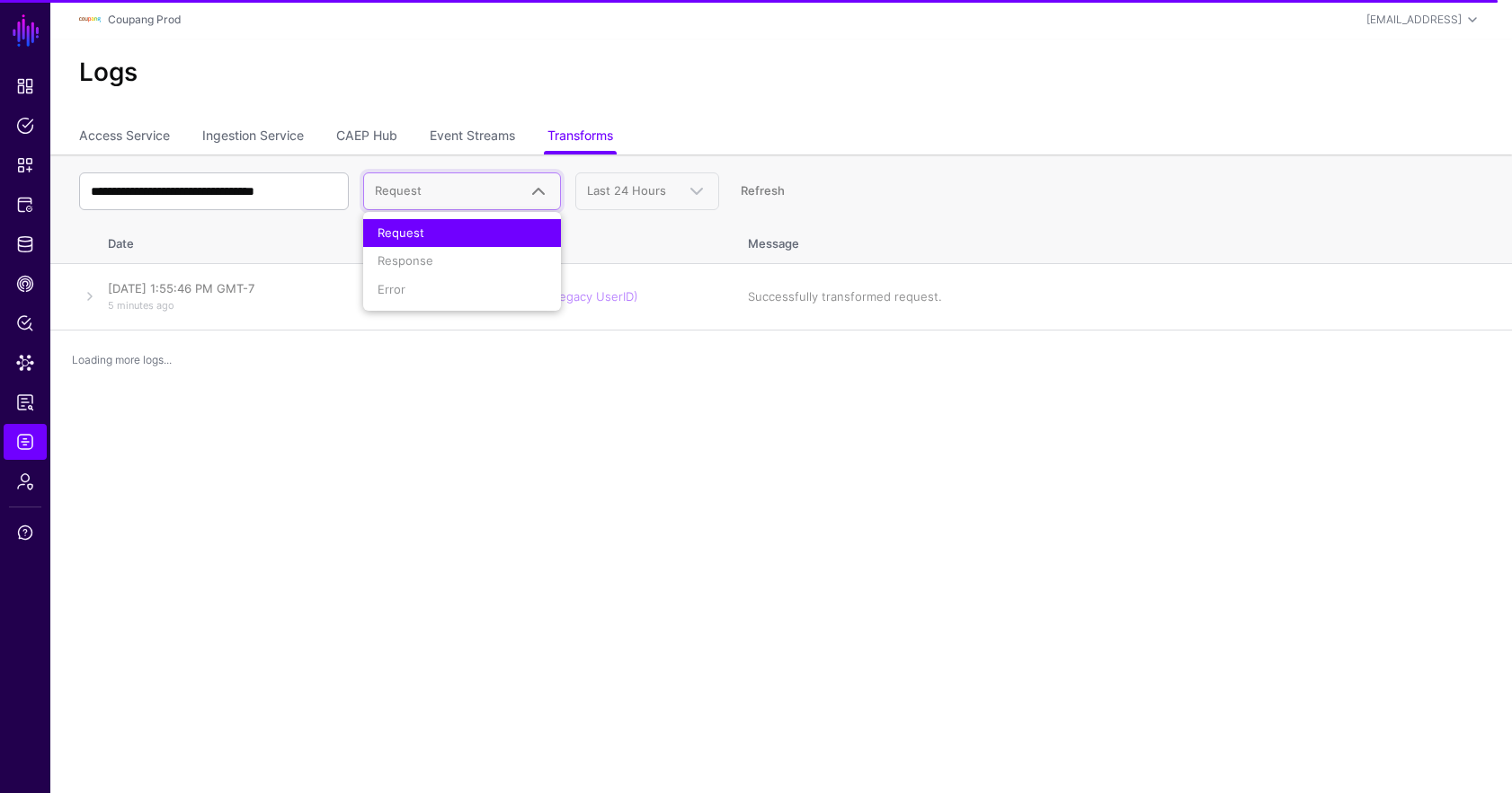
click at [415, 270] on li "Response" at bounding box center [462, 261] width 198 height 29
